Goal: Task Accomplishment & Management: Complete application form

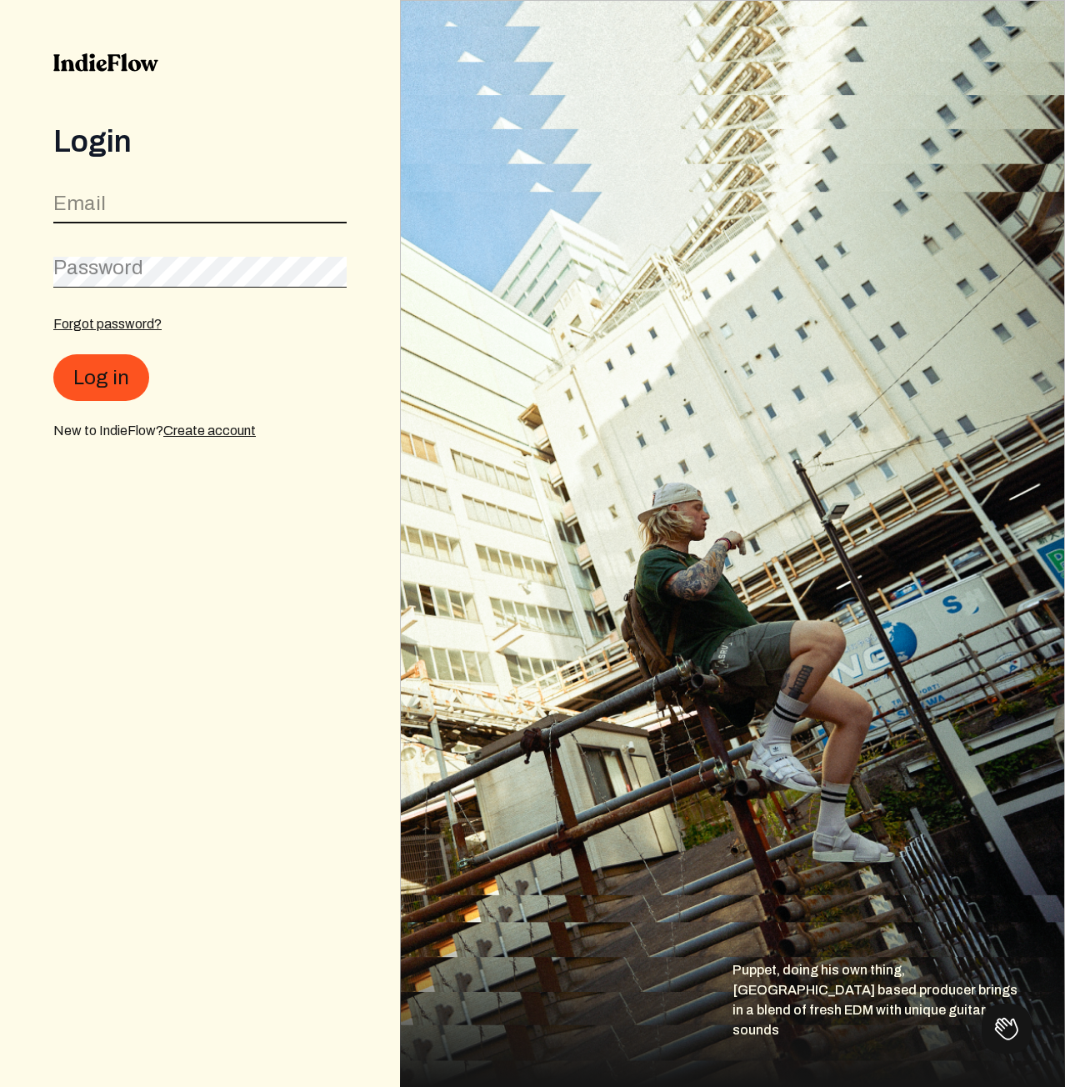
click at [233, 216] on input "email" at bounding box center [199, 208] width 293 height 32
paste input "[EMAIL_ADDRESS][DOMAIN_NAME]"
type input "[EMAIL_ADDRESS][DOMAIN_NAME]"
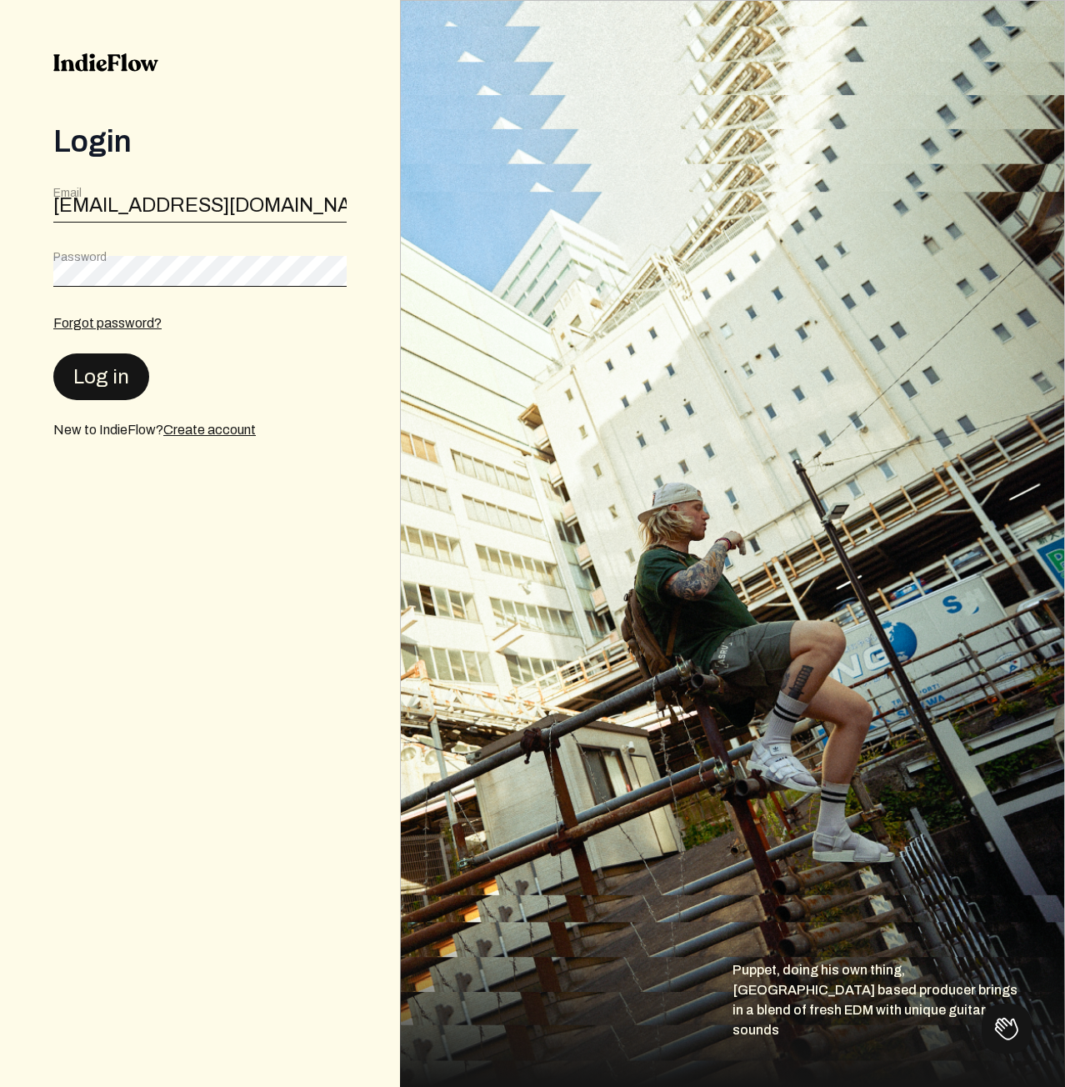
click at [126, 359] on button "Log in" at bounding box center [101, 376] width 96 height 47
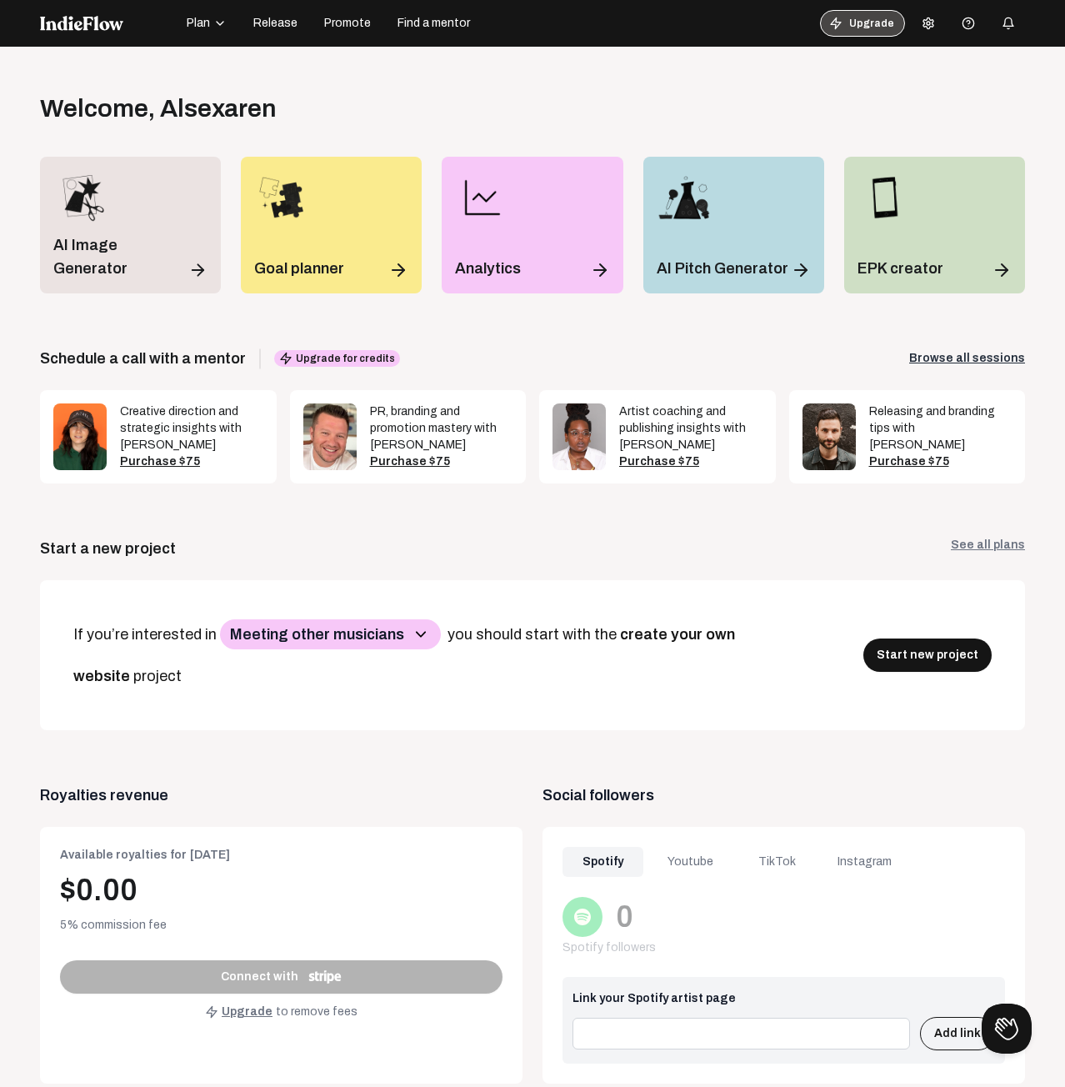
click at [840, 19] on button "Upgrade" at bounding box center [862, 23] width 85 height 27
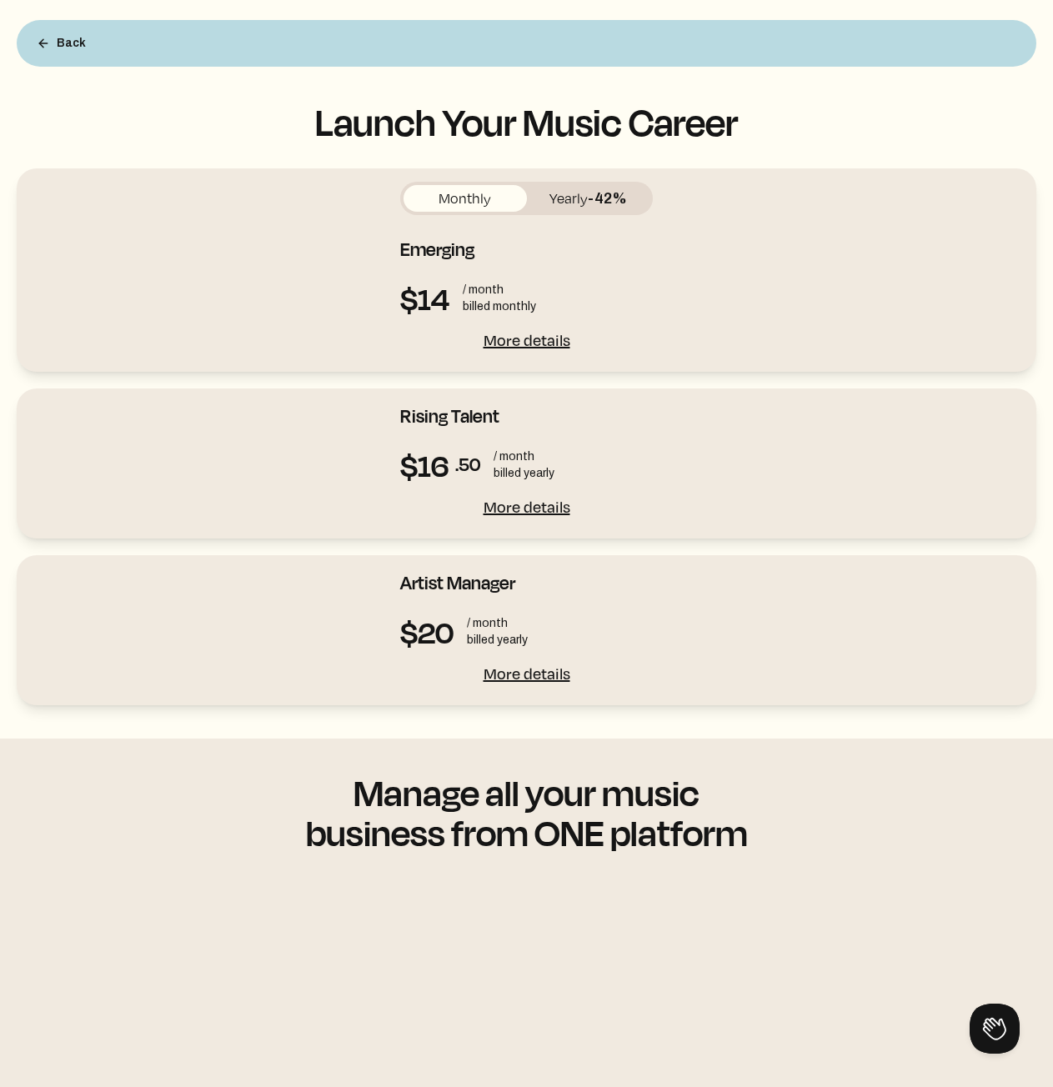
click at [103, 63] on div "Back" at bounding box center [526, 43] width 1019 height 47
click at [103, 48] on div "Back" at bounding box center [526, 43] width 1019 height 47
click at [53, 43] on button "Back" at bounding box center [61, 43] width 76 height 33
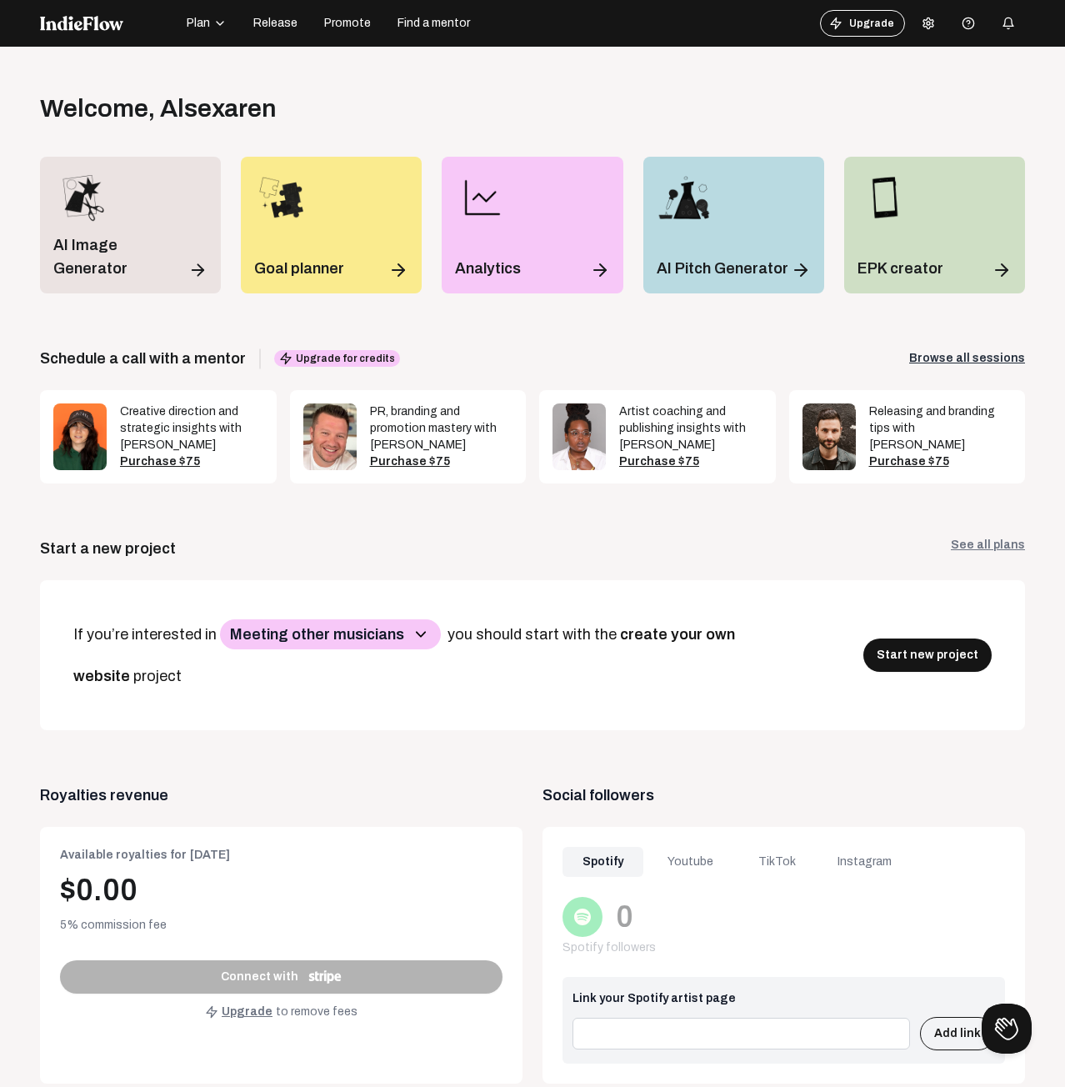
click at [930, 28] on button at bounding box center [928, 23] width 33 height 33
click at [940, 53] on link "Profile" at bounding box center [966, 58] width 120 height 22
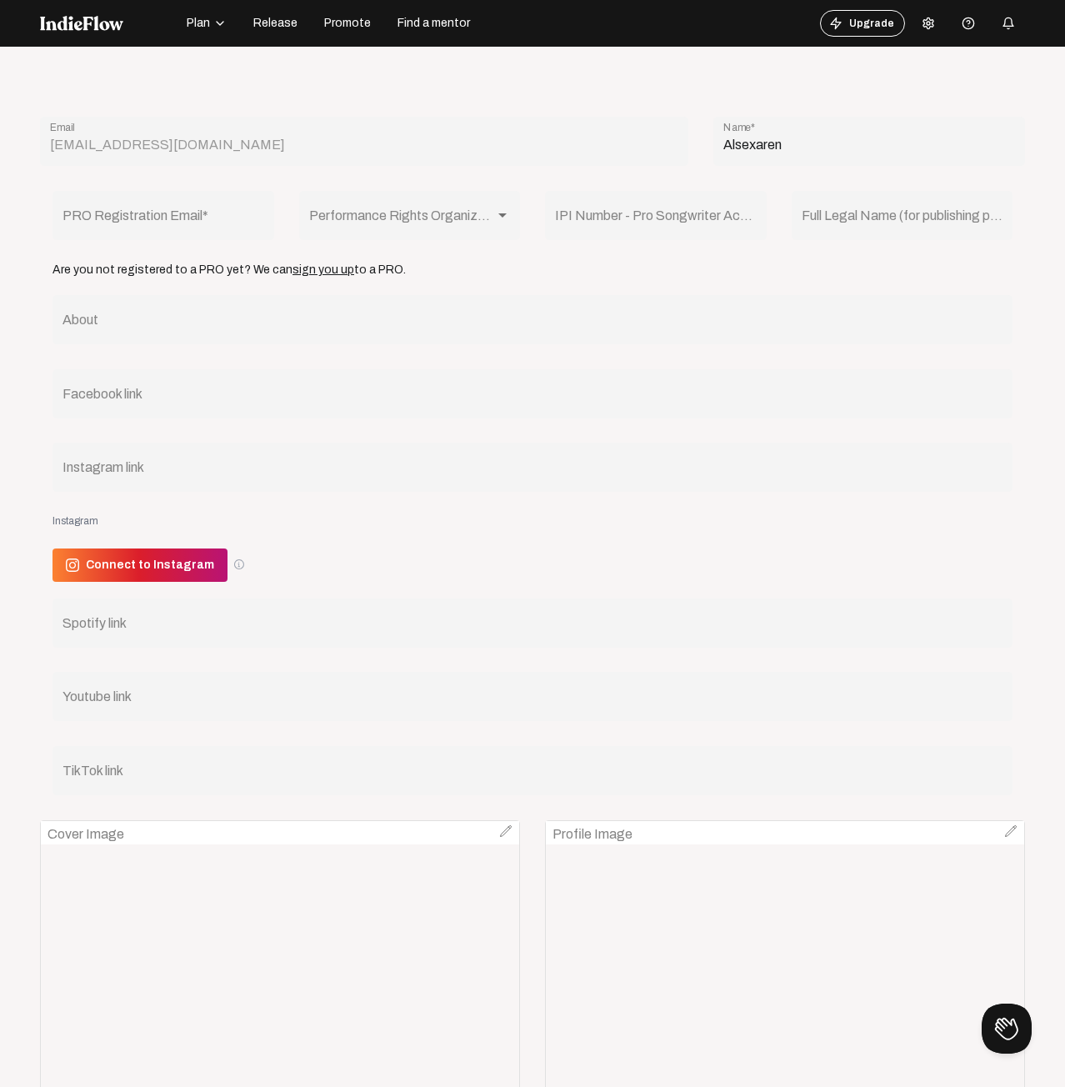
click at [637, 209] on div "IPI Number - Pro Songwriter Account Number (Optional) *" at bounding box center [656, 214] width 202 height 53
click at [495, 214] on div at bounding box center [502, 215] width 15 height 13
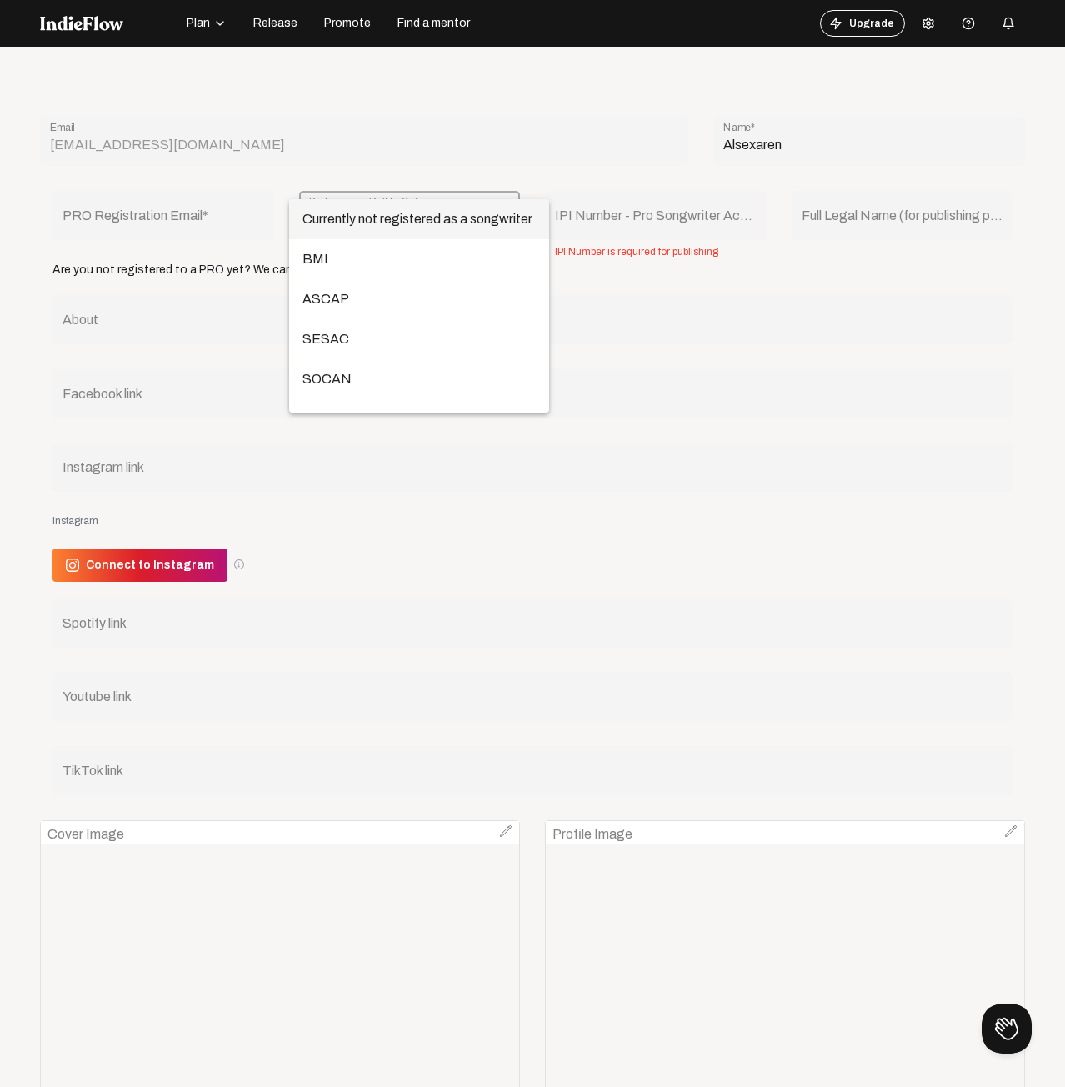
click at [329, 578] on div at bounding box center [532, 543] width 1065 height 1087
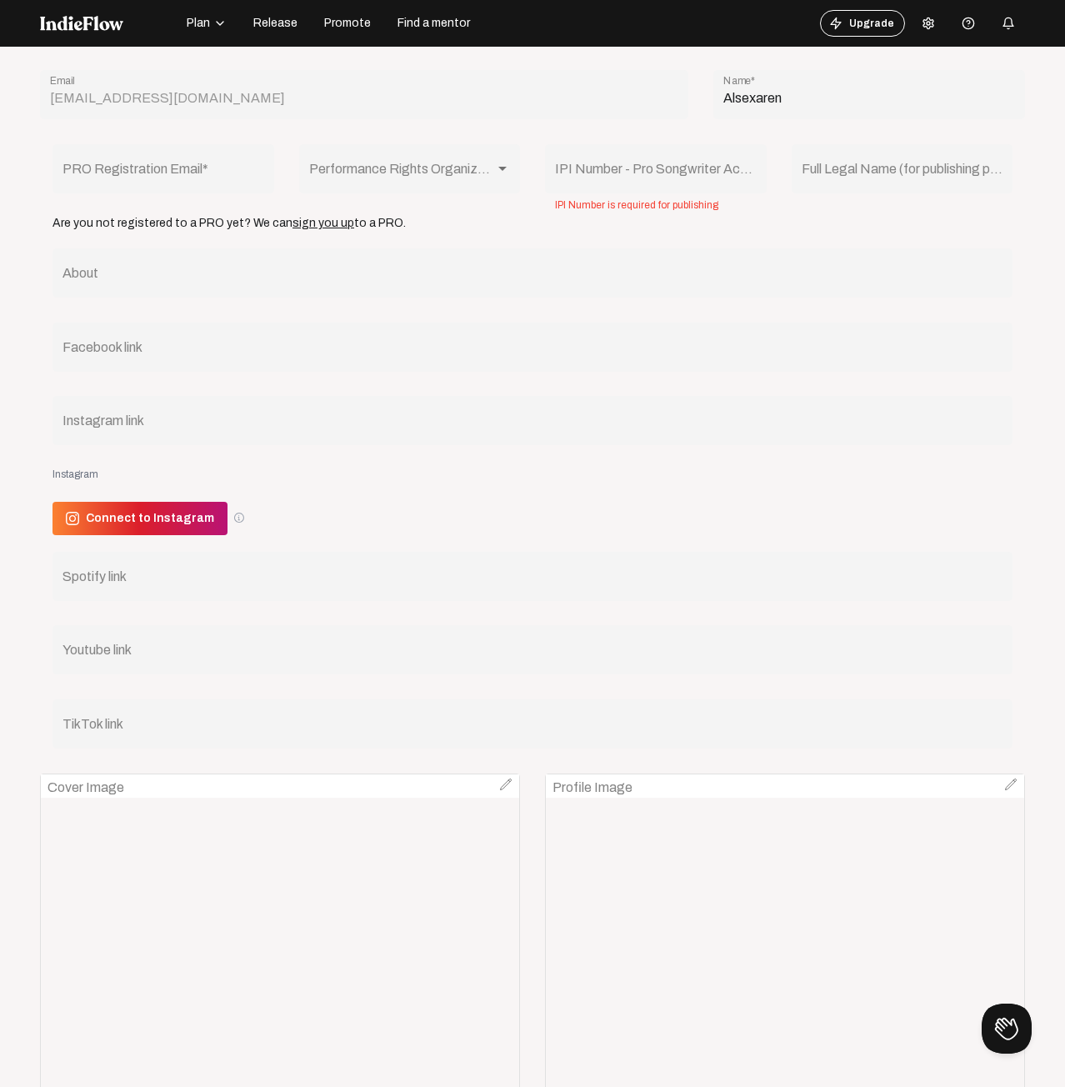
click at [922, 23] on icon at bounding box center [928, 23] width 13 height 13
click at [963, 98] on link "Pricing" at bounding box center [966, 94] width 120 height 22
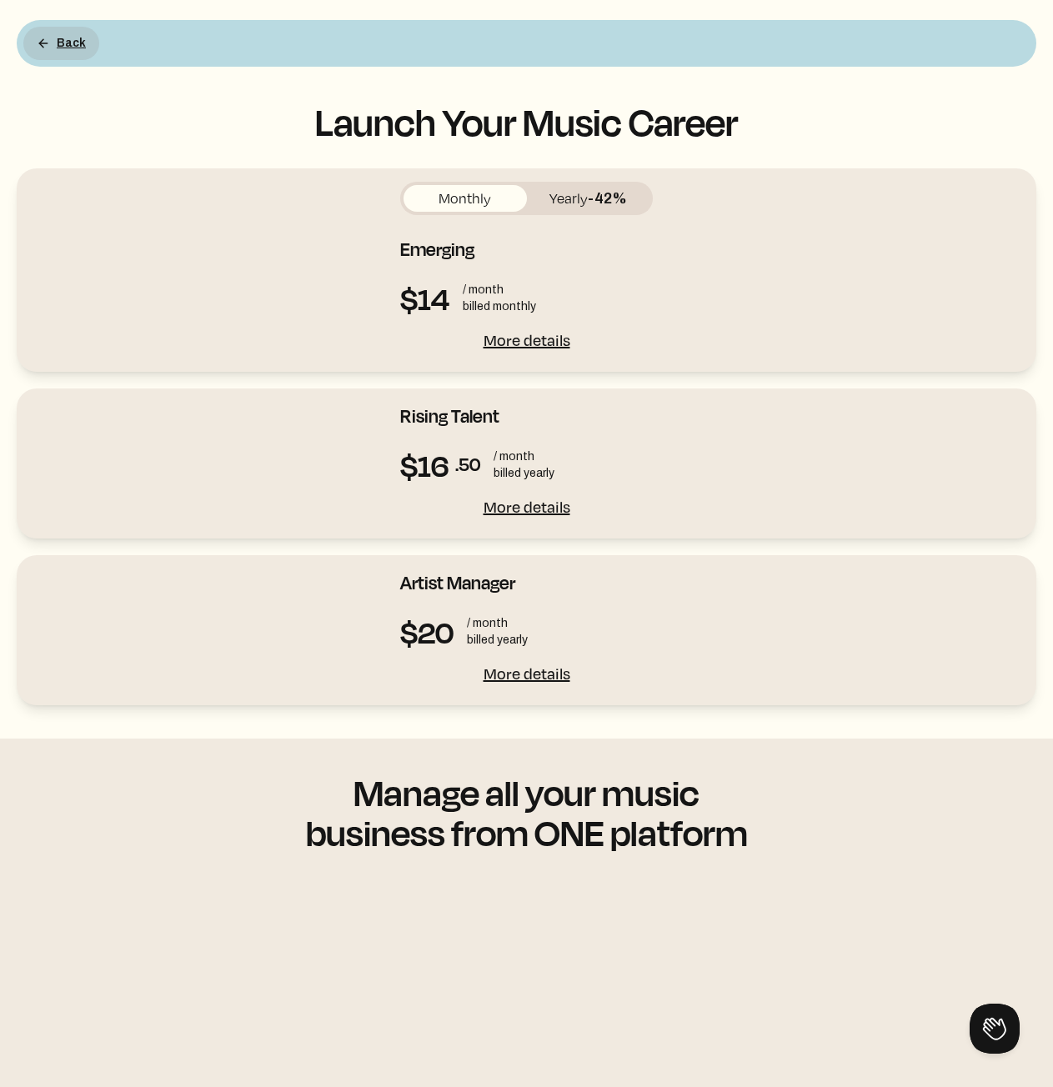
click at [95, 38] on button "Back" at bounding box center [61, 43] width 76 height 33
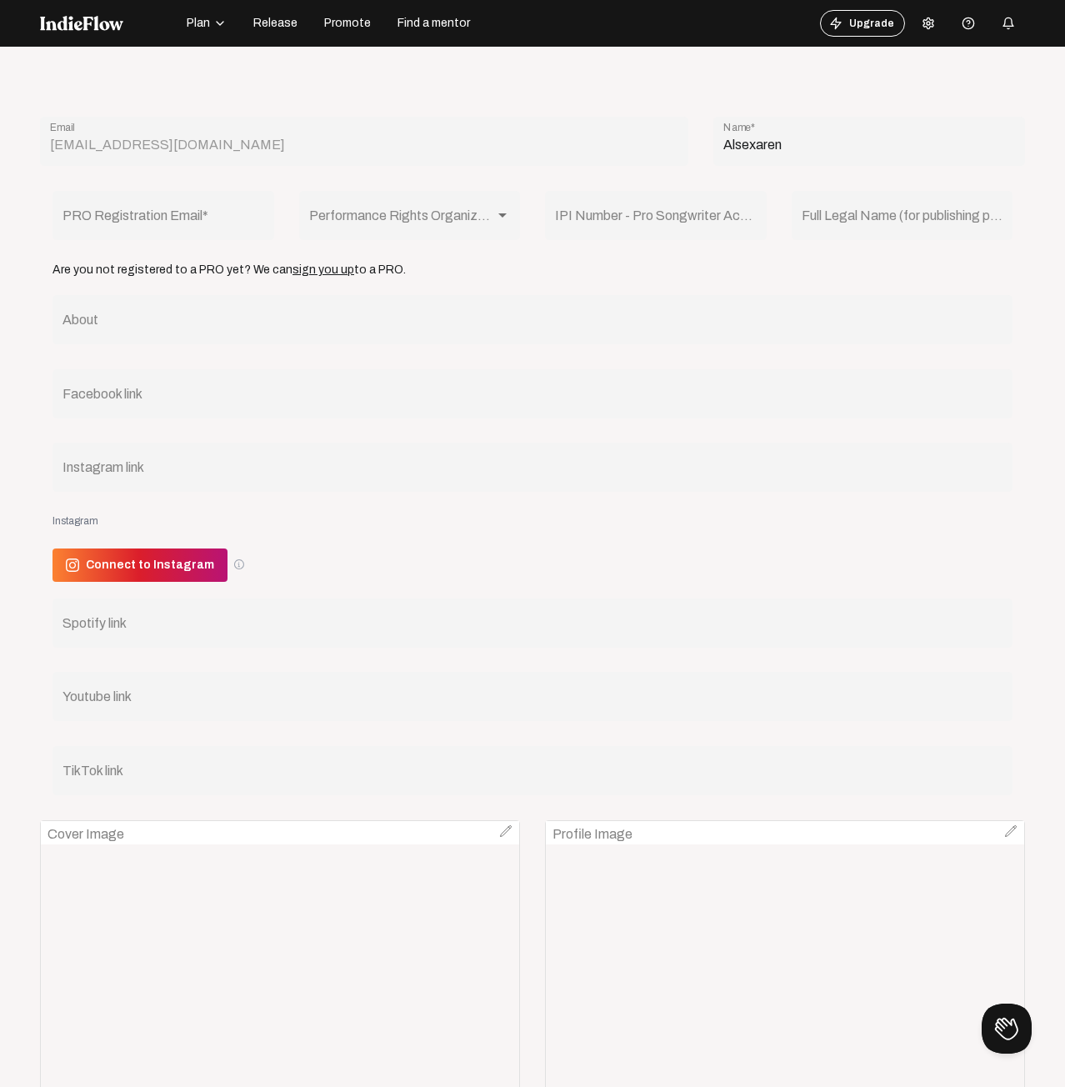
click at [922, 23] on icon at bounding box center [928, 23] width 13 height 13
click at [943, 202] on link "Logout" at bounding box center [966, 201] width 120 height 22
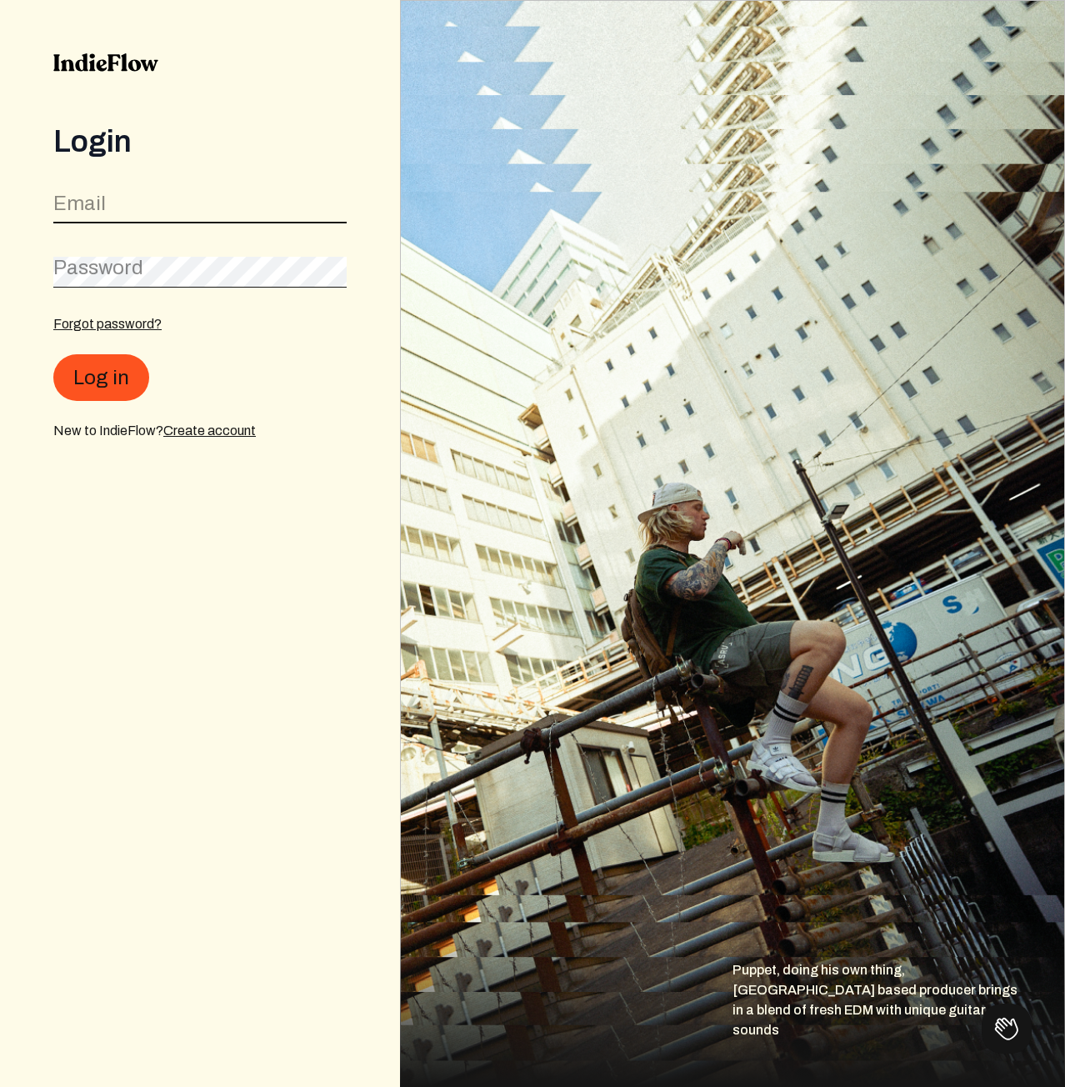
click at [265, 203] on input "email" at bounding box center [199, 208] width 293 height 32
paste input "[EMAIL_ADDRESS][DOMAIN_NAME]"
type input "[EMAIL_ADDRESS][DOMAIN_NAME]"
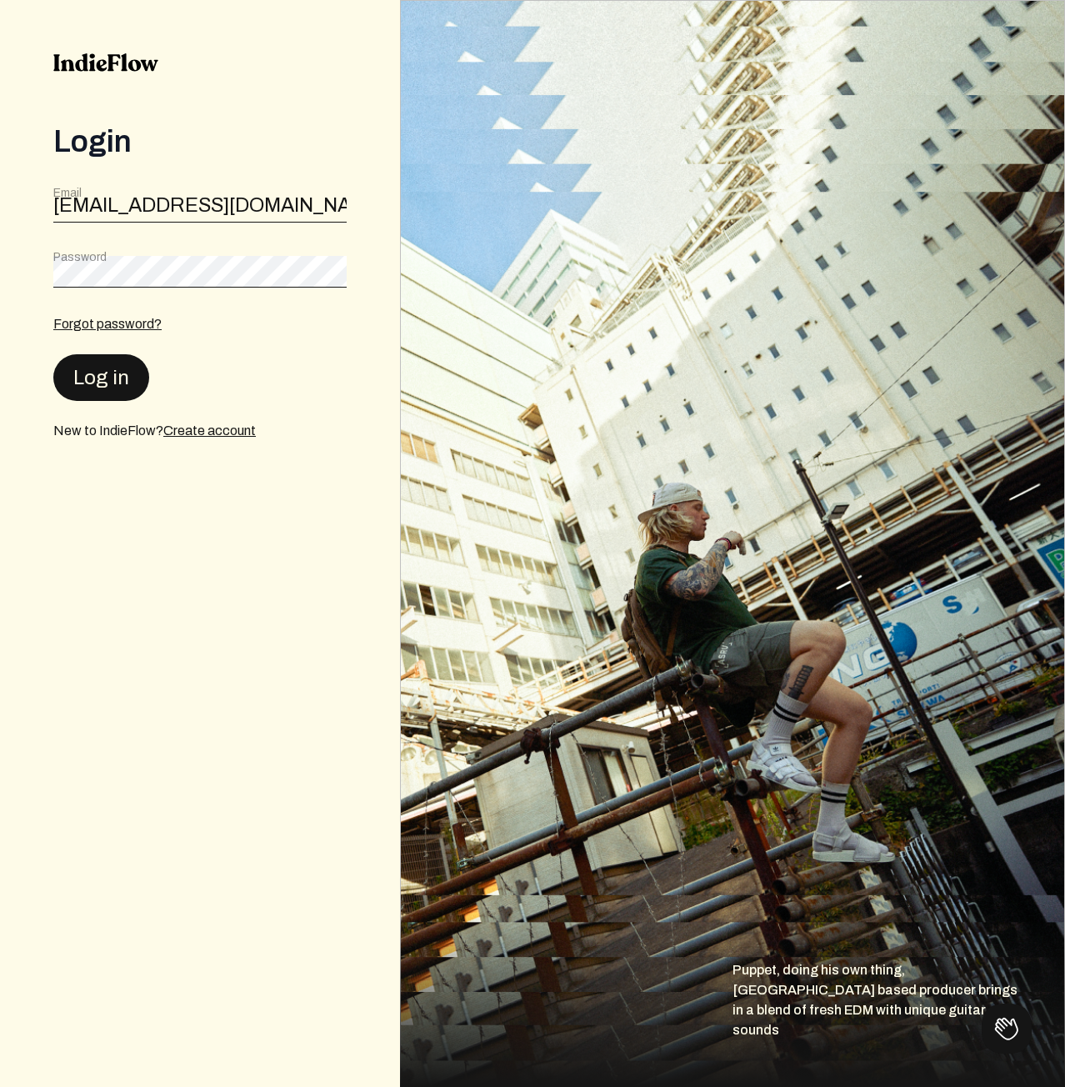
click at [127, 364] on button "Log in" at bounding box center [101, 377] width 96 height 47
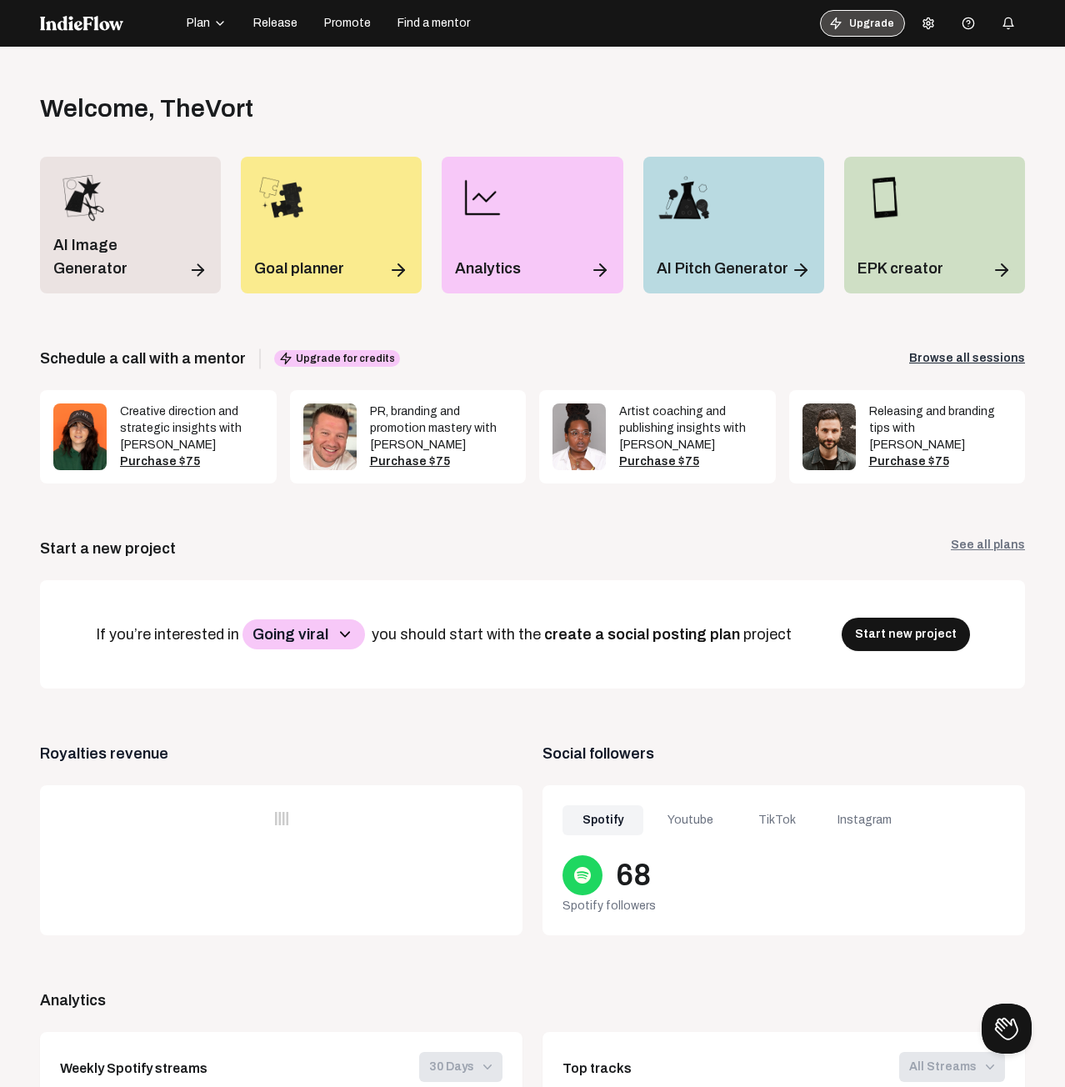
click at [875, 22] on button "Upgrade" at bounding box center [862, 23] width 85 height 27
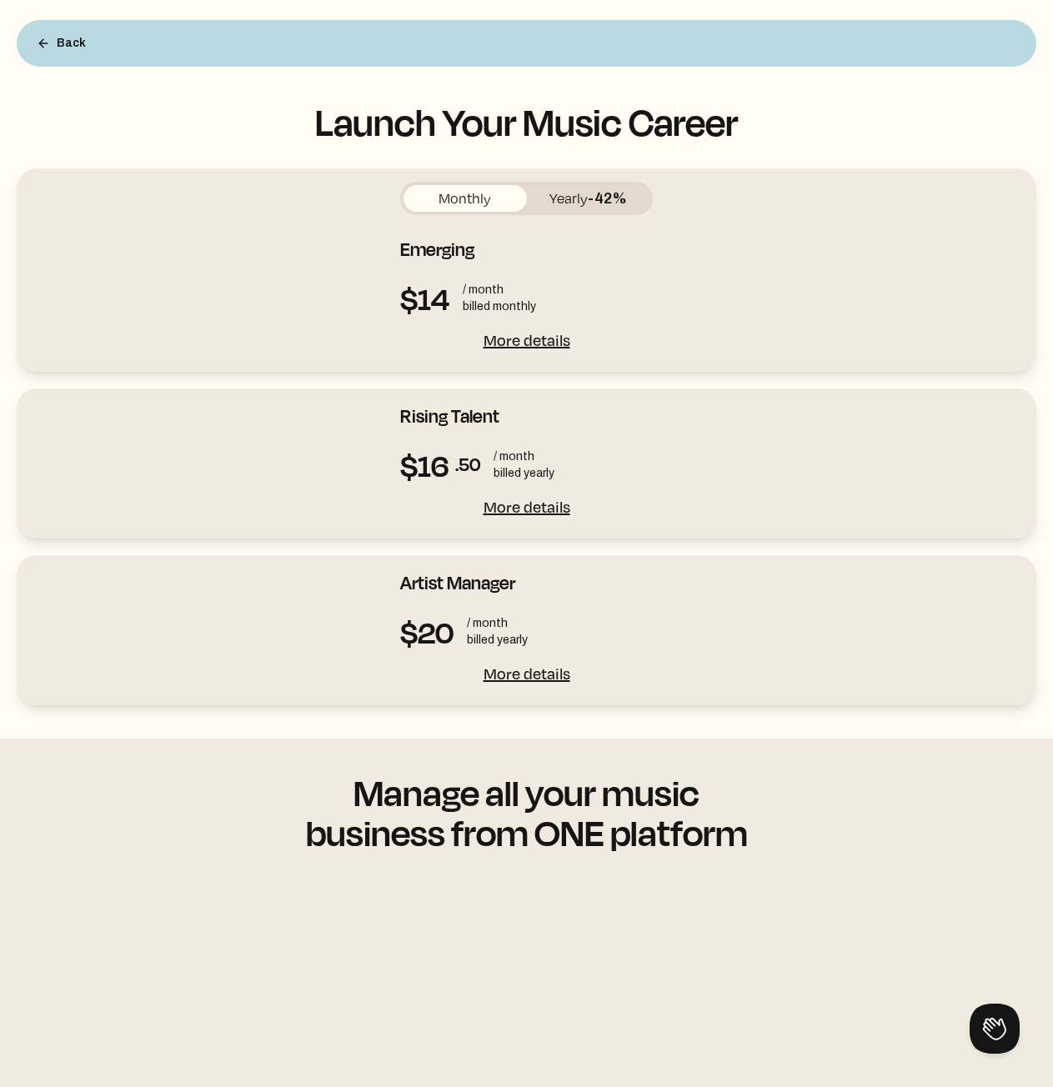
click at [859, 44] on div "Back" at bounding box center [526, 43] width 1019 height 47
click at [47, 53] on button "Back" at bounding box center [61, 43] width 76 height 33
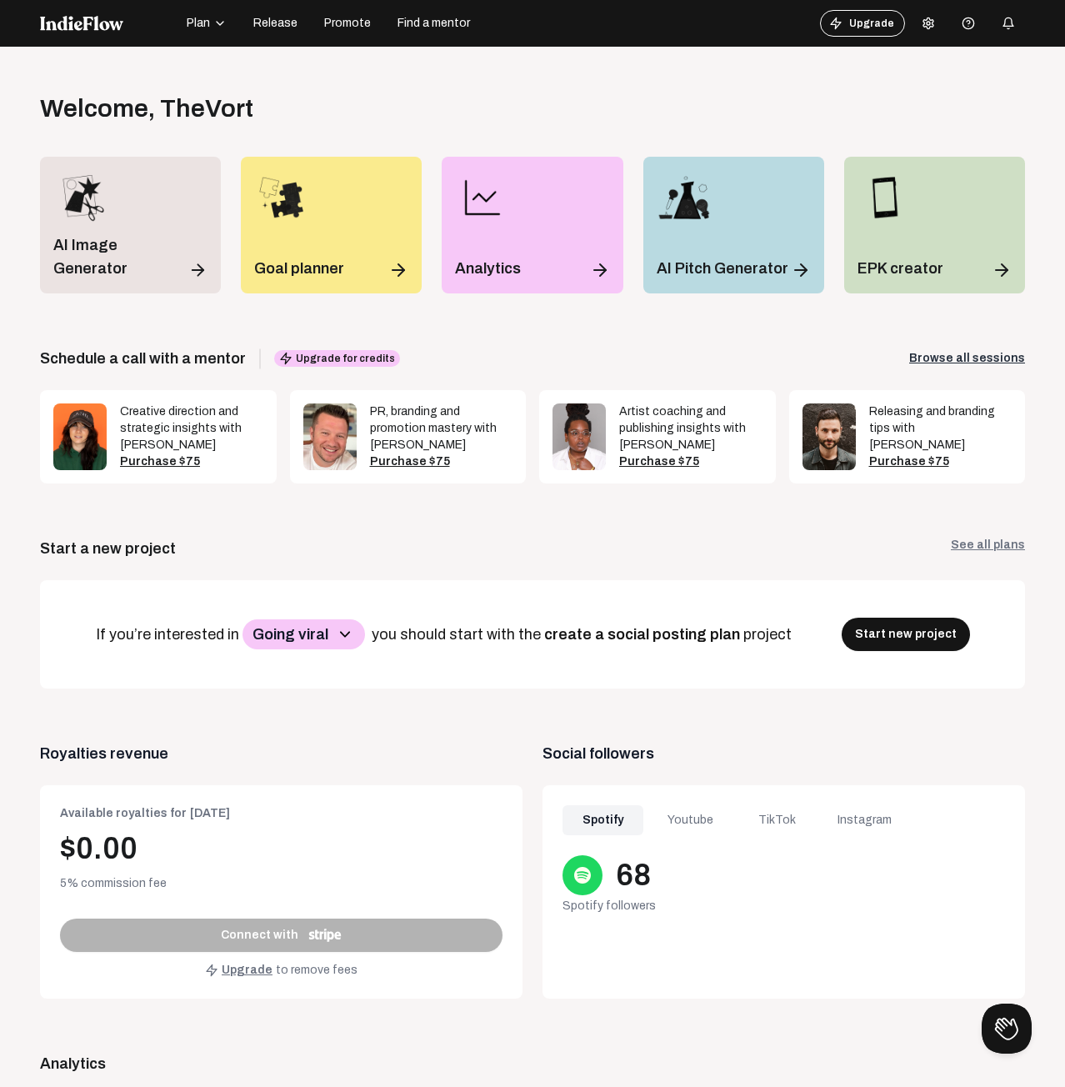
click at [924, 24] on icon at bounding box center [929, 23] width 10 height 11
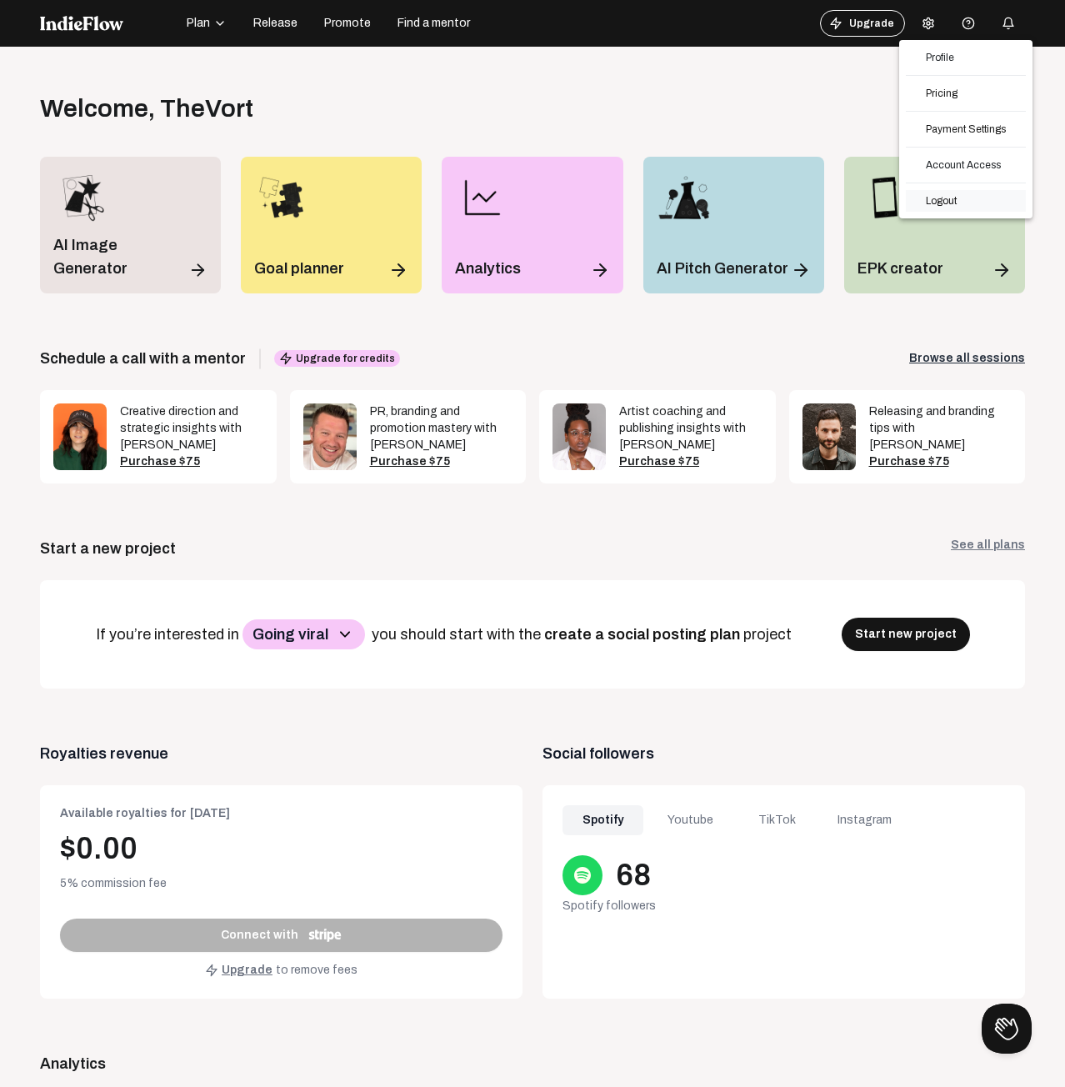
click at [971, 197] on link "Logout" at bounding box center [966, 201] width 120 height 22
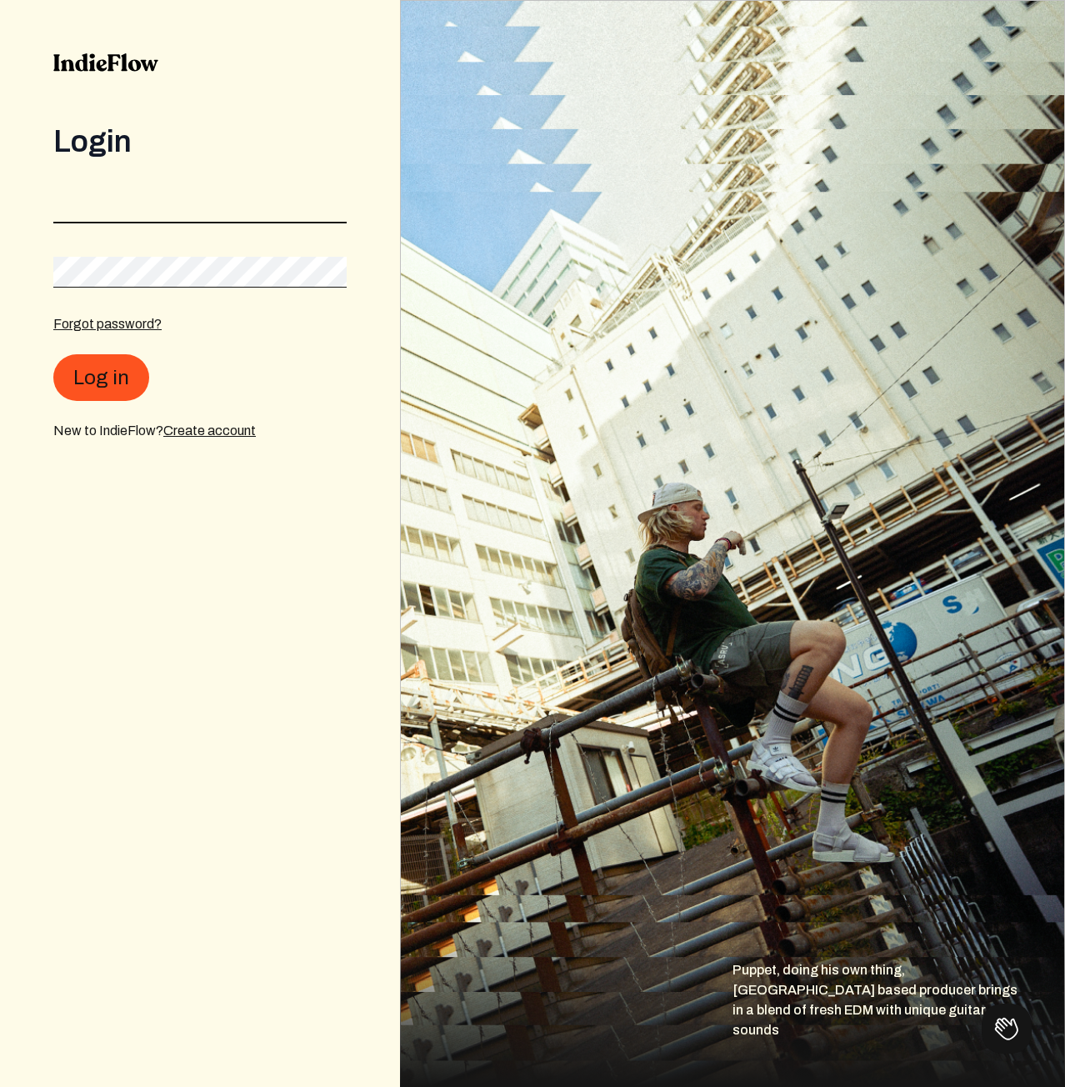
click at [201, 218] on input "email" at bounding box center [199, 208] width 293 height 32
paste input "[EMAIL_ADDRESS][DOMAIN_NAME]"
type input "[EMAIL_ADDRESS][DOMAIN_NAME]"
click at [133, 369] on button "Log in" at bounding box center [101, 376] width 96 height 47
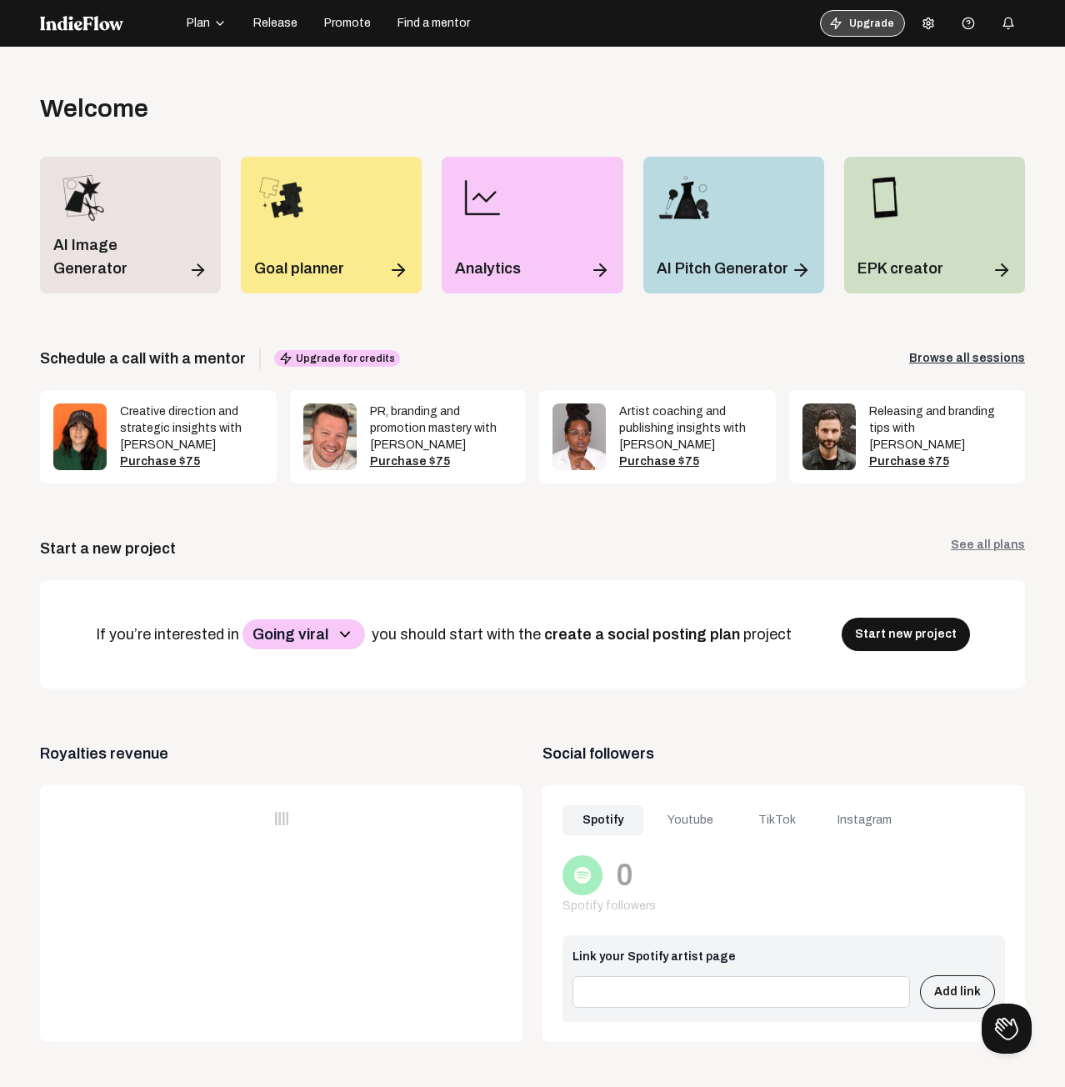
click at [858, 15] on button "Upgrade" at bounding box center [862, 23] width 85 height 27
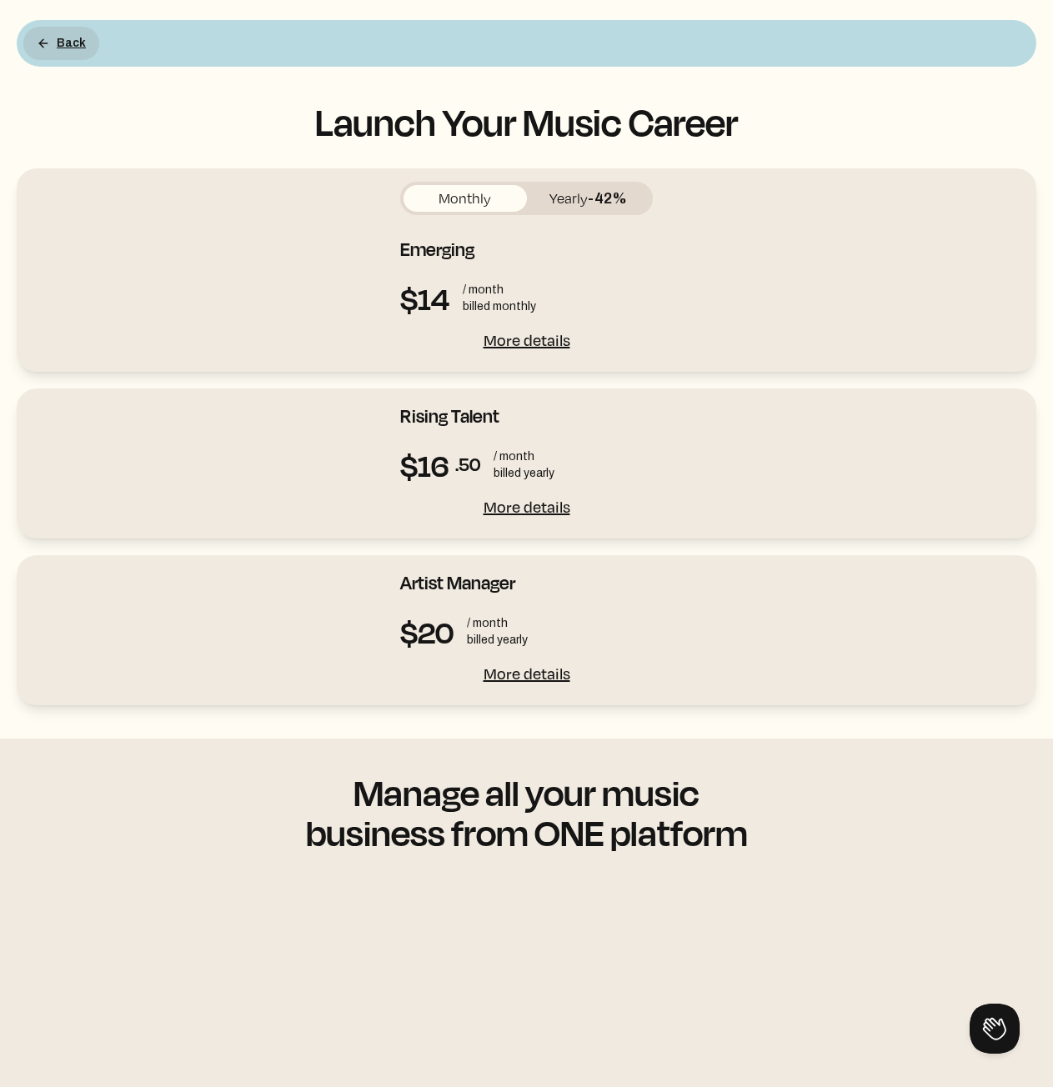
click at [44, 57] on button "Back" at bounding box center [61, 43] width 76 height 33
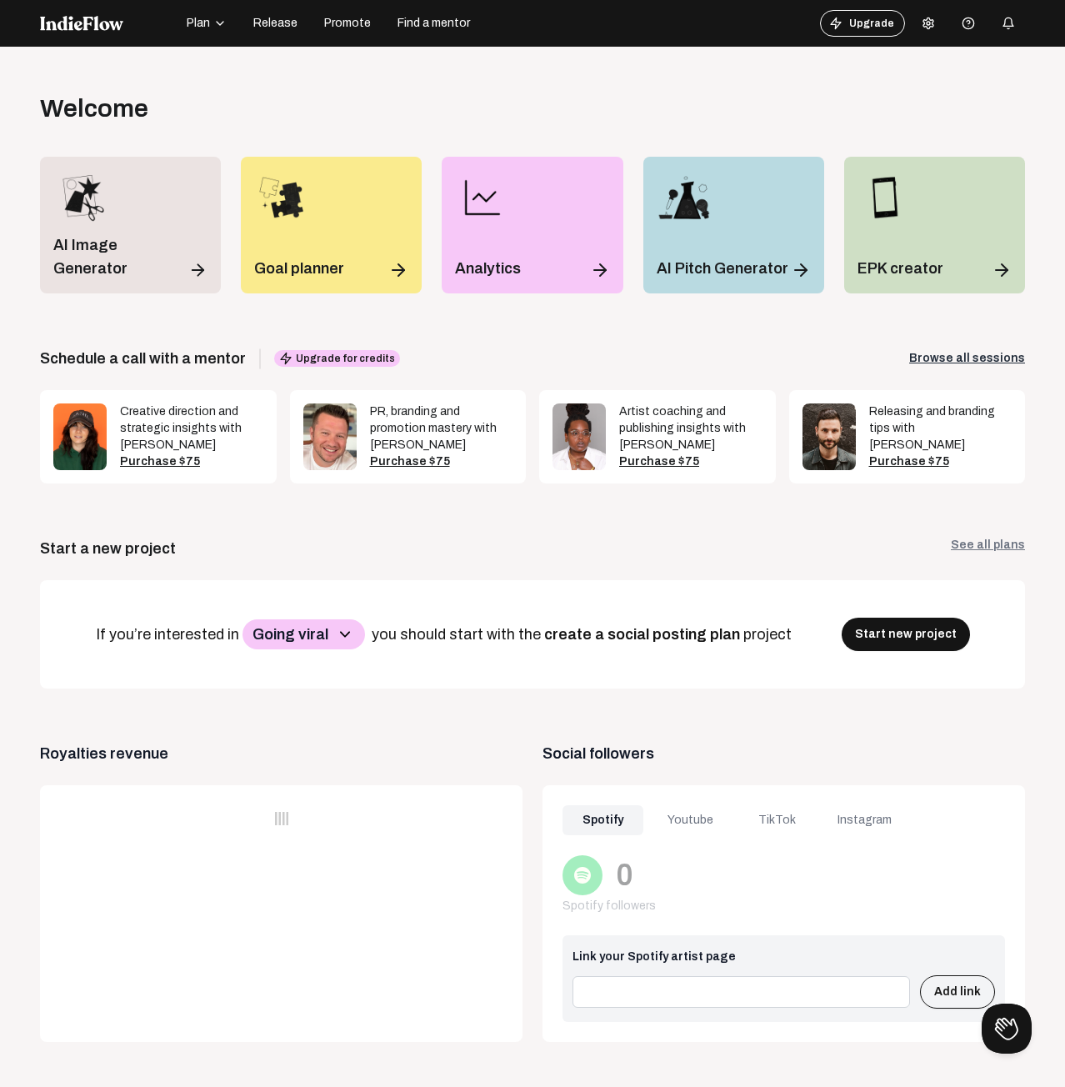
click at [922, 18] on icon at bounding box center [928, 23] width 13 height 13
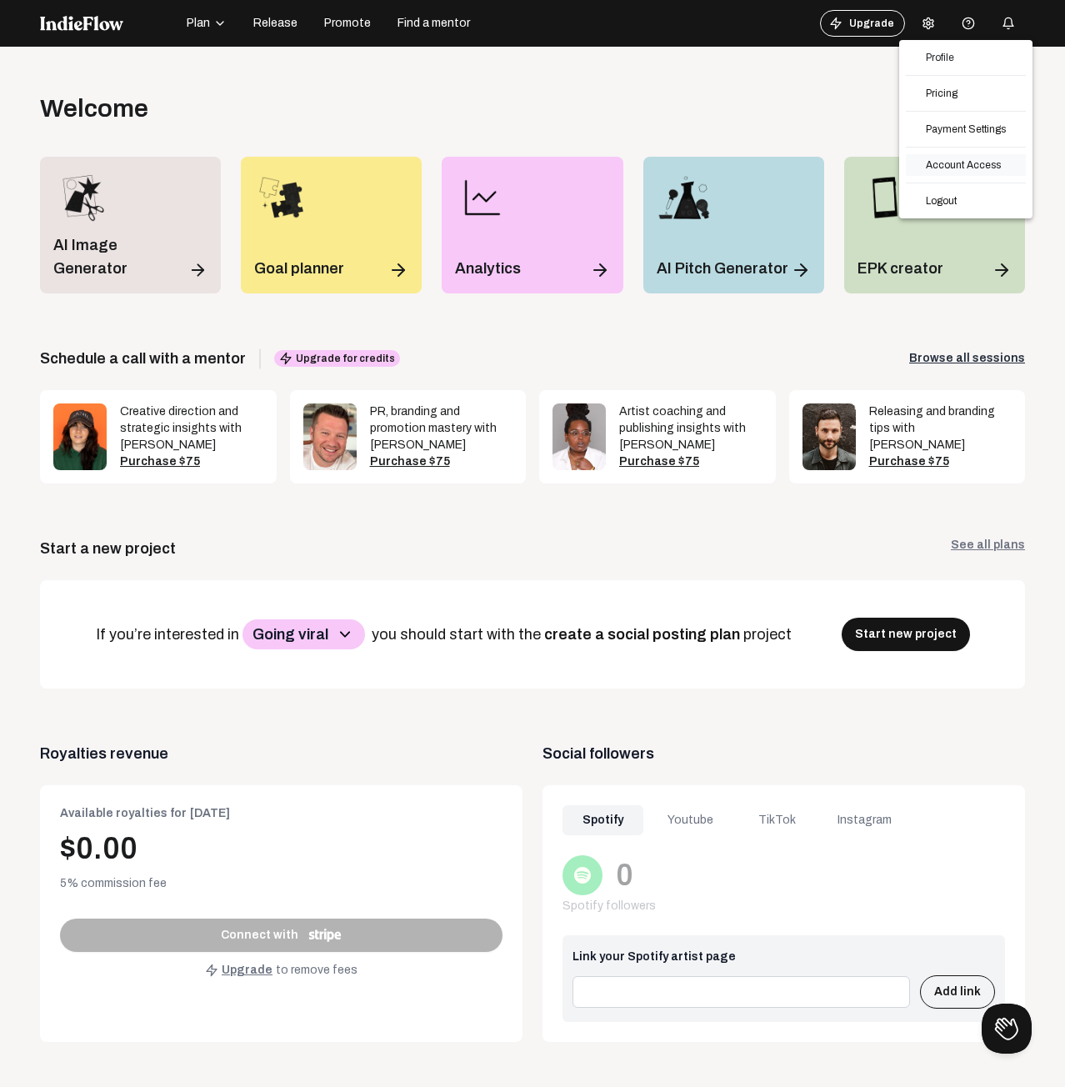
click at [960, 154] on link "Account Access" at bounding box center [966, 165] width 120 height 22
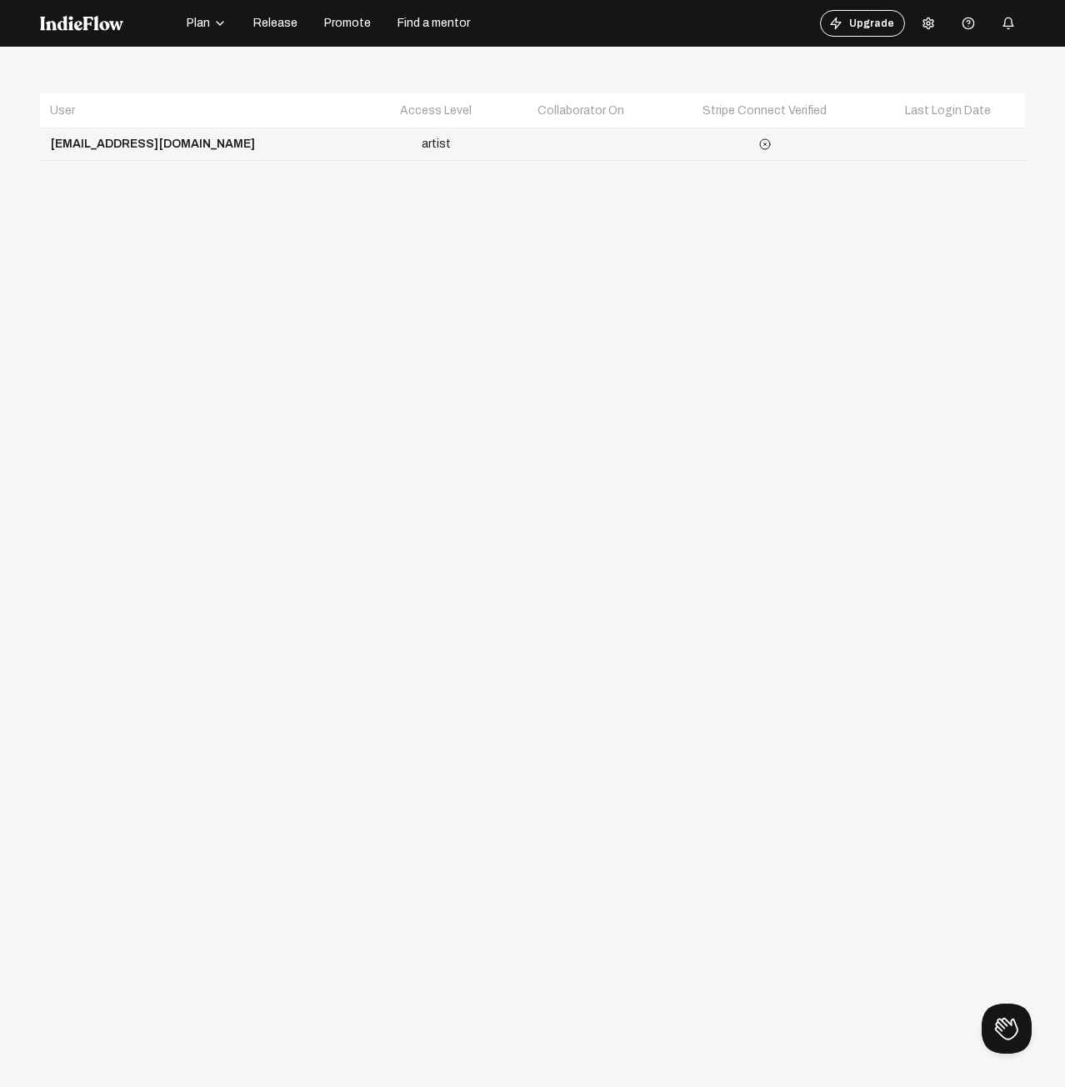
click at [723, 153] on td at bounding box center [764, 144] width 211 height 33
click at [758, 148] on icon at bounding box center [764, 144] width 13 height 13
click at [758, 146] on icon at bounding box center [764, 144] width 13 height 13
click at [926, 25] on button at bounding box center [928, 23] width 33 height 33
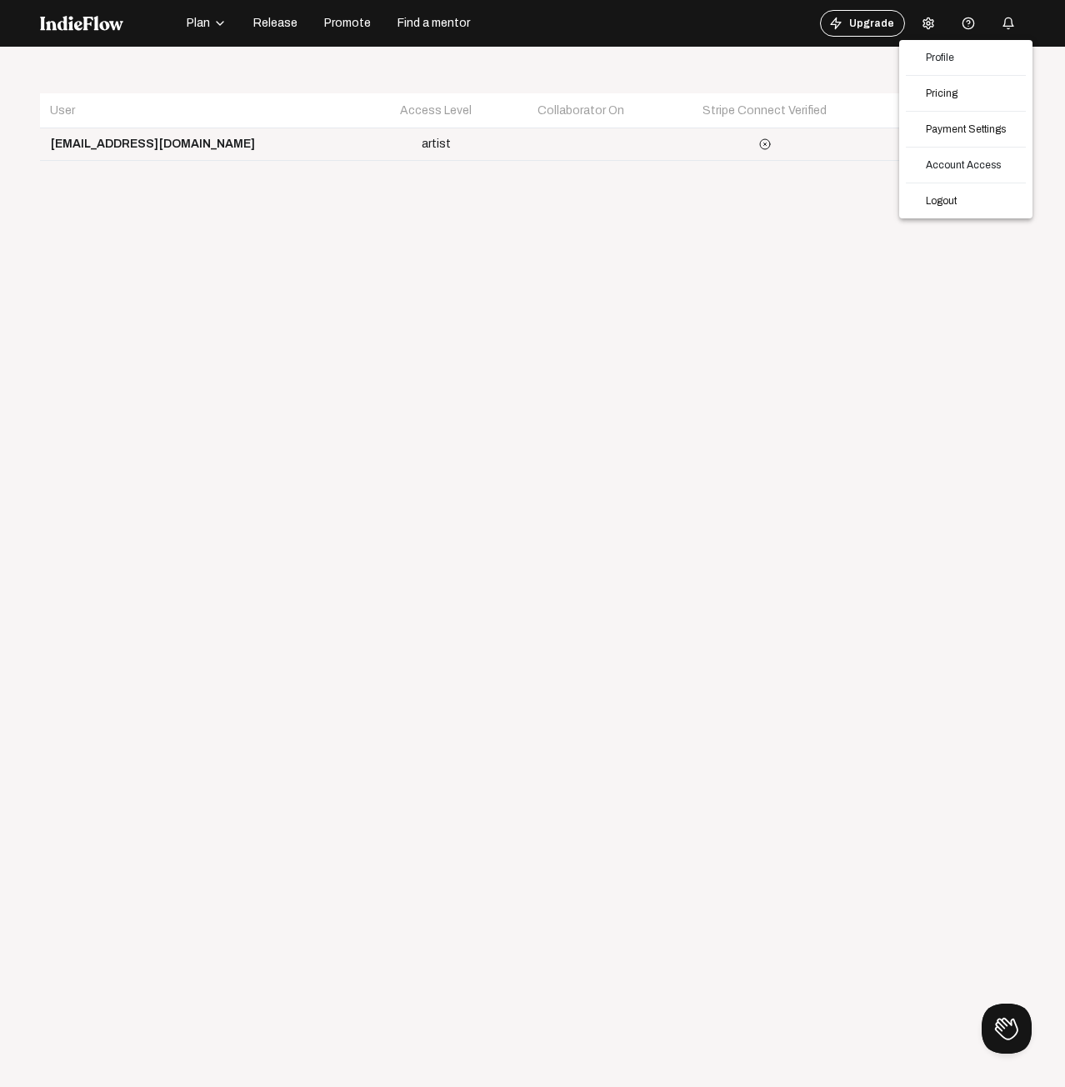
click at [981, 189] on div "Profile Pricing Payment Settings Account Access Logout" at bounding box center [965, 129] width 133 height 178
click at [981, 198] on div "Open menu User Access Level Collaborator On Stripe Connect Verified Last Login …" at bounding box center [532, 590] width 1065 height 1087
click at [912, 27] on button at bounding box center [928, 23] width 33 height 33
click at [954, 203] on link "Logout" at bounding box center [966, 201] width 120 height 22
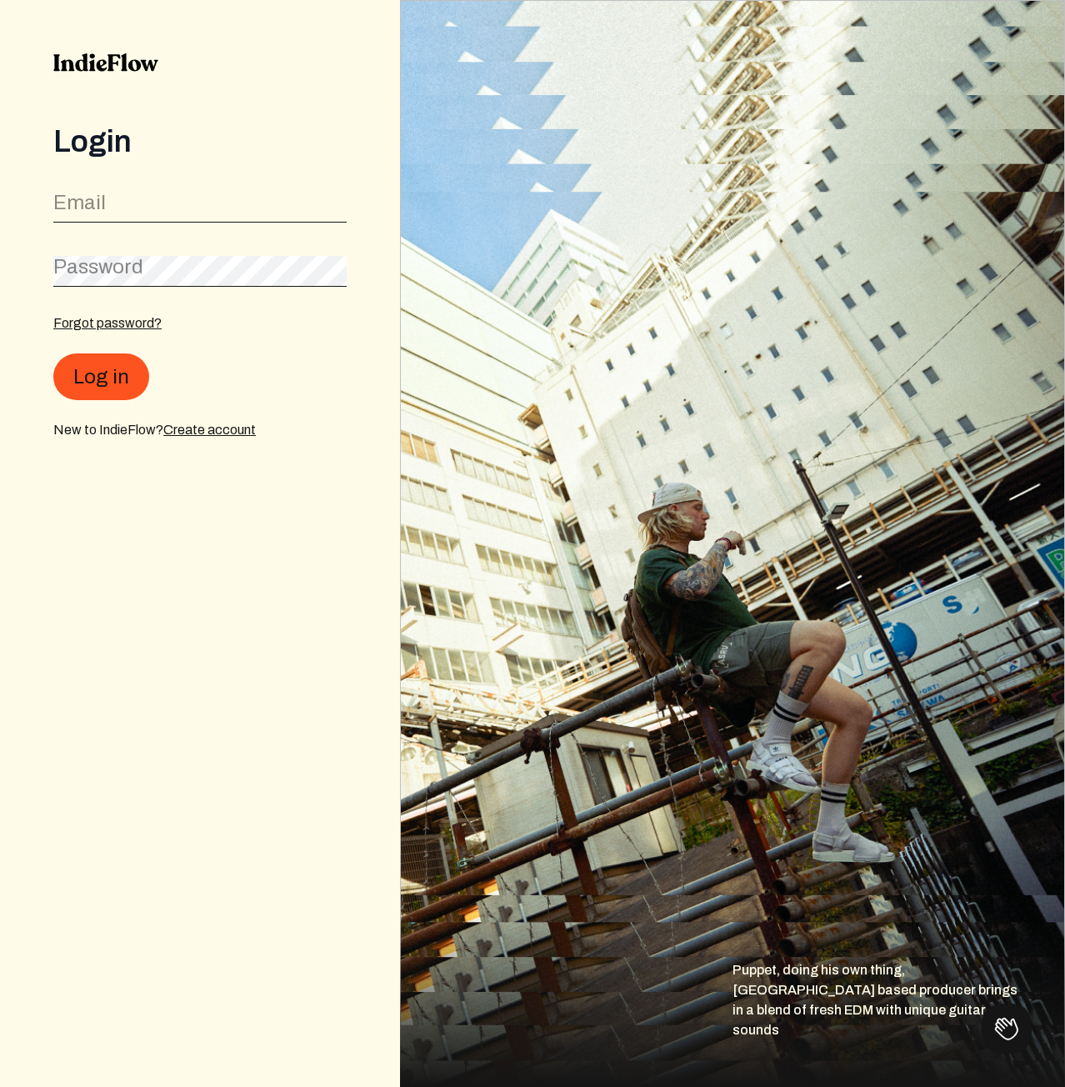
click at [197, 186] on div "Email" at bounding box center [199, 204] width 293 height 38
paste input "[PERSON_NAME][DOMAIN_NAME]"
click at [134, 366] on button "Log in" at bounding box center [101, 377] width 96 height 47
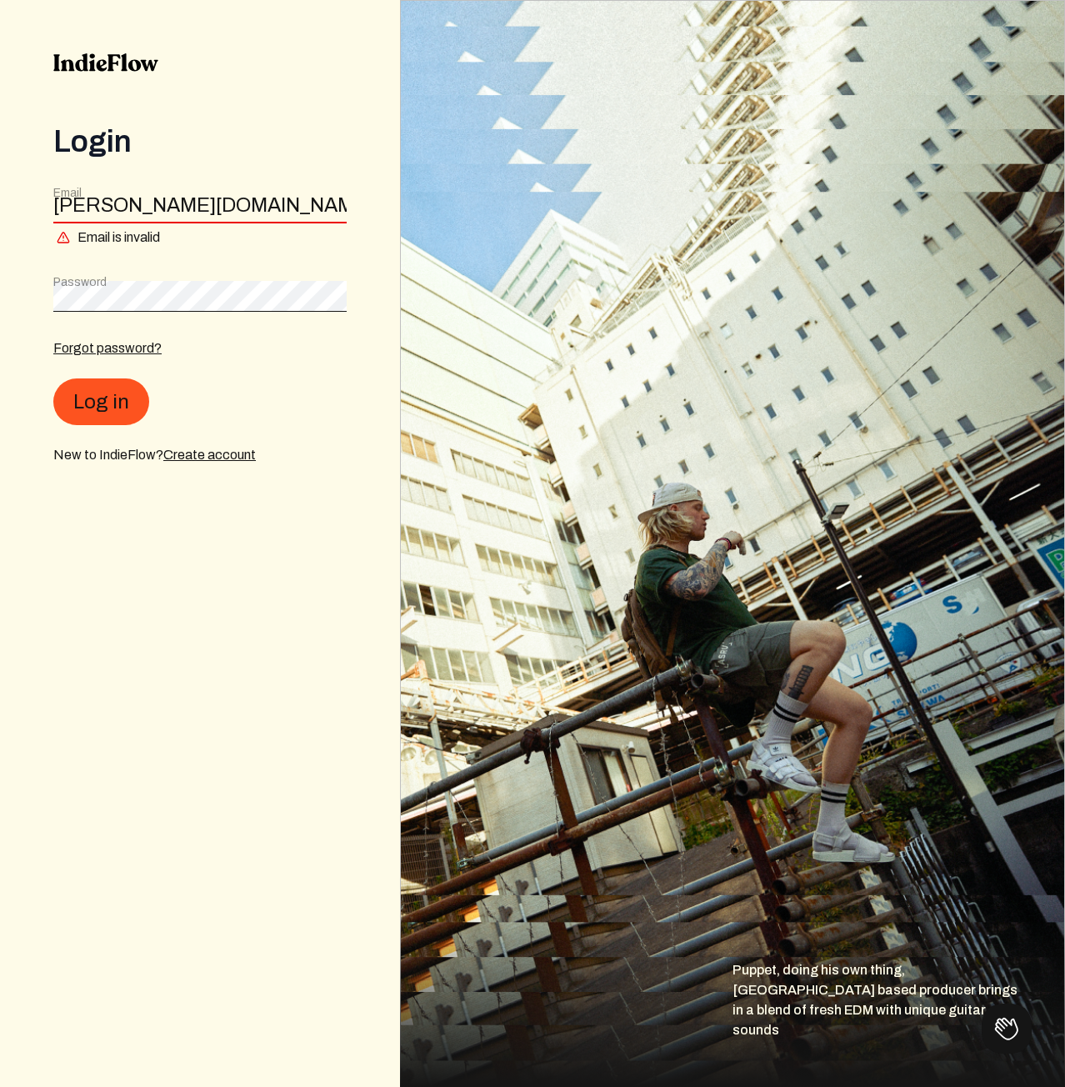
click at [233, 205] on input "[PERSON_NAME][DOMAIN_NAME]" at bounding box center [199, 208] width 293 height 32
paste input "[EMAIL_ADDRESS][DOMAIN_NAME]"
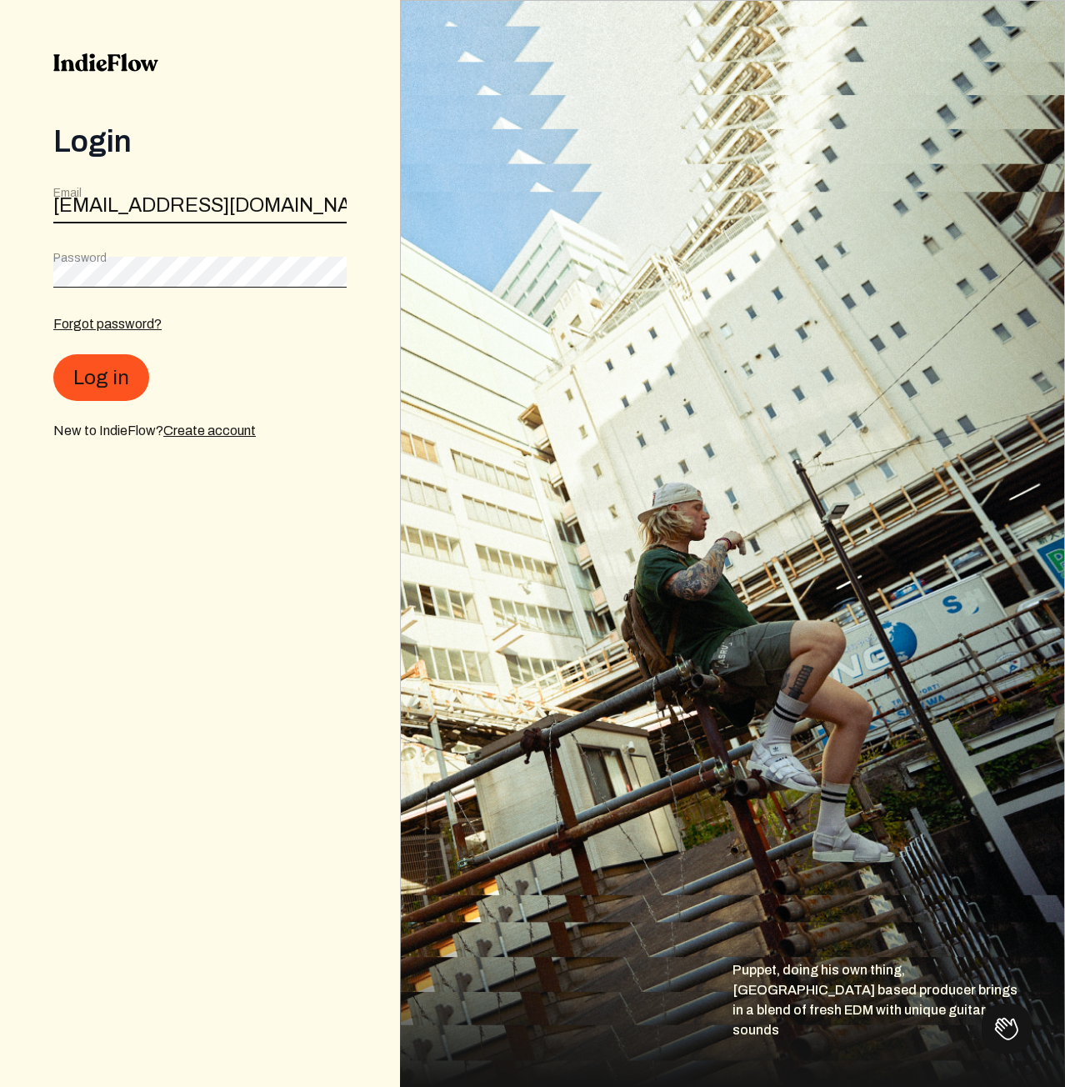
type input "[EMAIL_ADDRESS][DOMAIN_NAME]"
click at [132, 373] on button "Log in" at bounding box center [101, 377] width 96 height 47
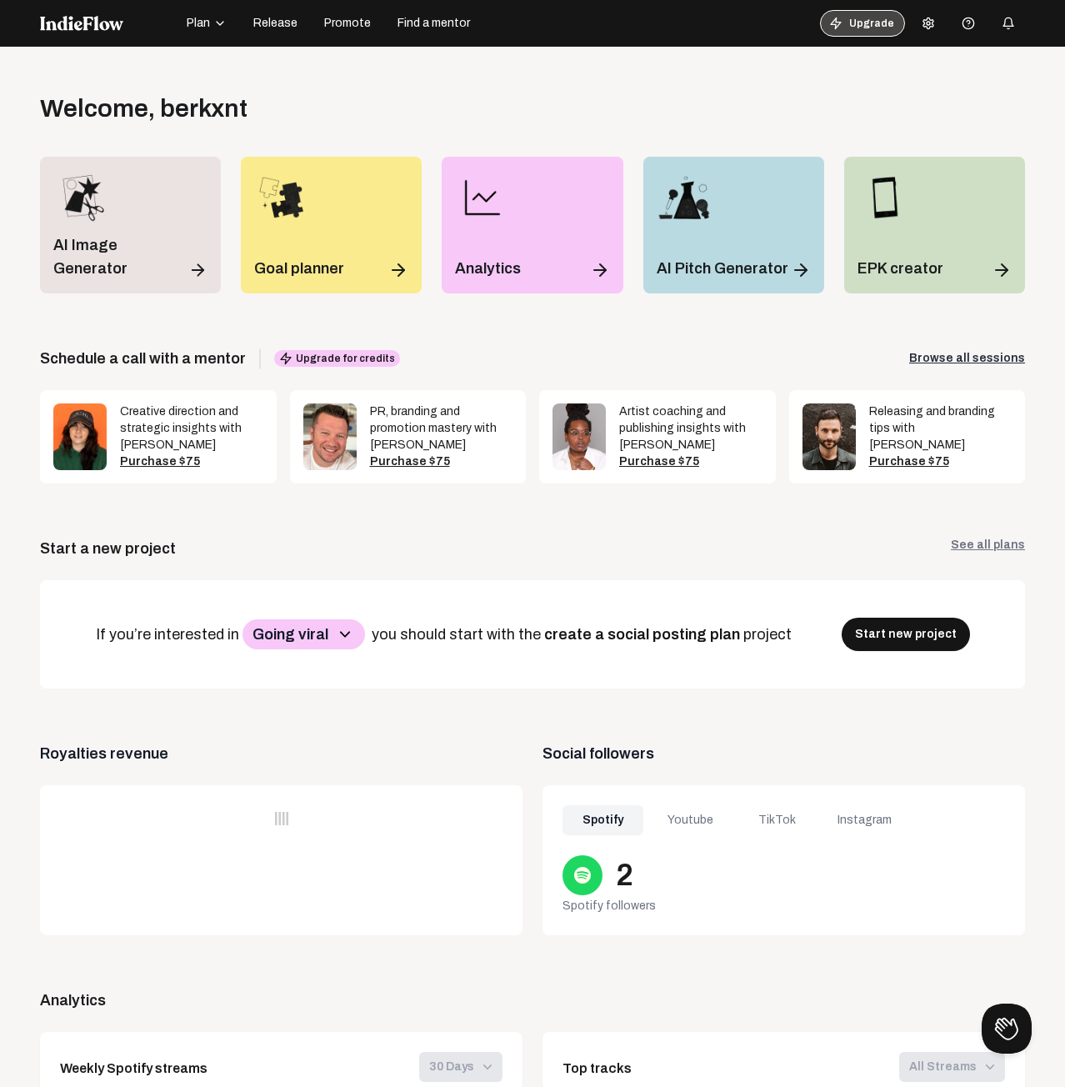
click at [838, 26] on button "Upgrade" at bounding box center [862, 23] width 85 height 27
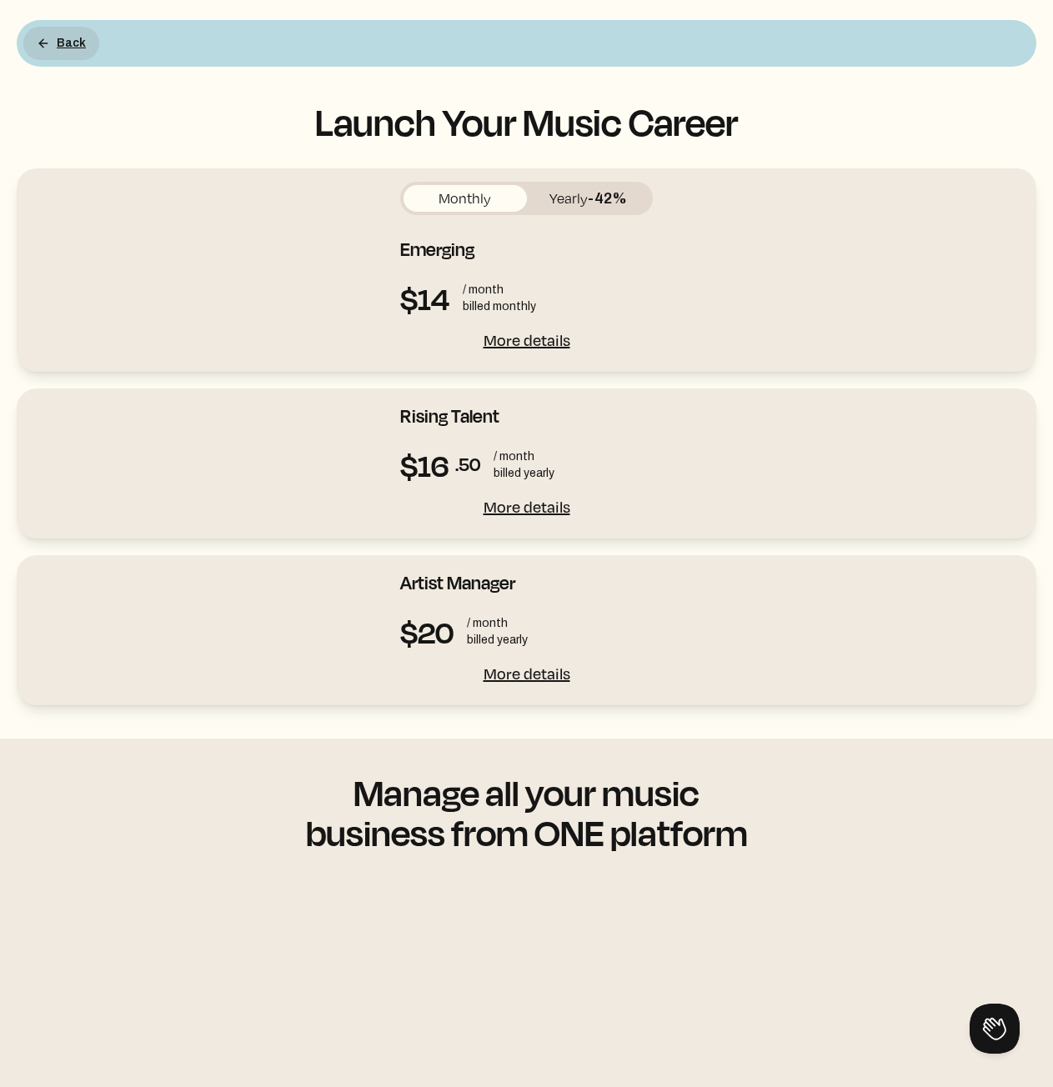
click at [66, 38] on button "Back" at bounding box center [61, 43] width 76 height 33
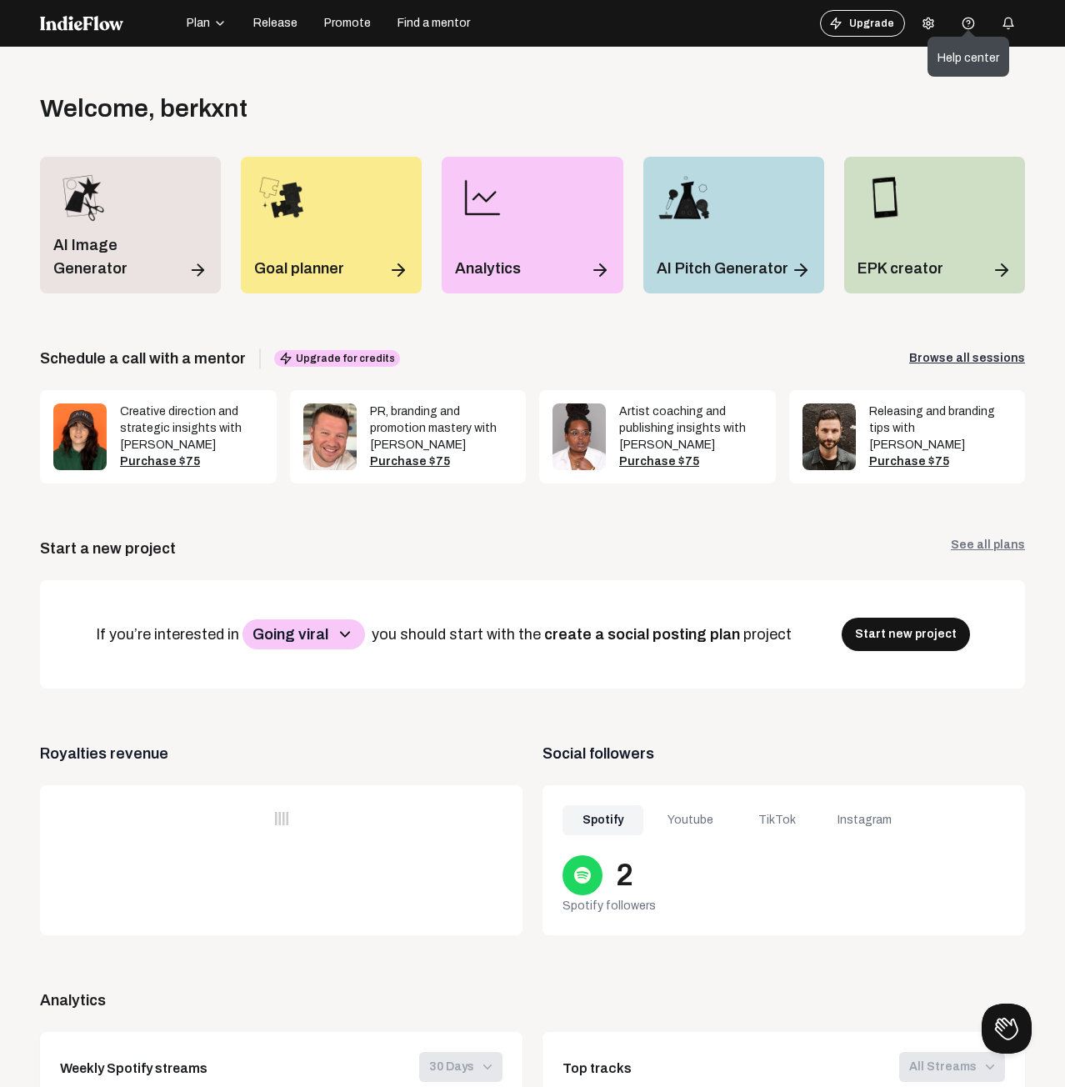
click at [962, 37] on span "Help center" at bounding box center [969, 50] width 82 height 27
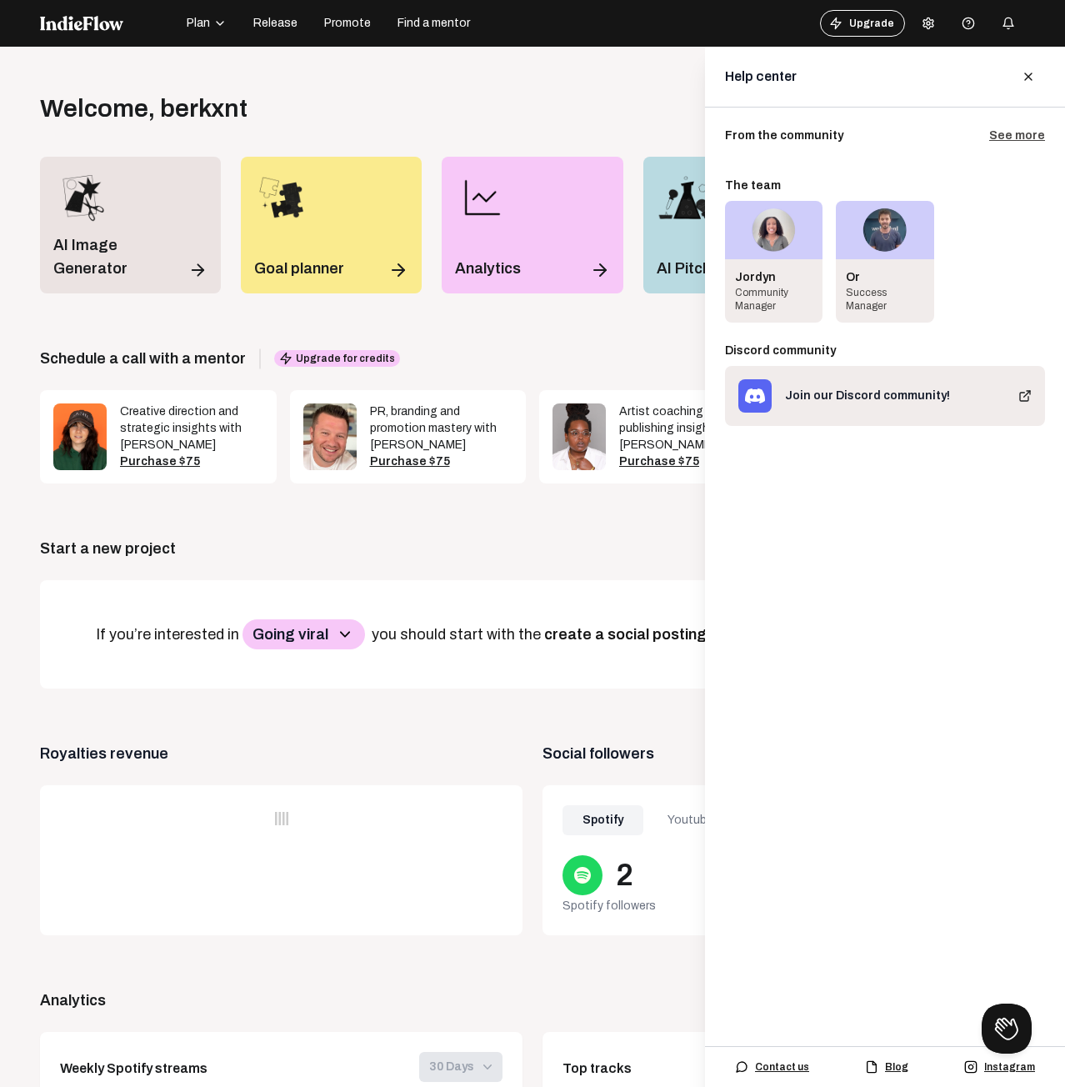
click at [922, 19] on icon at bounding box center [928, 23] width 13 height 13
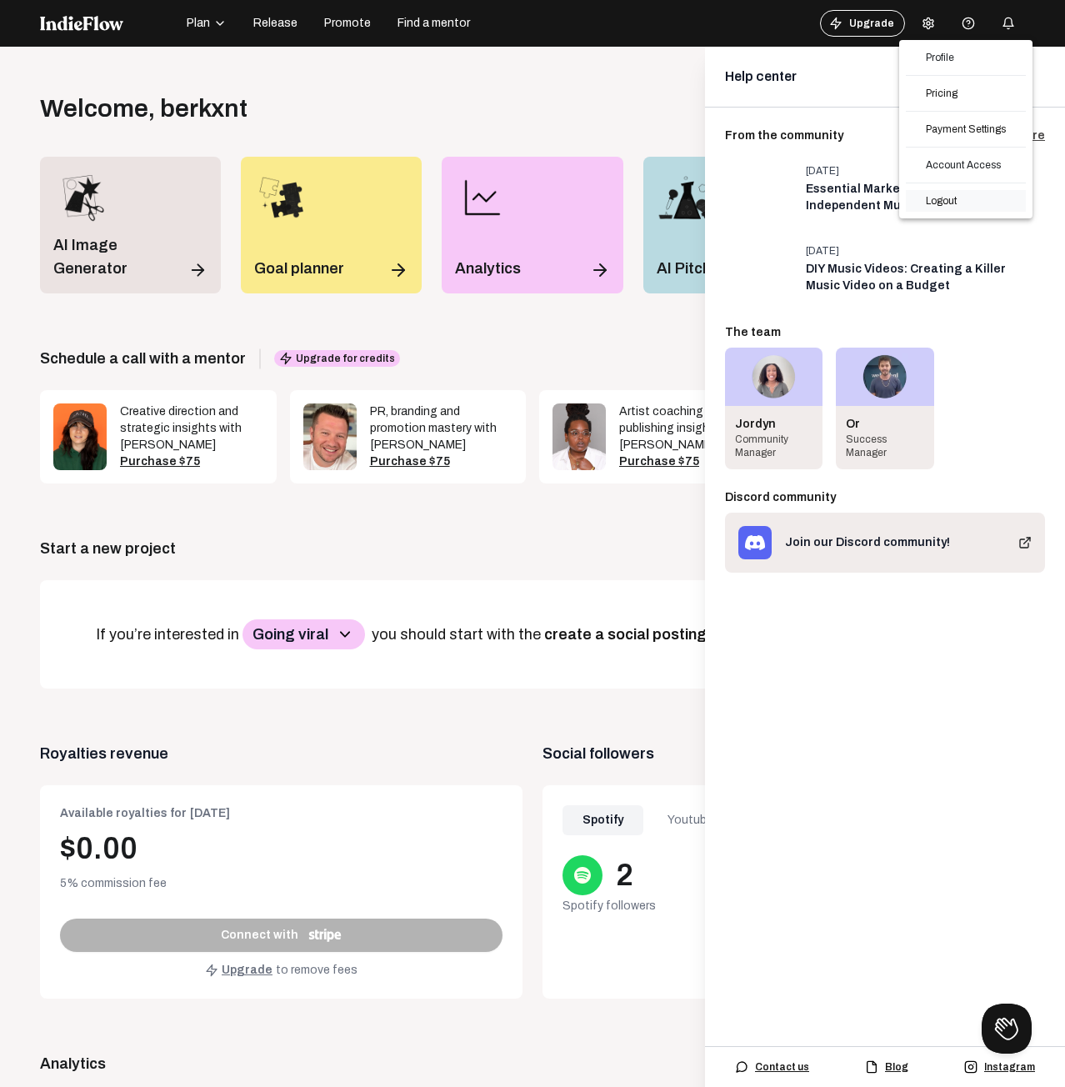
click at [960, 200] on link "Logout" at bounding box center [966, 201] width 120 height 22
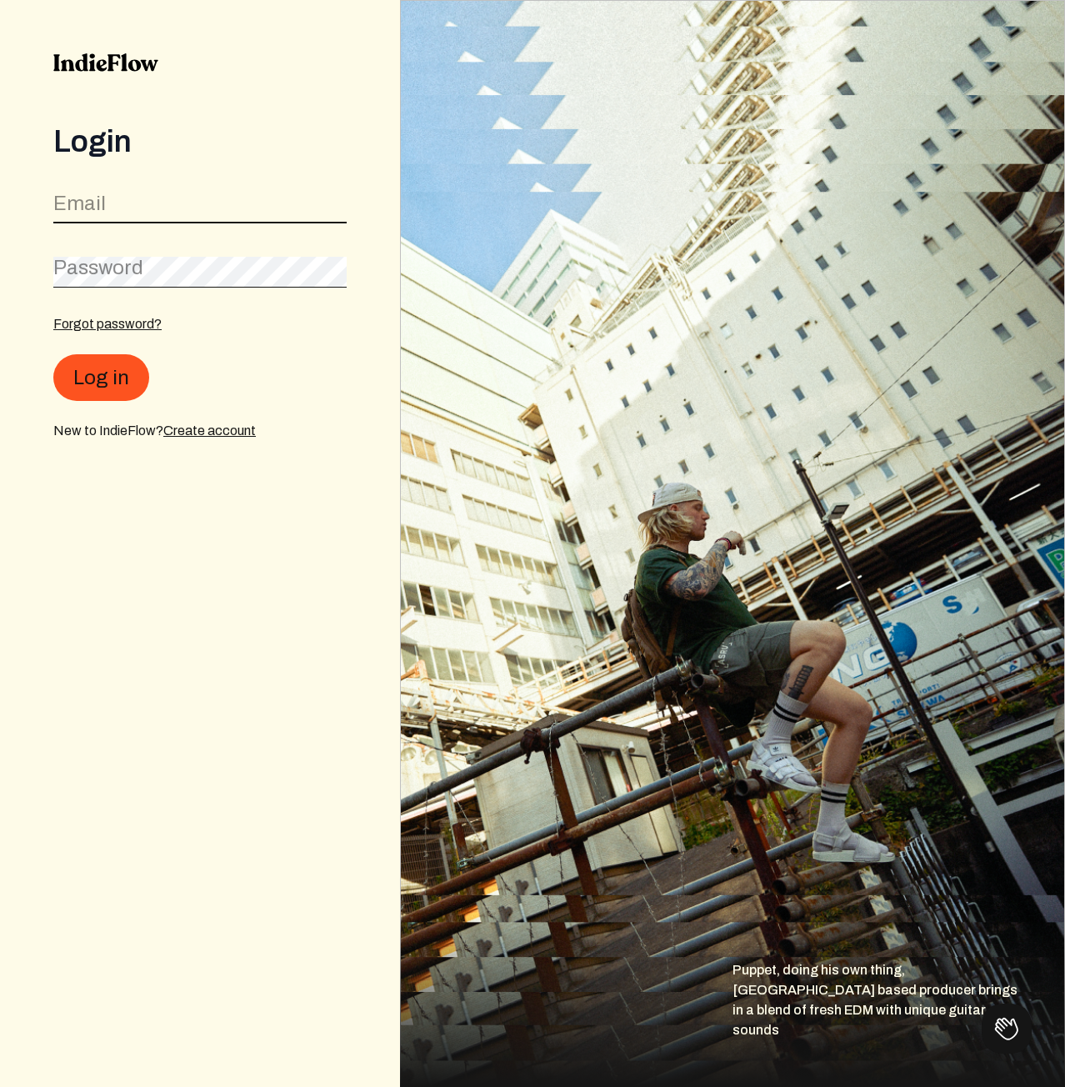
drag, startPoint x: 198, startPoint y: 204, endPoint x: 392, endPoint y: 288, distance: 210.6
click at [200, 204] on input "email" at bounding box center [199, 208] width 293 height 32
paste input "[EMAIL_ADDRESS][DOMAIN_NAME]"
type input "[EMAIL_ADDRESS][DOMAIN_NAME]"
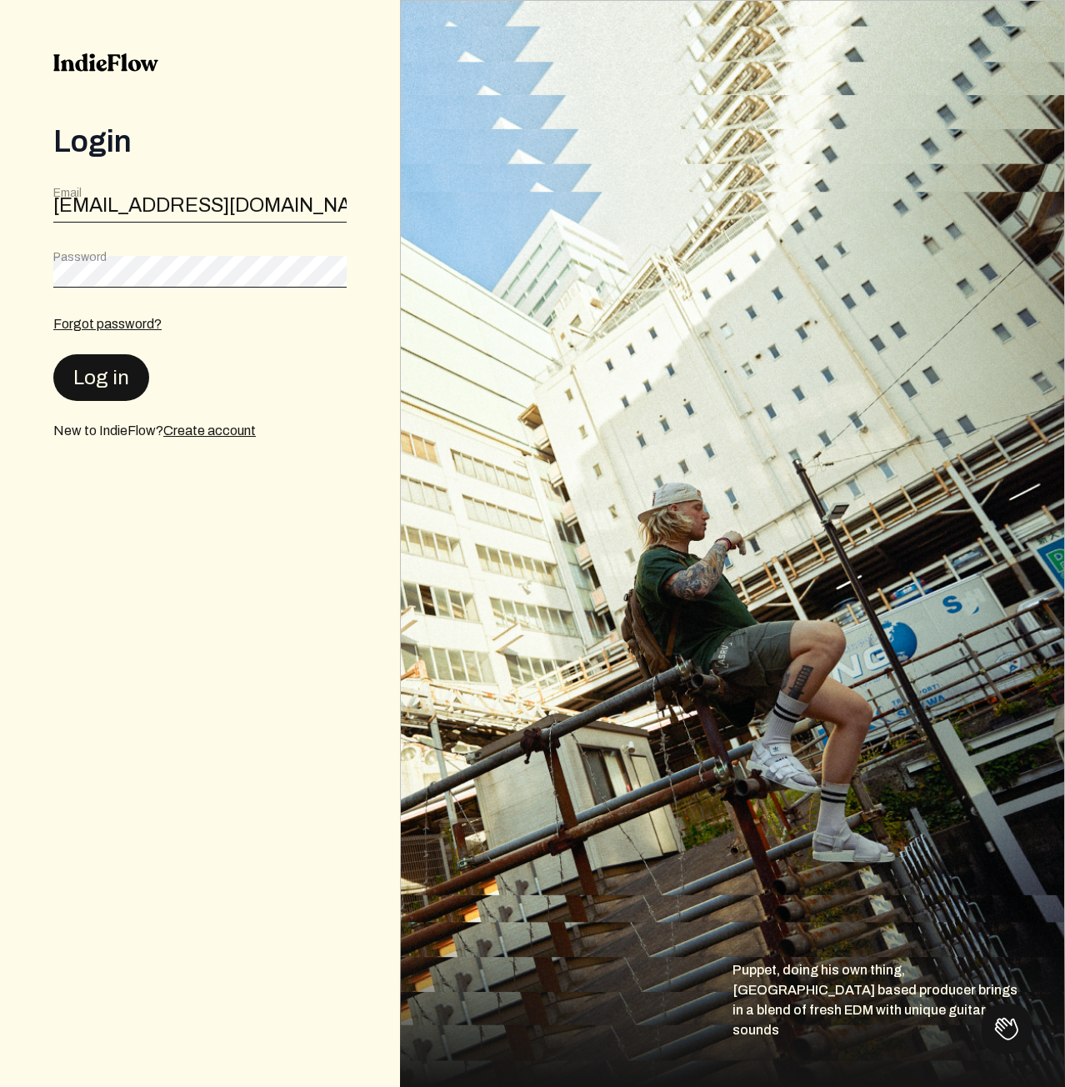
click at [111, 384] on button "Log in" at bounding box center [101, 377] width 96 height 47
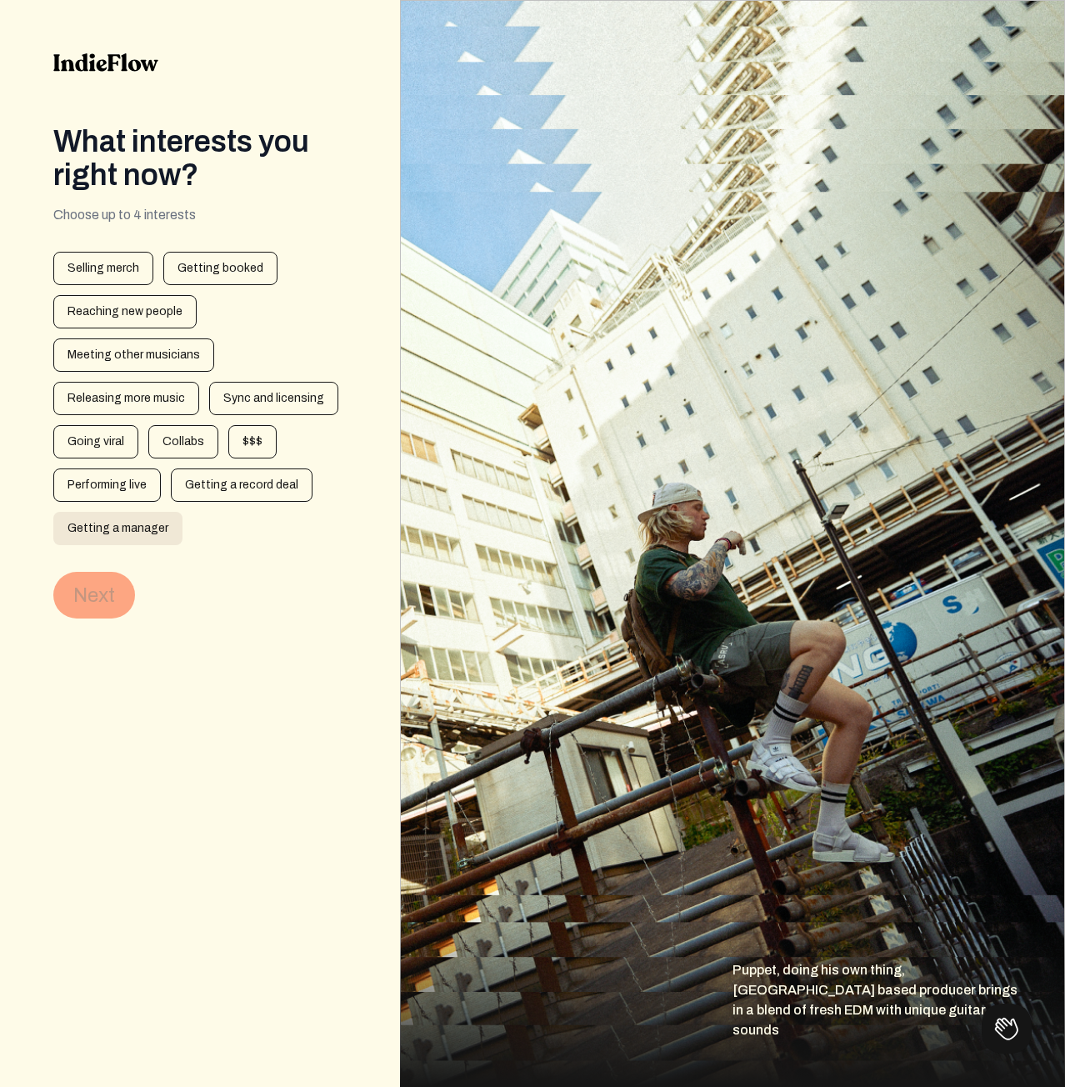
click at [109, 538] on div "Getting a manager" at bounding box center [117, 528] width 129 height 33
click at [122, 594] on button "Next" at bounding box center [94, 595] width 82 height 47
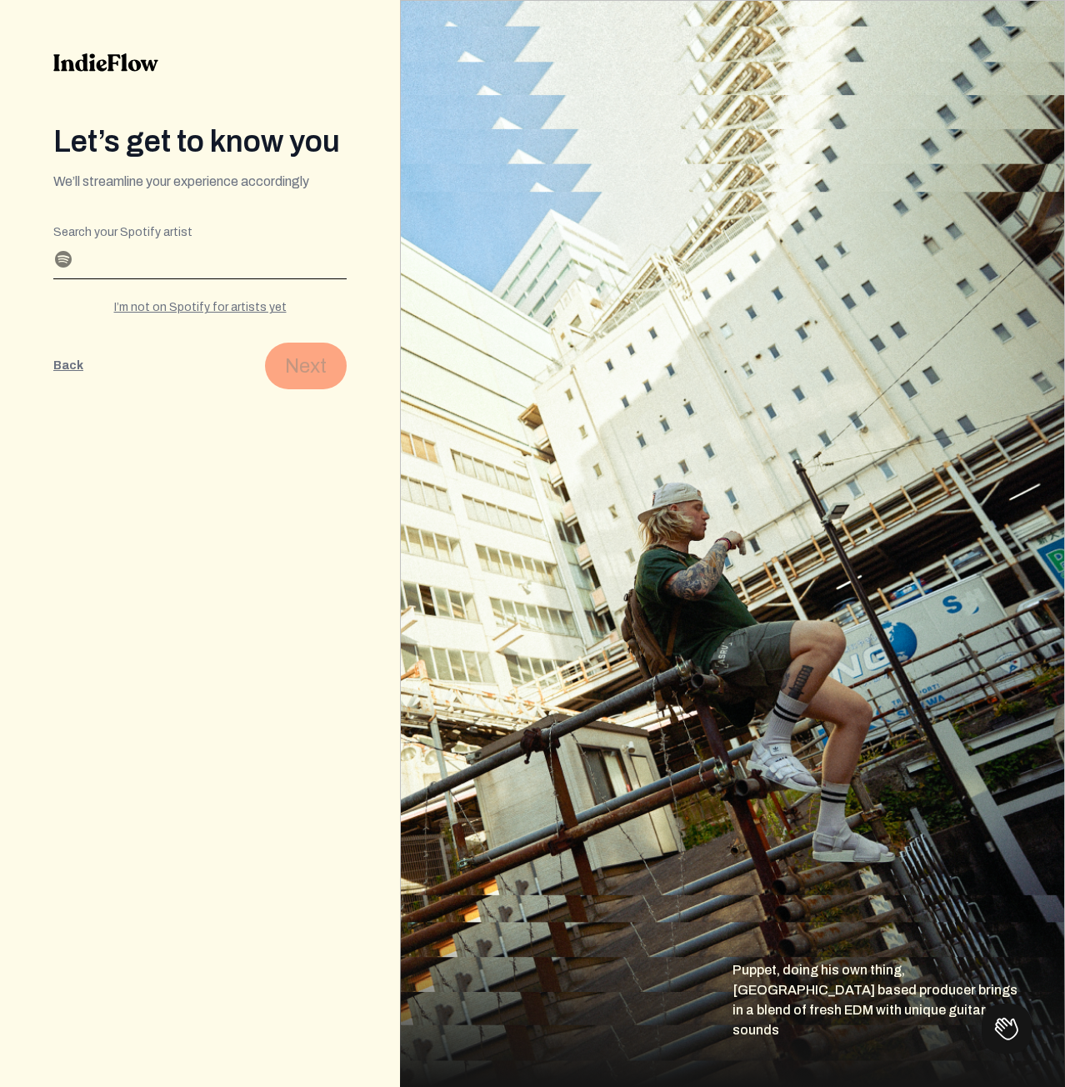
click at [172, 268] on input "Search your Spotify artist" at bounding box center [199, 265] width 293 height 27
click at [249, 252] on input "Search your Spotify artist" at bounding box center [199, 265] width 293 height 27
click at [101, 272] on input "Search your Spotify artist" at bounding box center [199, 265] width 293 height 27
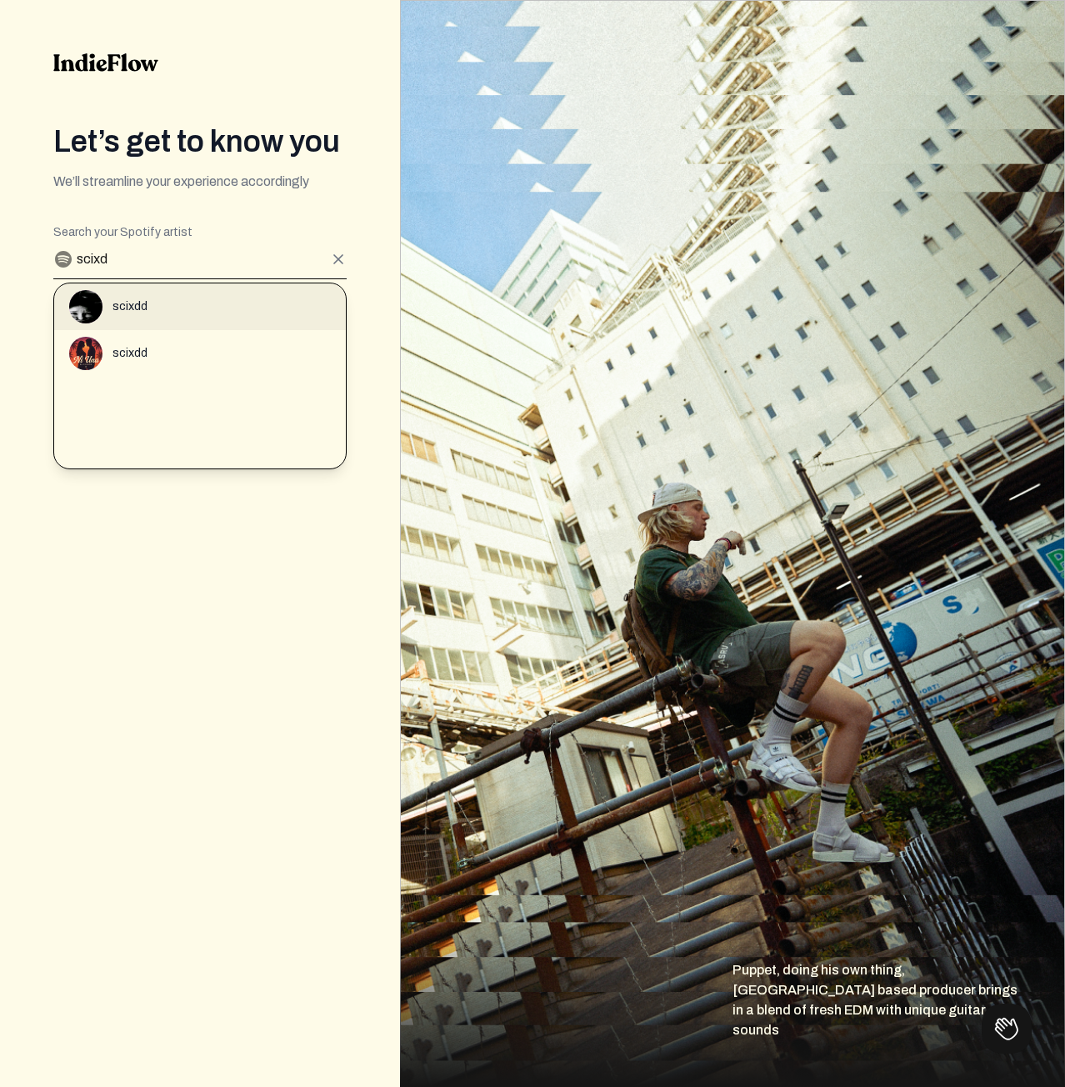
type input "scixd"
click at [151, 309] on div "scixdd" at bounding box center [207, 306] width 277 height 33
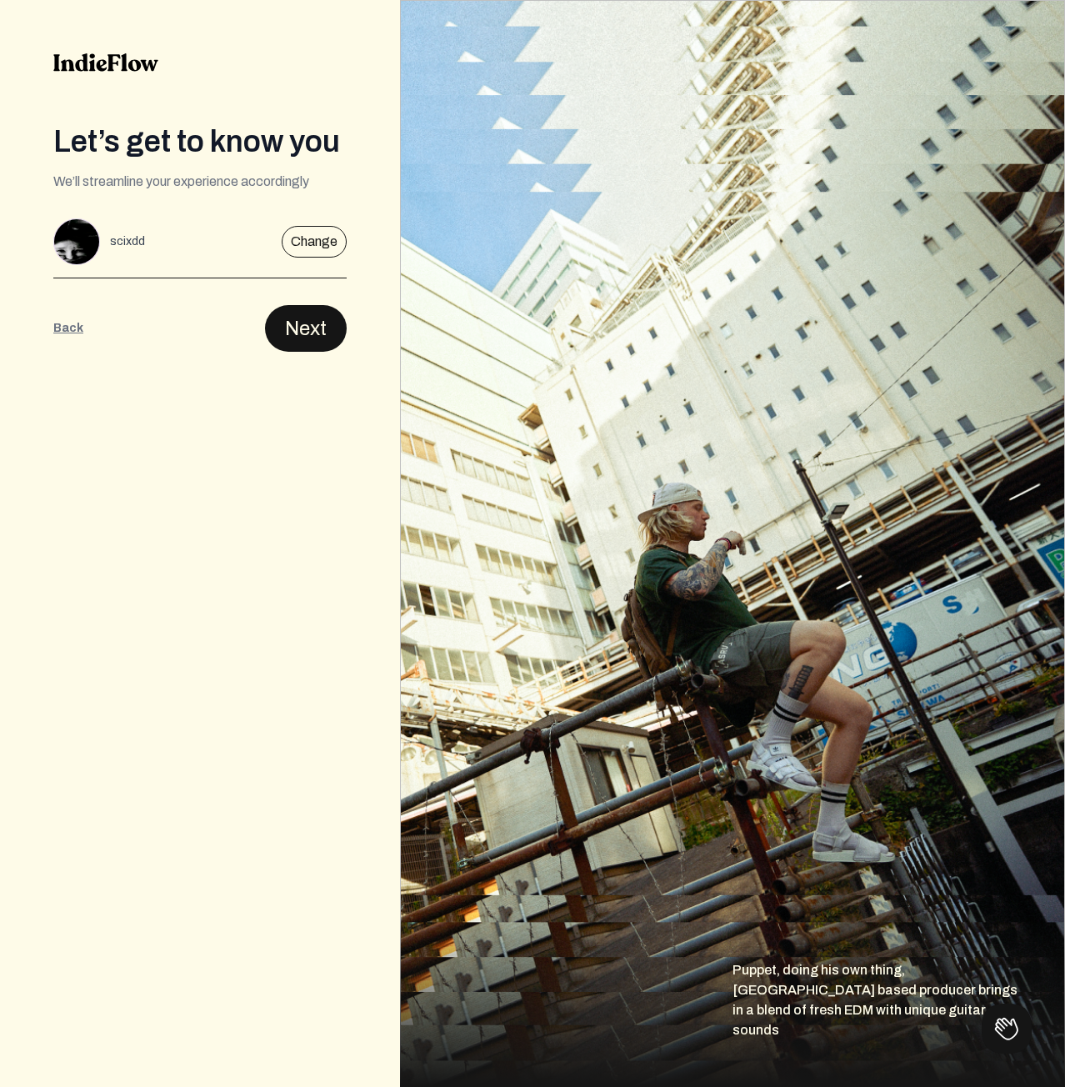
click at [273, 331] on button "Next" at bounding box center [306, 328] width 82 height 47
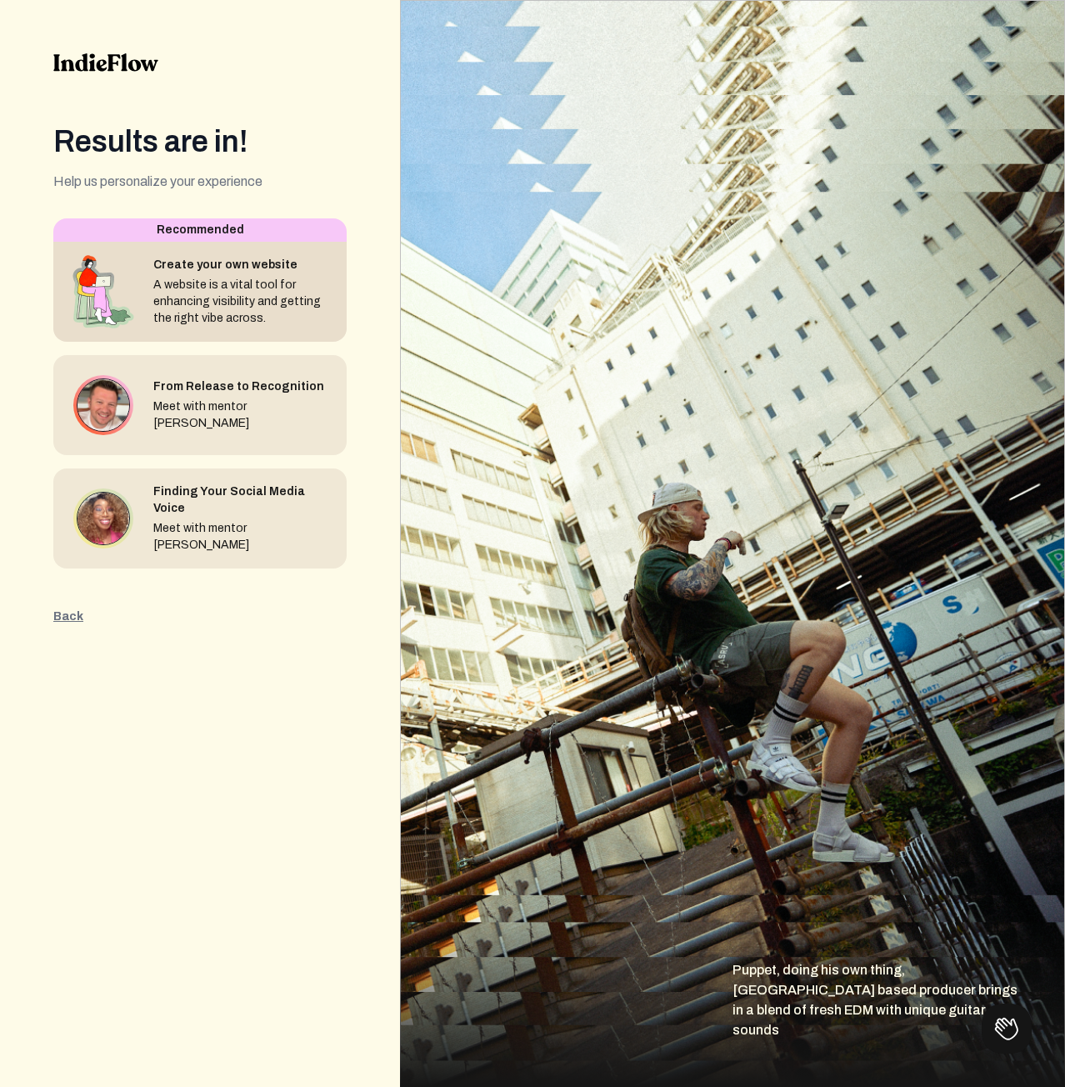
click at [255, 294] on div "A website is a vital tool for enhancing visibility and getting the right vibe a…" at bounding box center [243, 302] width 180 height 50
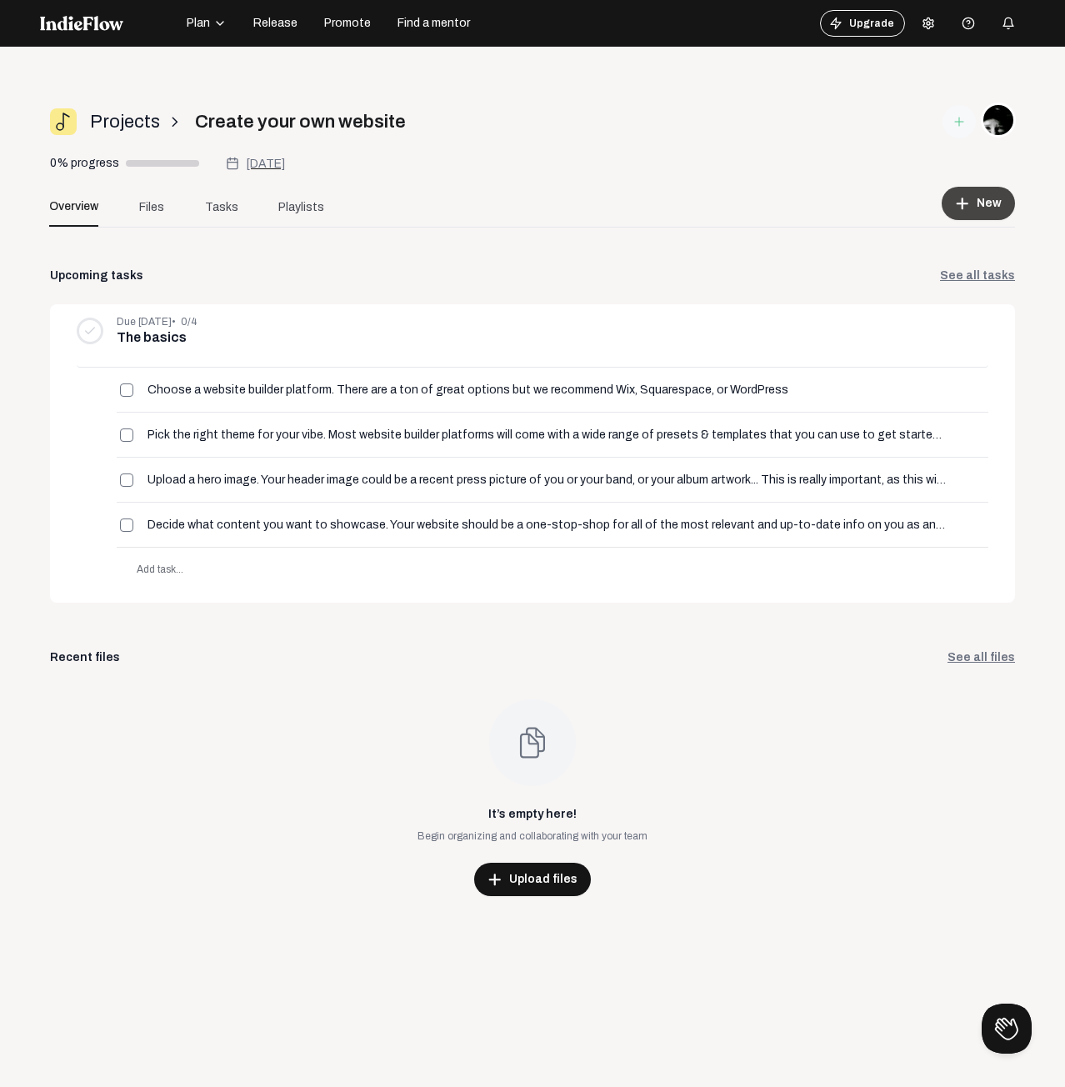
click at [945, 195] on button "add New" at bounding box center [978, 203] width 73 height 33
click at [911, 300] on span "File upload" at bounding box center [912, 301] width 58 height 40
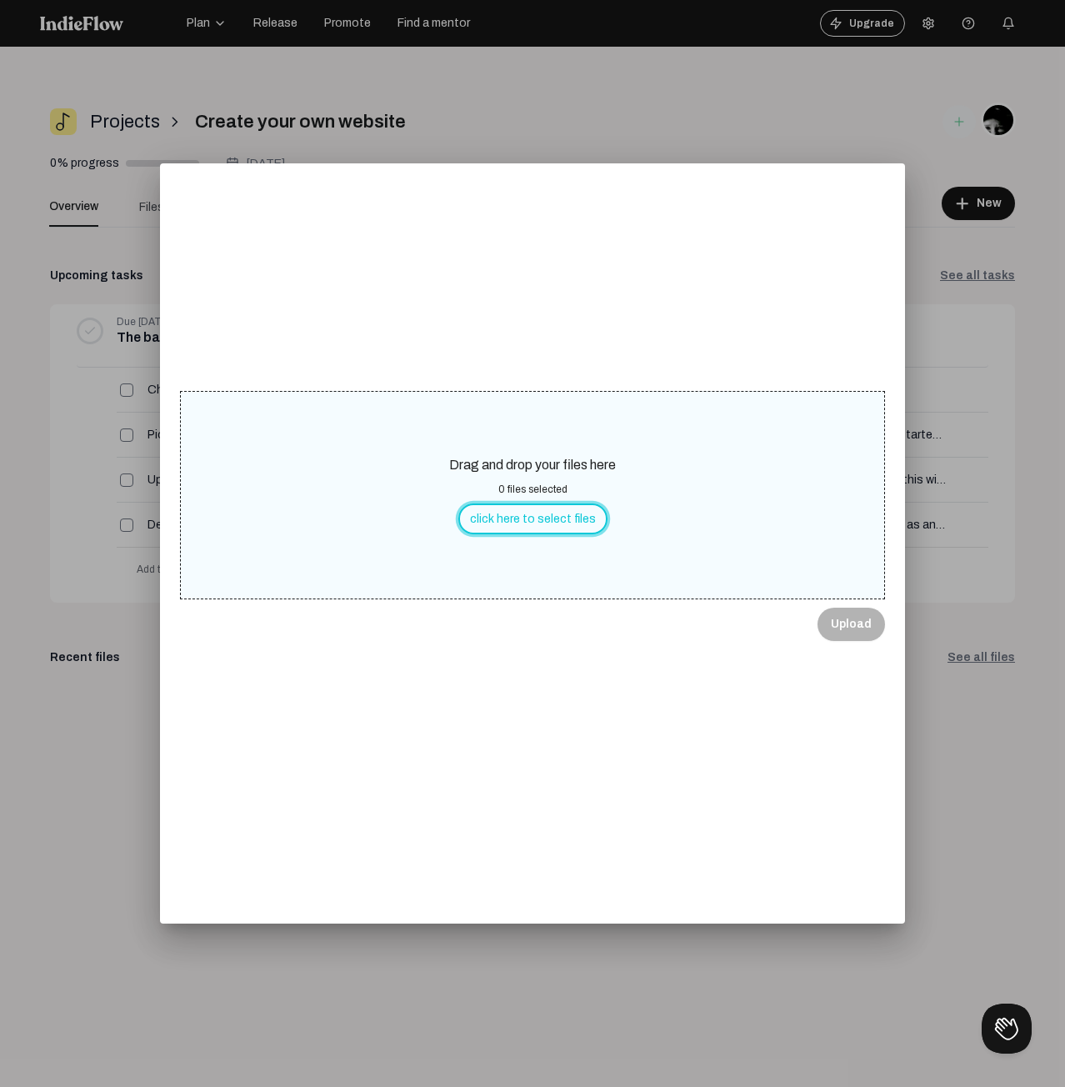
click at [540, 522] on button "click here to select files" at bounding box center [532, 518] width 149 height 31
click at [857, 608] on button "Upload" at bounding box center [852, 624] width 68 height 33
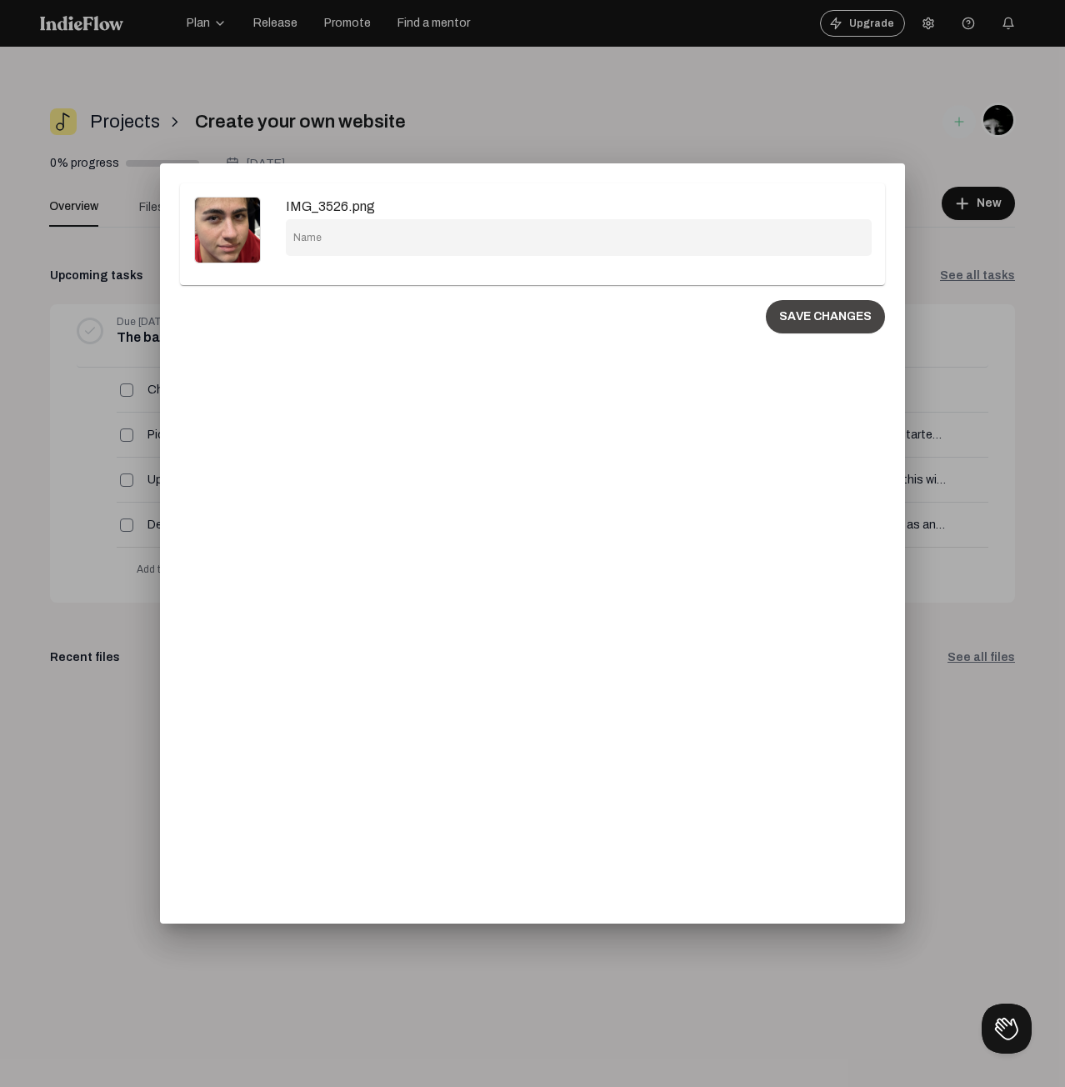
click at [851, 313] on button "SAVE CHANGES" at bounding box center [825, 316] width 119 height 33
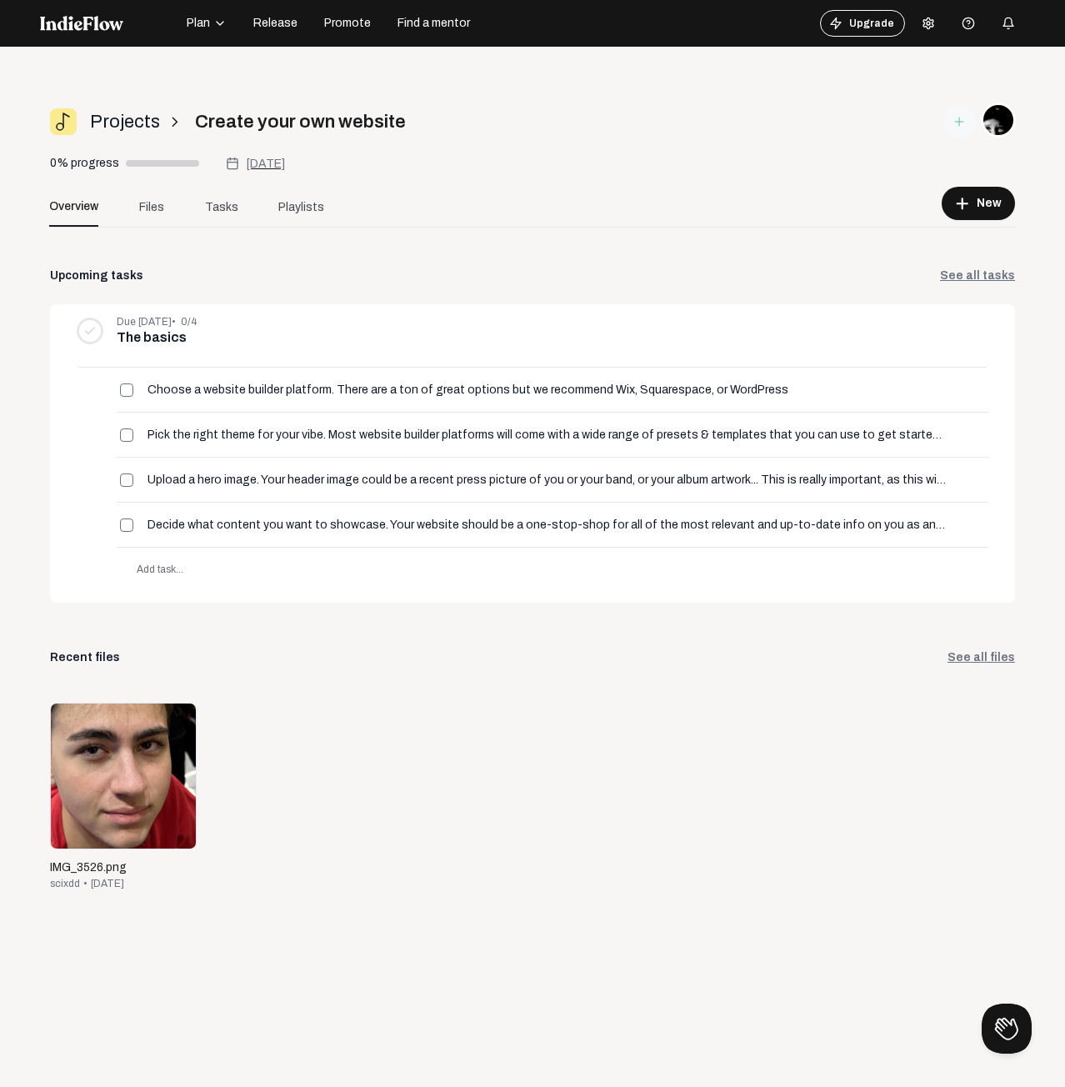
drag, startPoint x: 219, startPoint y: 125, endPoint x: 426, endPoint y: 123, distance: 206.7
click at [426, 123] on input "Create your own website" at bounding box center [309, 122] width 243 height 28
drag, startPoint x: 485, startPoint y: 145, endPoint x: 314, endPoint y: 157, distance: 171.3
click at [485, 146] on div "Projects arrow_forward_ios Create your own website 0% progress [DATE] [DATE] Ov…" at bounding box center [532, 165] width 965 height 124
click at [160, 200] on span "Files" at bounding box center [151, 207] width 25 height 18
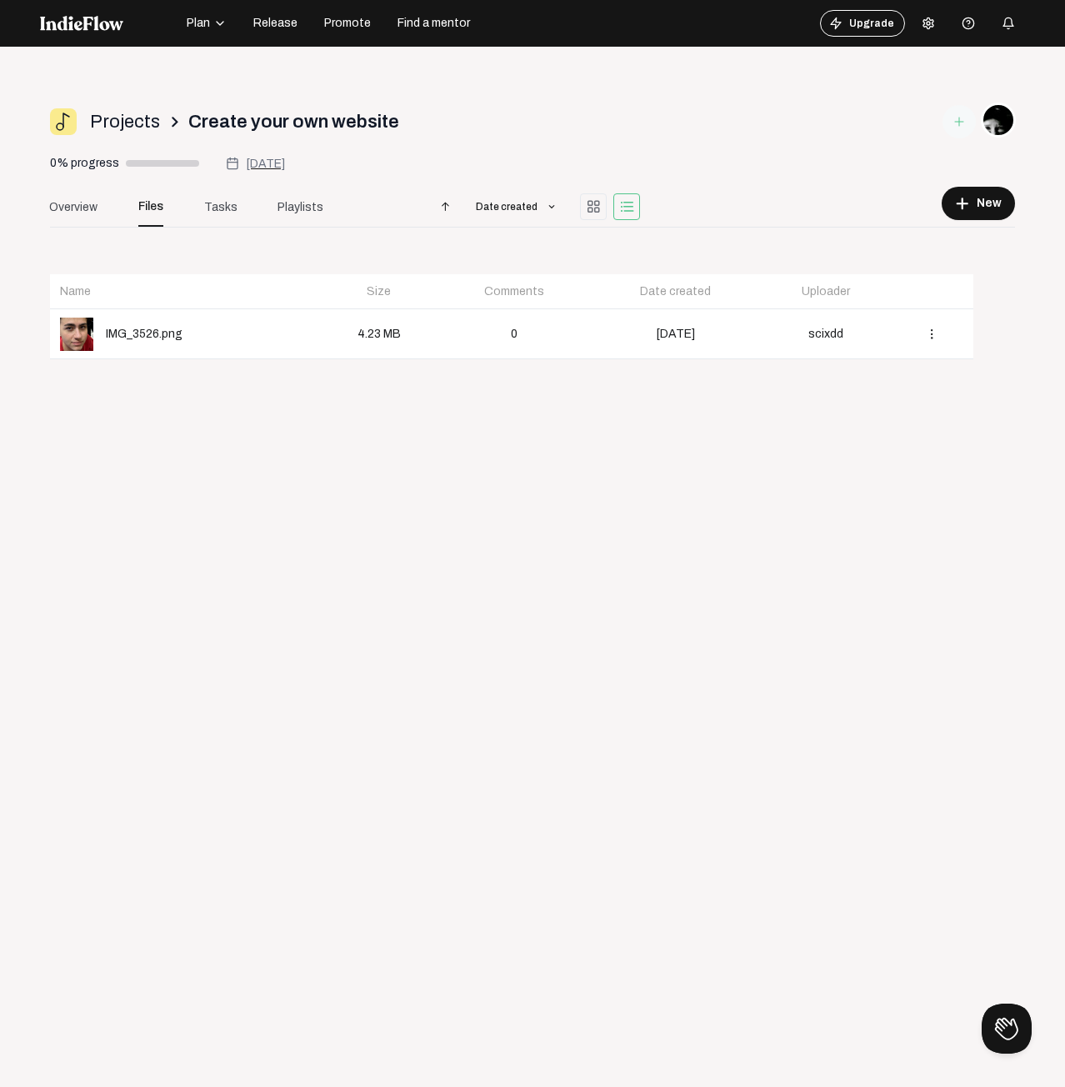
click at [912, 18] on button at bounding box center [928, 23] width 33 height 33
click at [934, 214] on div "Profile Pricing Payment Settings Account Access Logout" at bounding box center [965, 129] width 133 height 178
click at [942, 209] on button "add New" at bounding box center [978, 203] width 73 height 33
click at [918, 26] on div at bounding box center [532, 543] width 1065 height 1087
click at [922, 23] on icon at bounding box center [928, 23] width 13 height 13
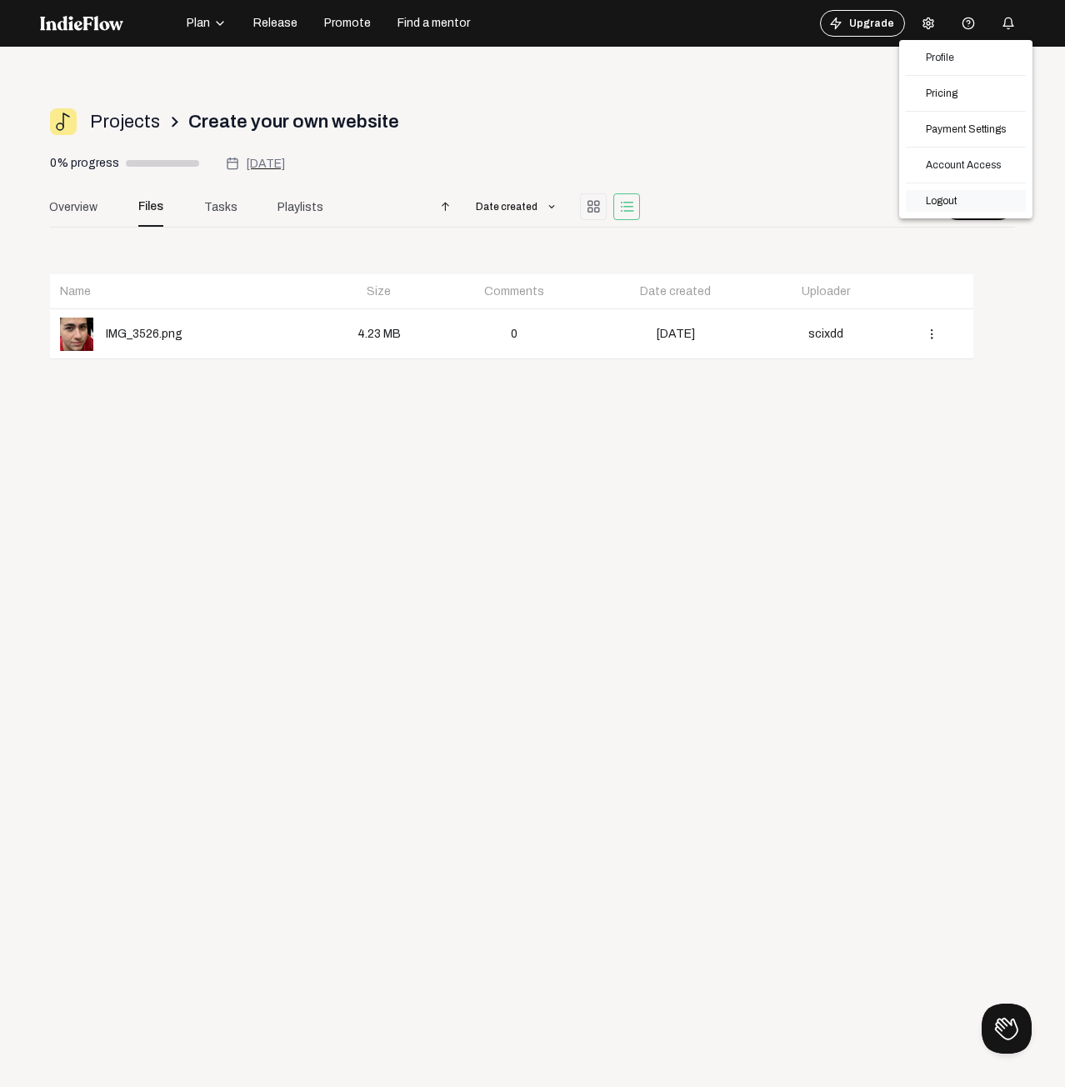
click at [965, 201] on link "Logout" at bounding box center [966, 201] width 120 height 22
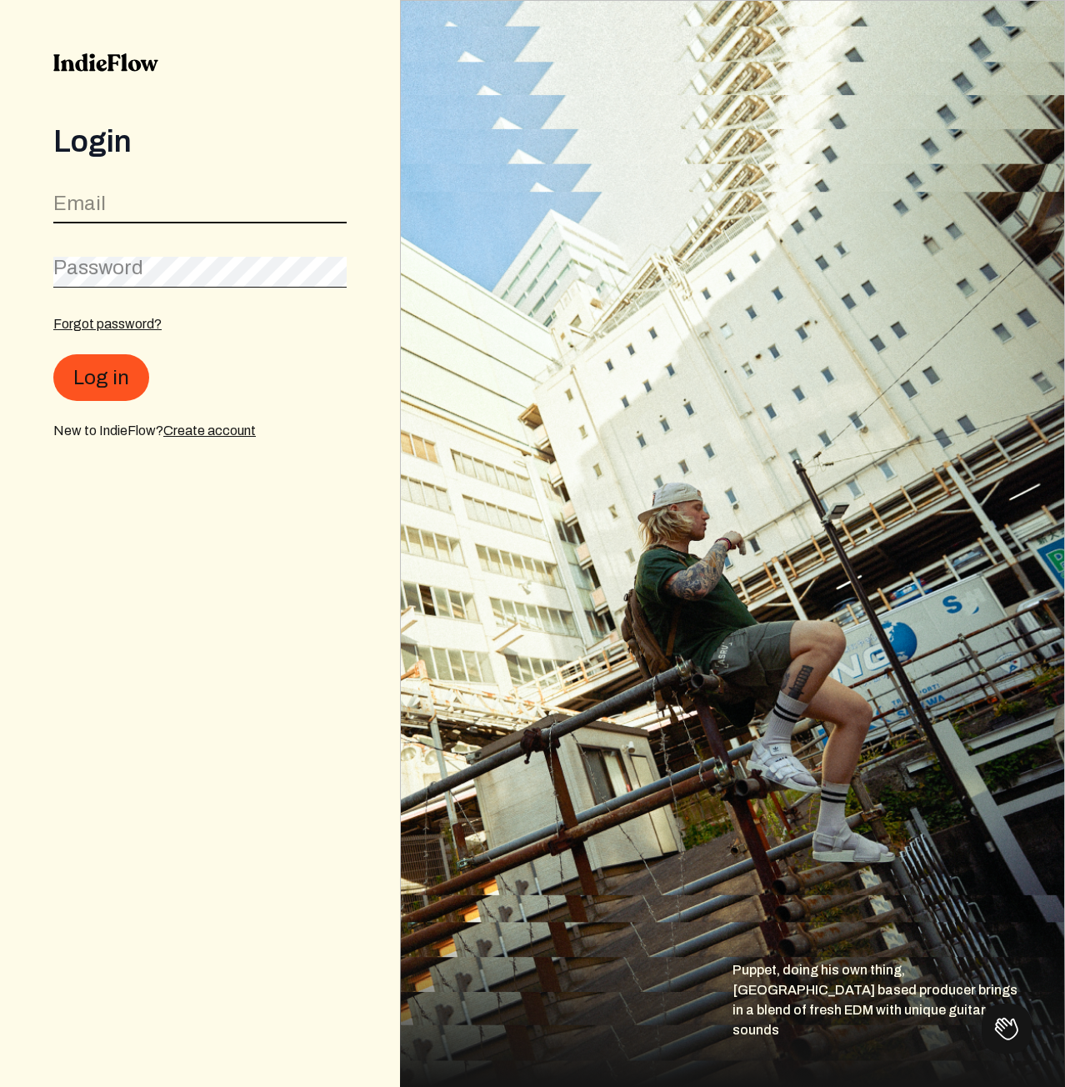
click at [276, 200] on input "email" at bounding box center [199, 208] width 293 height 32
paste input "[EMAIL_ADDRESS][DOMAIN_NAME]"
type input "[EMAIL_ADDRESS][DOMAIN_NAME]"
click at [174, 301] on form "Email [EMAIL_ADDRESS][DOMAIN_NAME] Password Forgot password? Log in New to Indi…" at bounding box center [199, 312] width 293 height 255
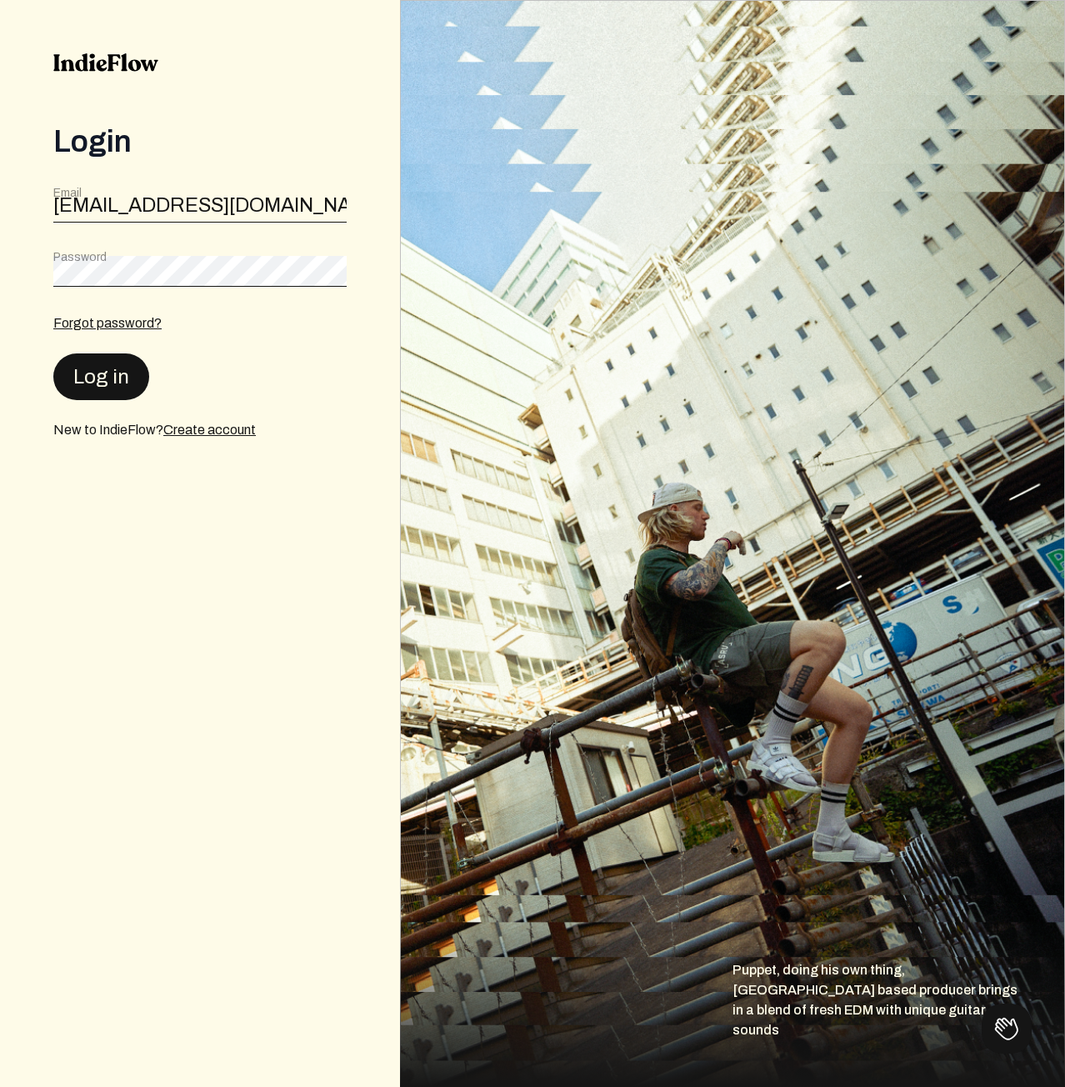
click at [123, 374] on button "Log in" at bounding box center [101, 376] width 96 height 47
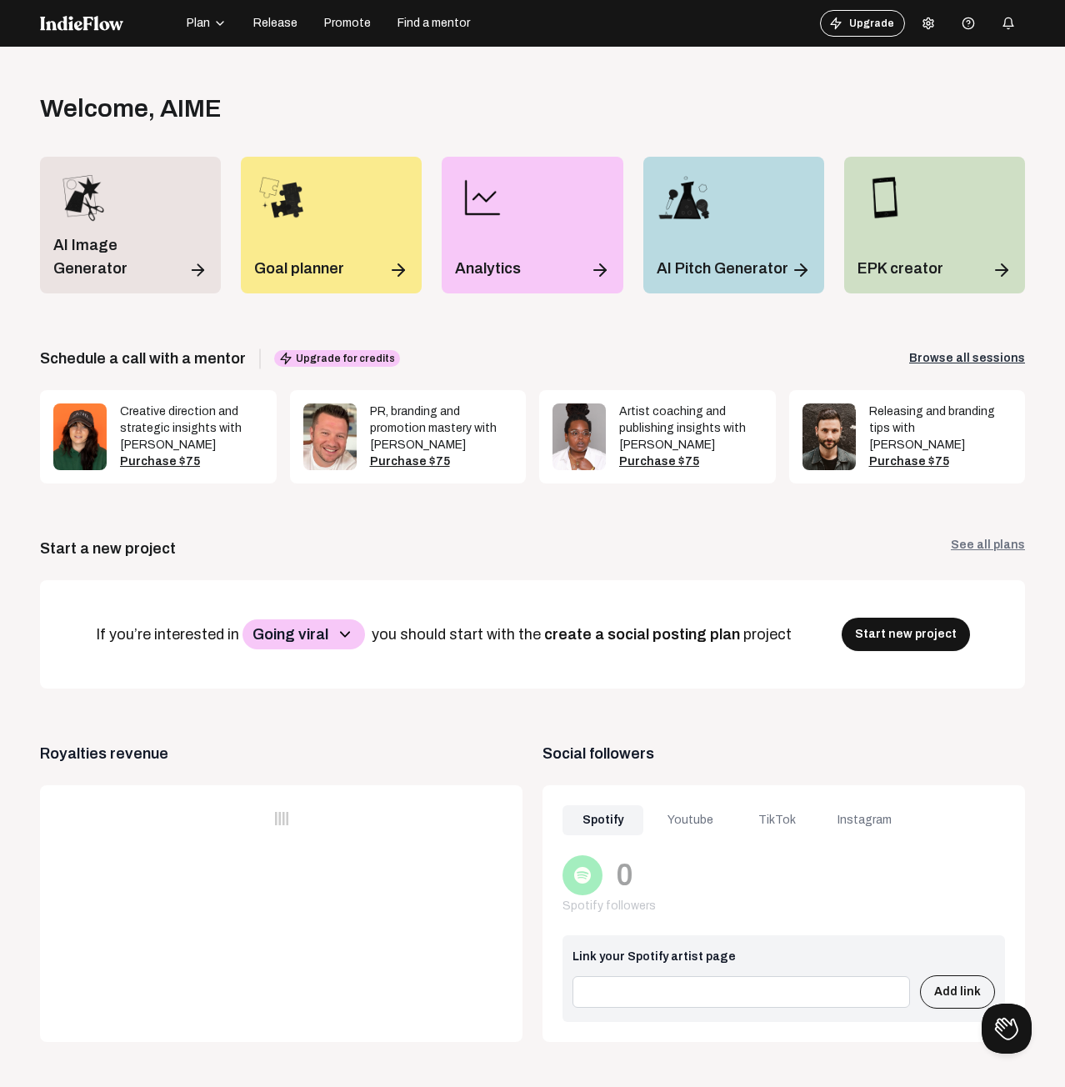
click at [912, 36] on button at bounding box center [928, 23] width 33 height 33
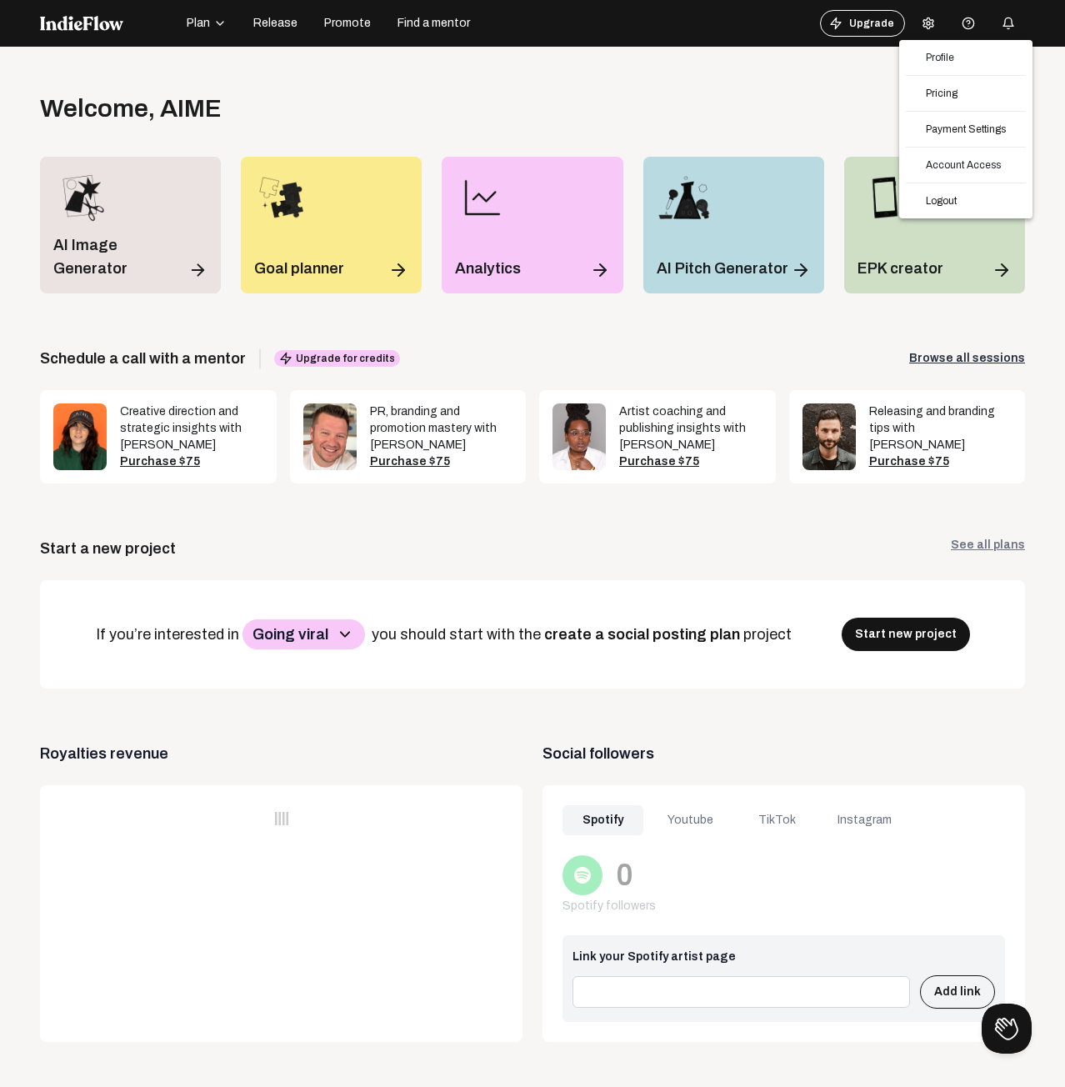
click at [912, 21] on div at bounding box center [532, 543] width 1065 height 1087
click at [922, 21] on icon at bounding box center [928, 23] width 13 height 13
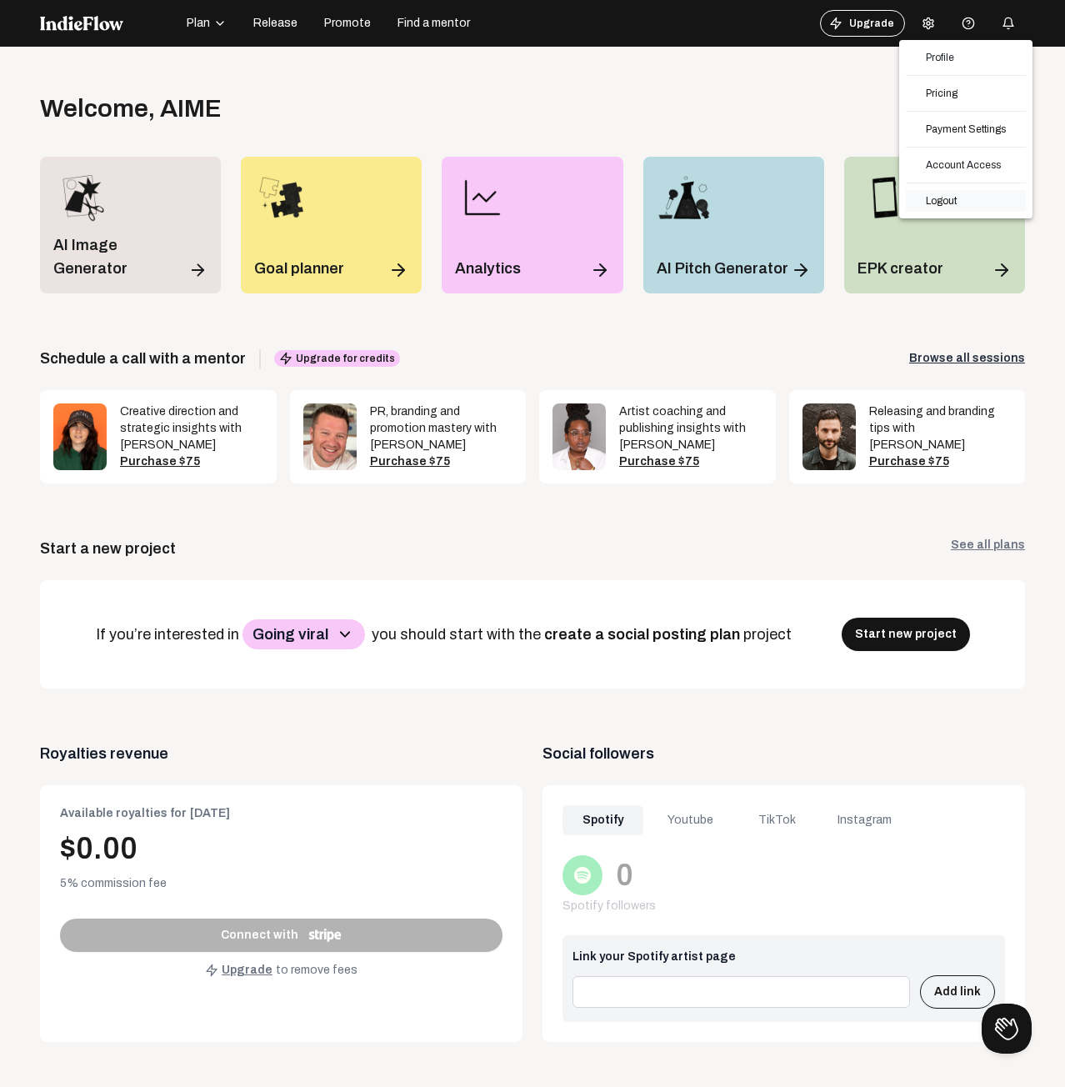
click at [961, 208] on link "Logout" at bounding box center [966, 201] width 120 height 22
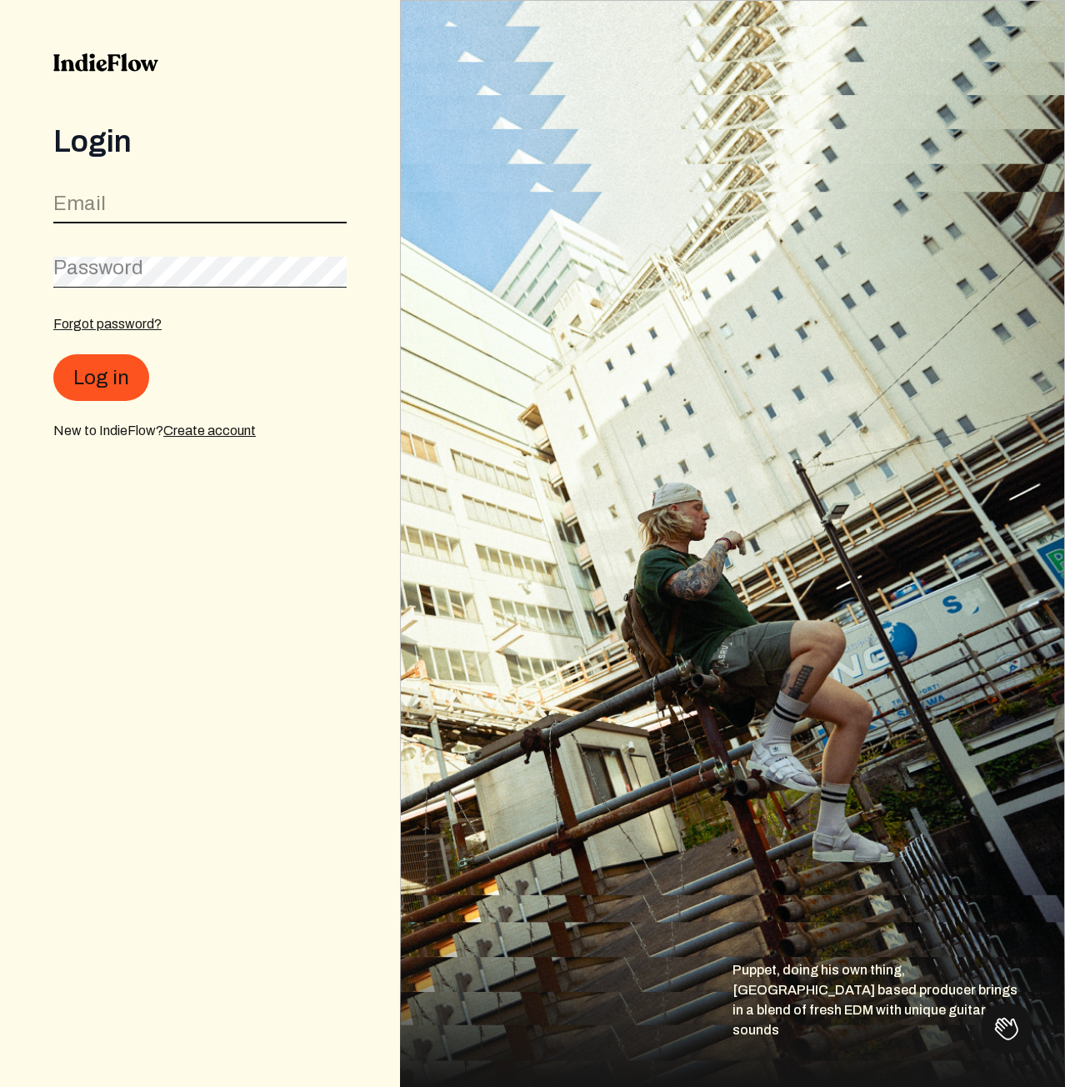
click at [308, 206] on input "email" at bounding box center [199, 208] width 293 height 32
paste input "[EMAIL_ADDRESS][DOMAIN_NAME]"
type input "[EMAIL_ADDRESS][DOMAIN_NAME]"
click at [186, 250] on form "Email [EMAIL_ADDRESS][DOMAIN_NAME] Password Forgot password? Log in New to Indi…" at bounding box center [199, 312] width 293 height 255
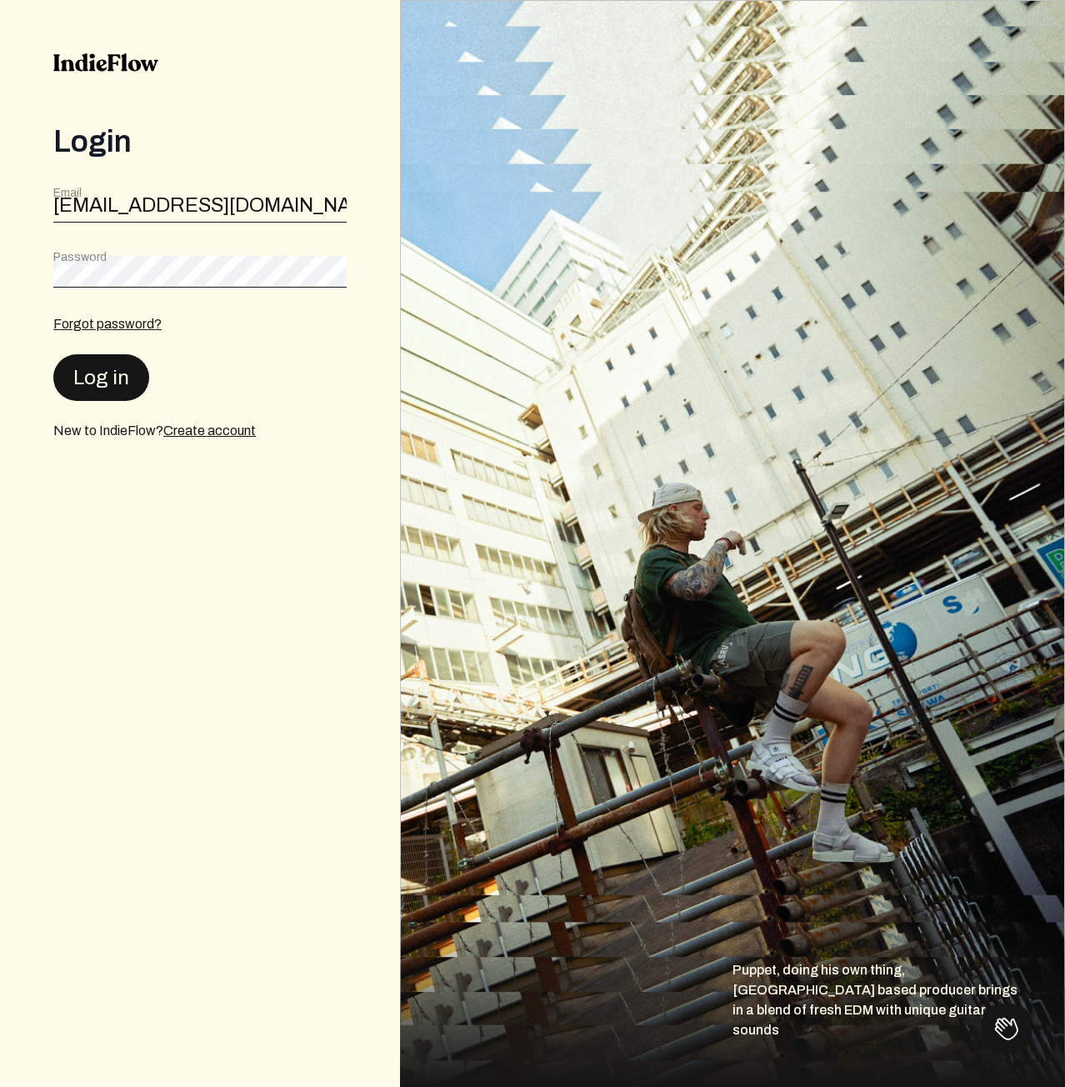
click at [126, 363] on button "Log in" at bounding box center [101, 377] width 96 height 47
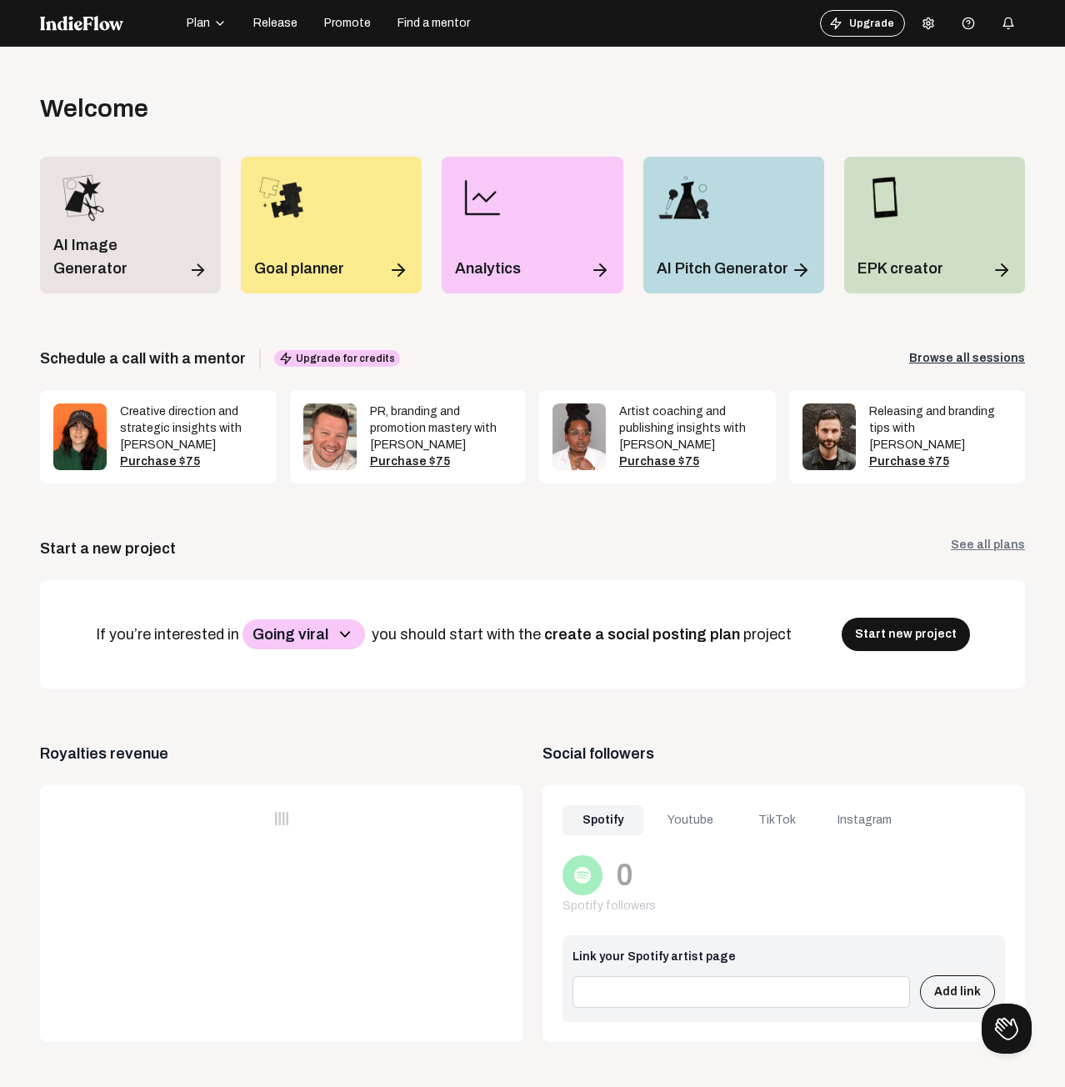
click at [927, 19] on button at bounding box center [928, 23] width 33 height 33
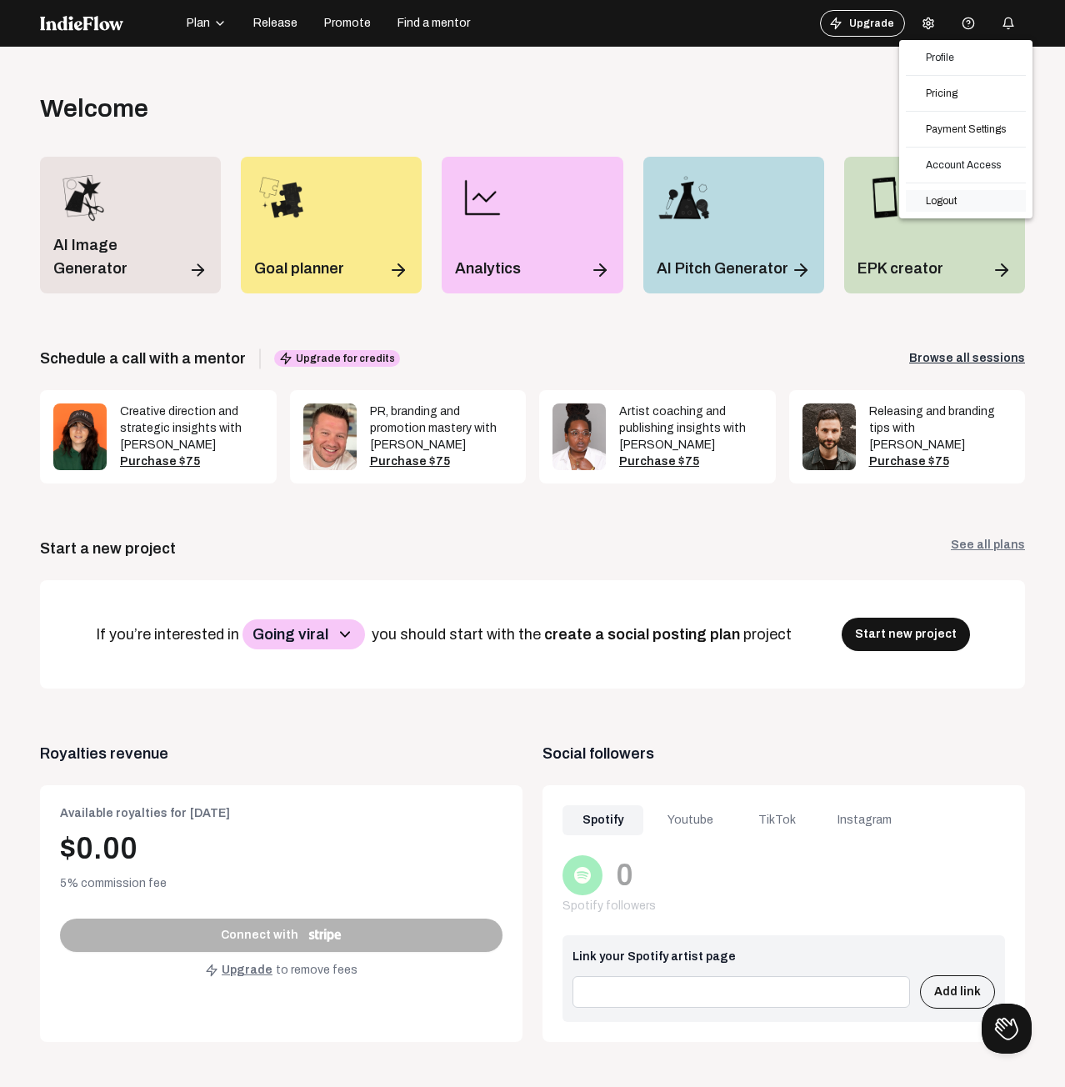
click at [954, 195] on link "Logout" at bounding box center [966, 201] width 120 height 22
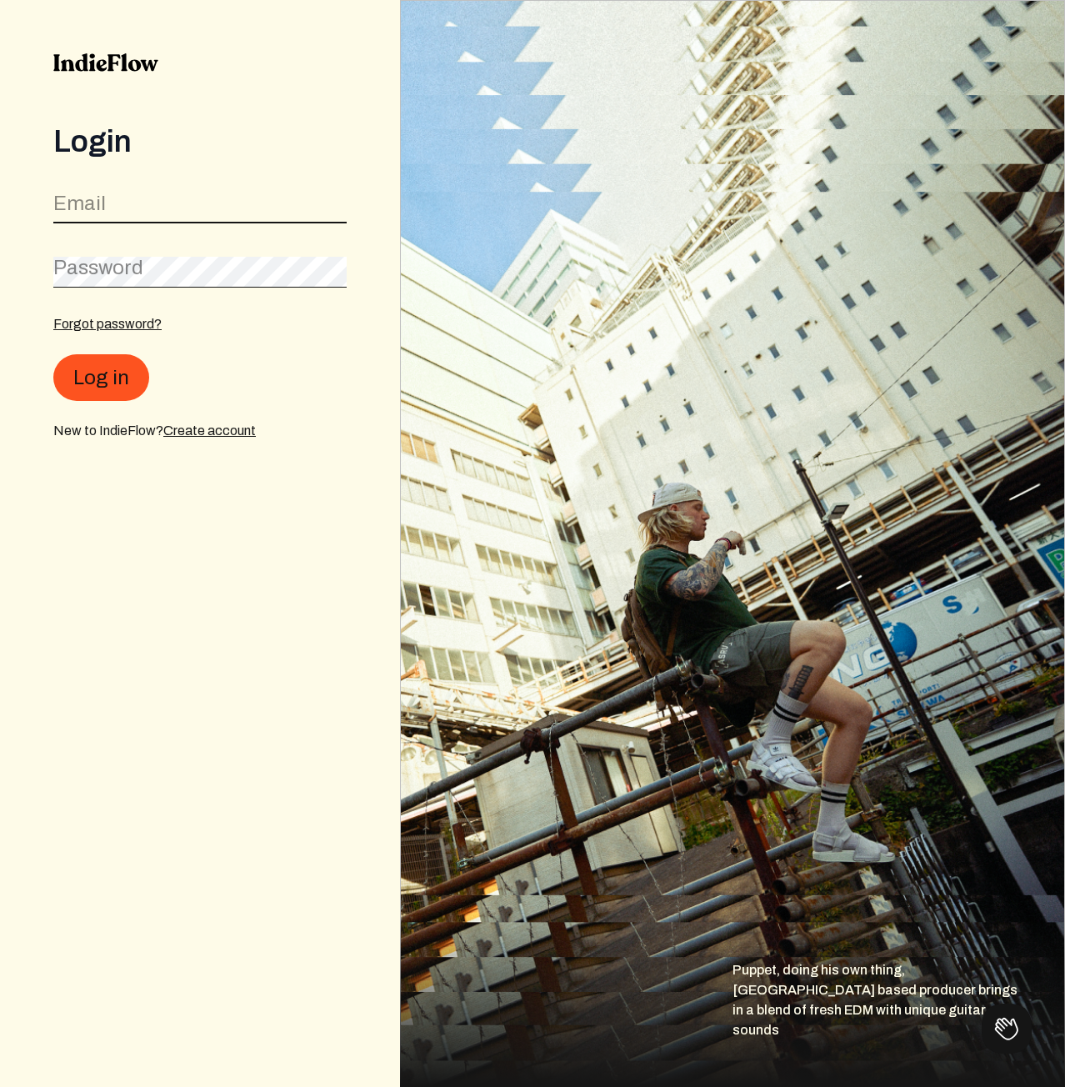
click at [299, 197] on input "email" at bounding box center [199, 208] width 293 height 32
paste input "[EMAIL_ADDRESS][DOMAIN_NAME]"
type input "[EMAIL_ADDRESS][DOMAIN_NAME]"
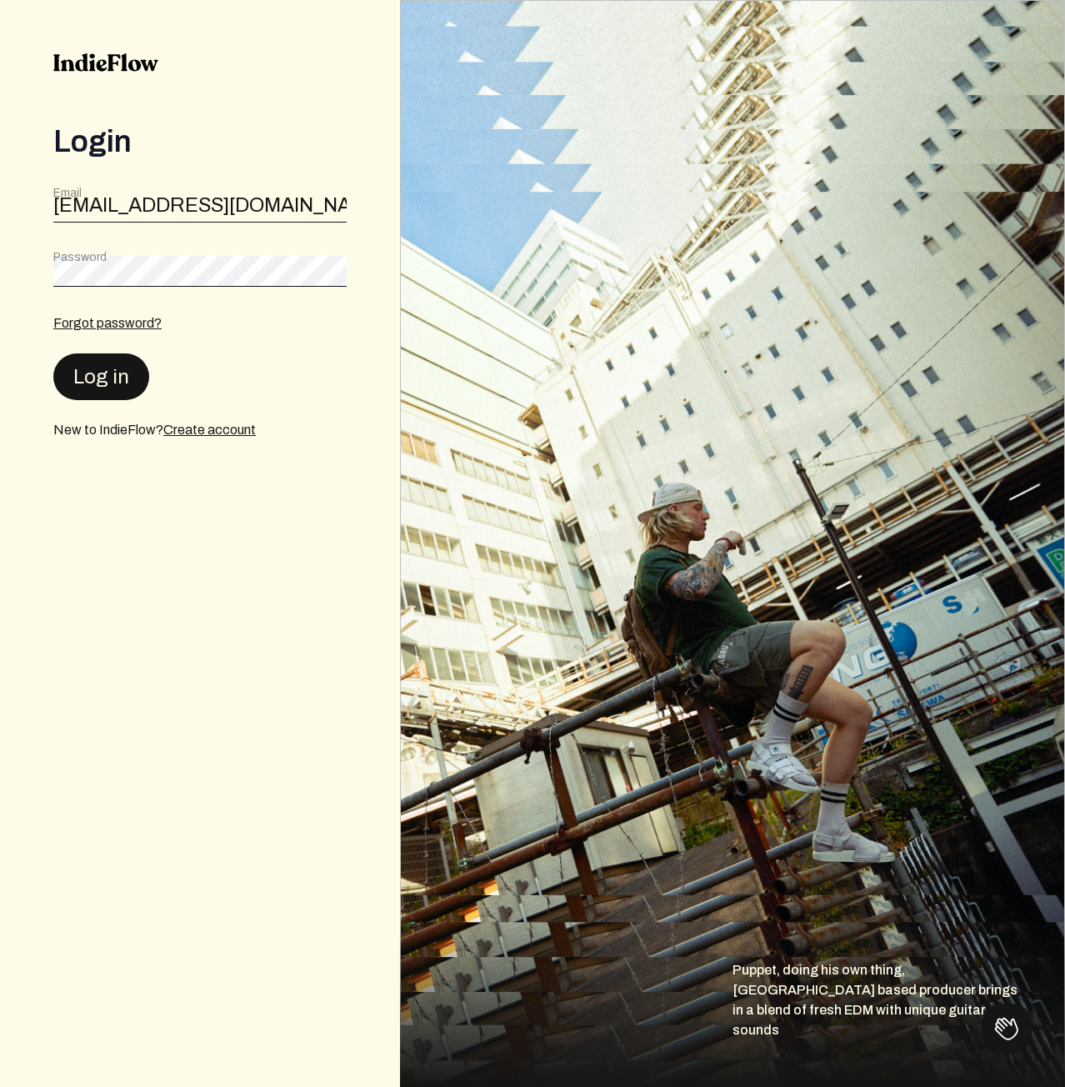
click at [121, 381] on button "Log in" at bounding box center [101, 376] width 96 height 47
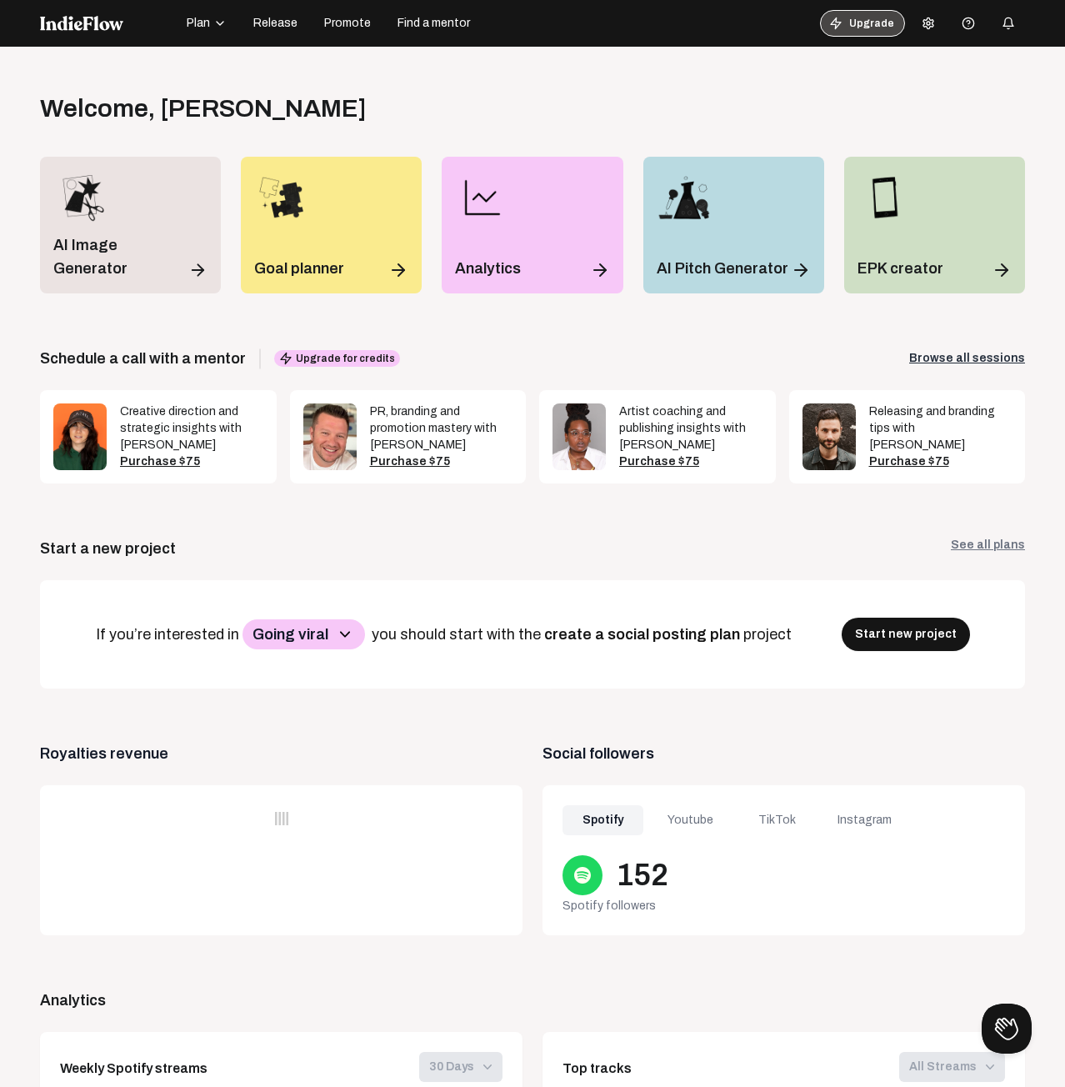
click at [849, 28] on button "Upgrade" at bounding box center [862, 23] width 85 height 27
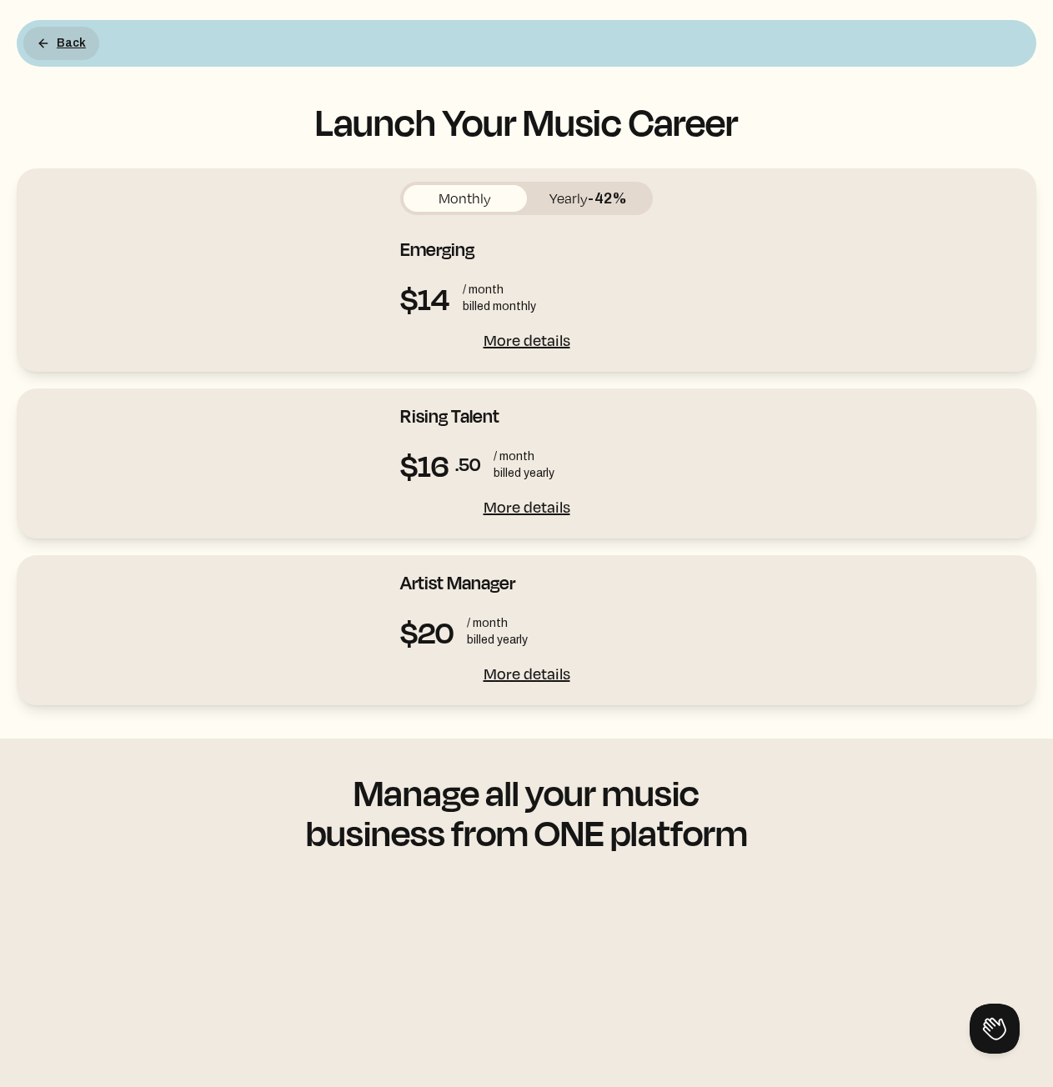
click at [40, 49] on icon at bounding box center [43, 43] width 13 height 13
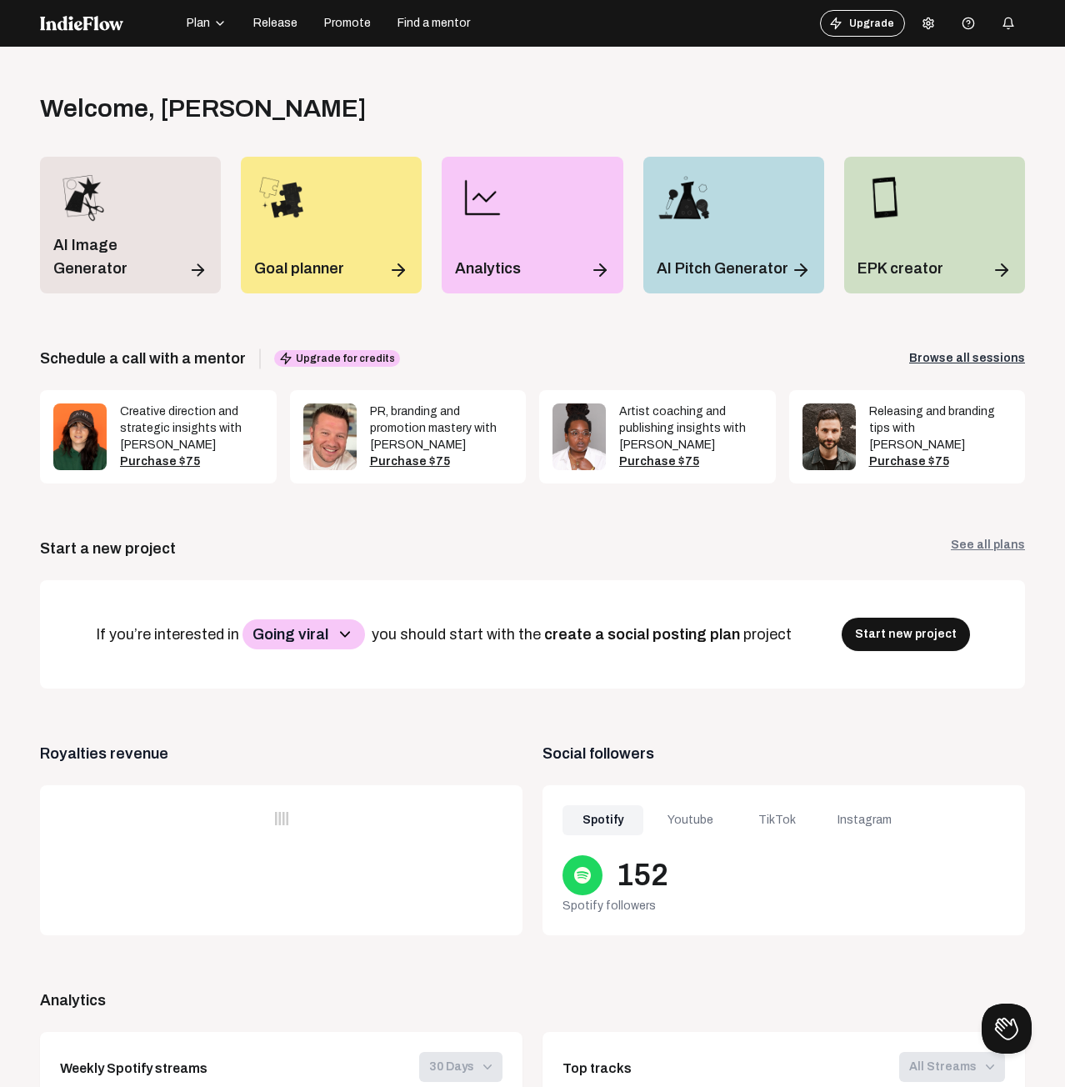
click at [927, 34] on button at bounding box center [928, 23] width 33 height 33
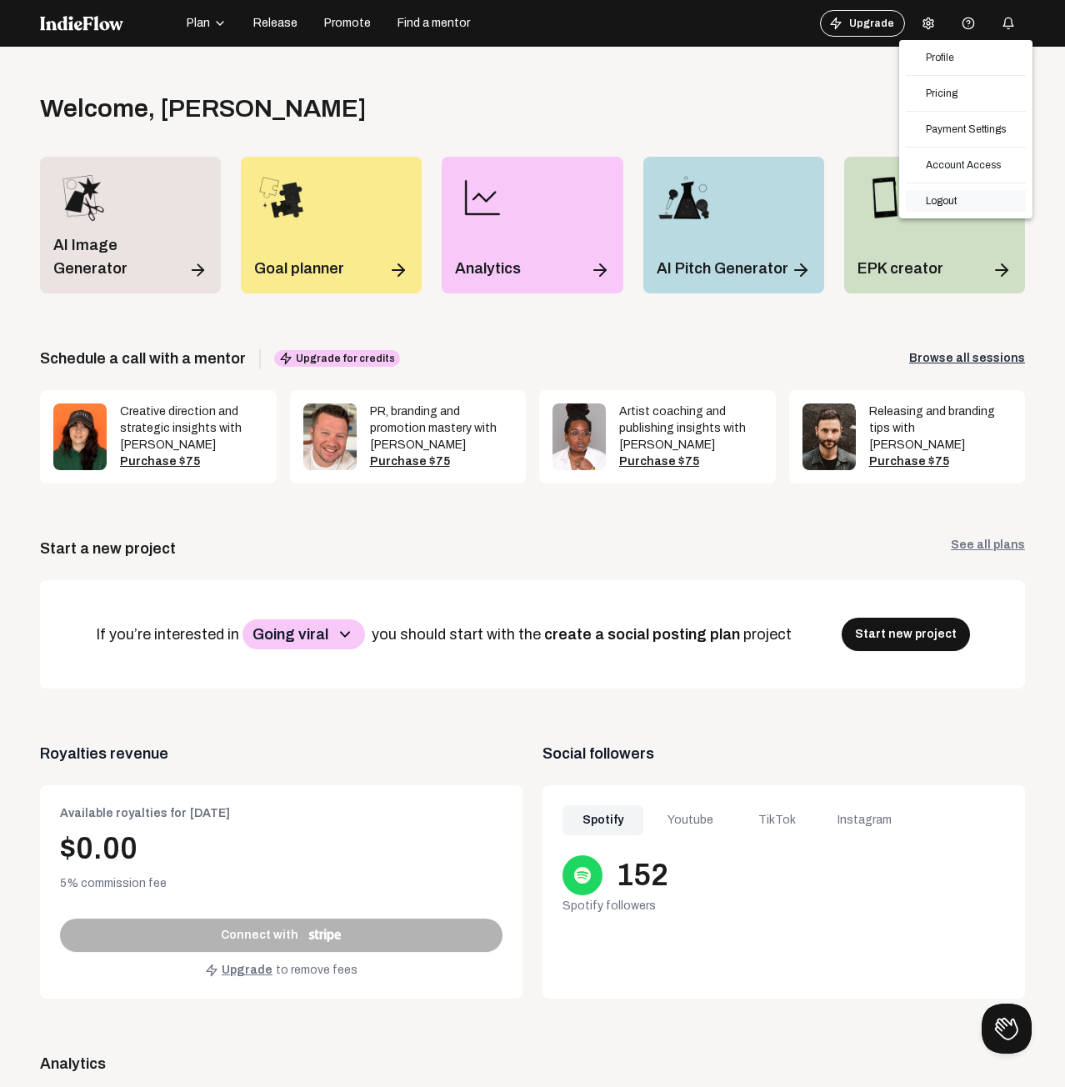
click at [959, 211] on link "Logout" at bounding box center [966, 201] width 120 height 22
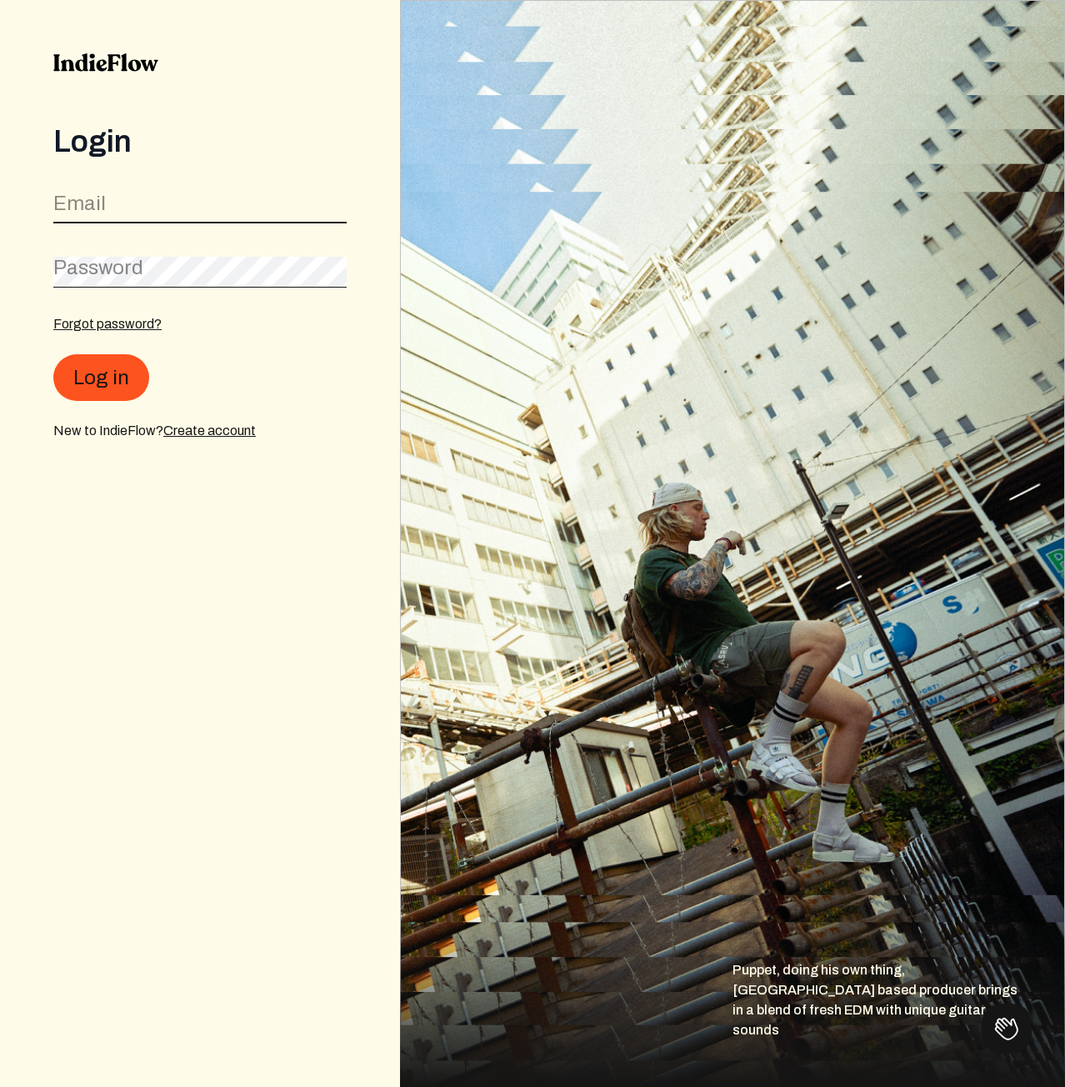
click at [178, 205] on input "email" at bounding box center [199, 208] width 293 height 32
paste input "[EMAIL_ADDRESS][DOMAIN_NAME]"
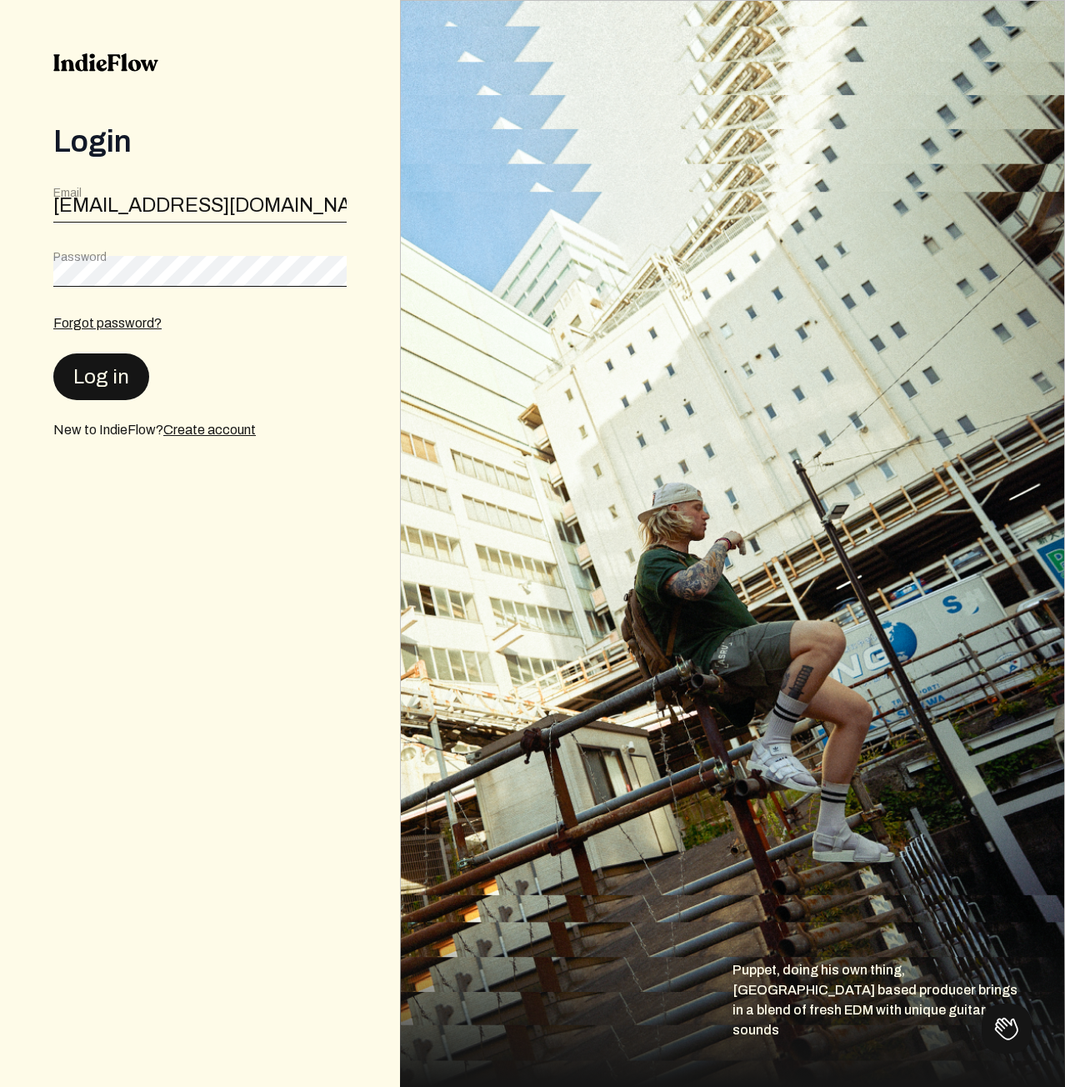
click at [127, 386] on button "Log in" at bounding box center [101, 376] width 96 height 47
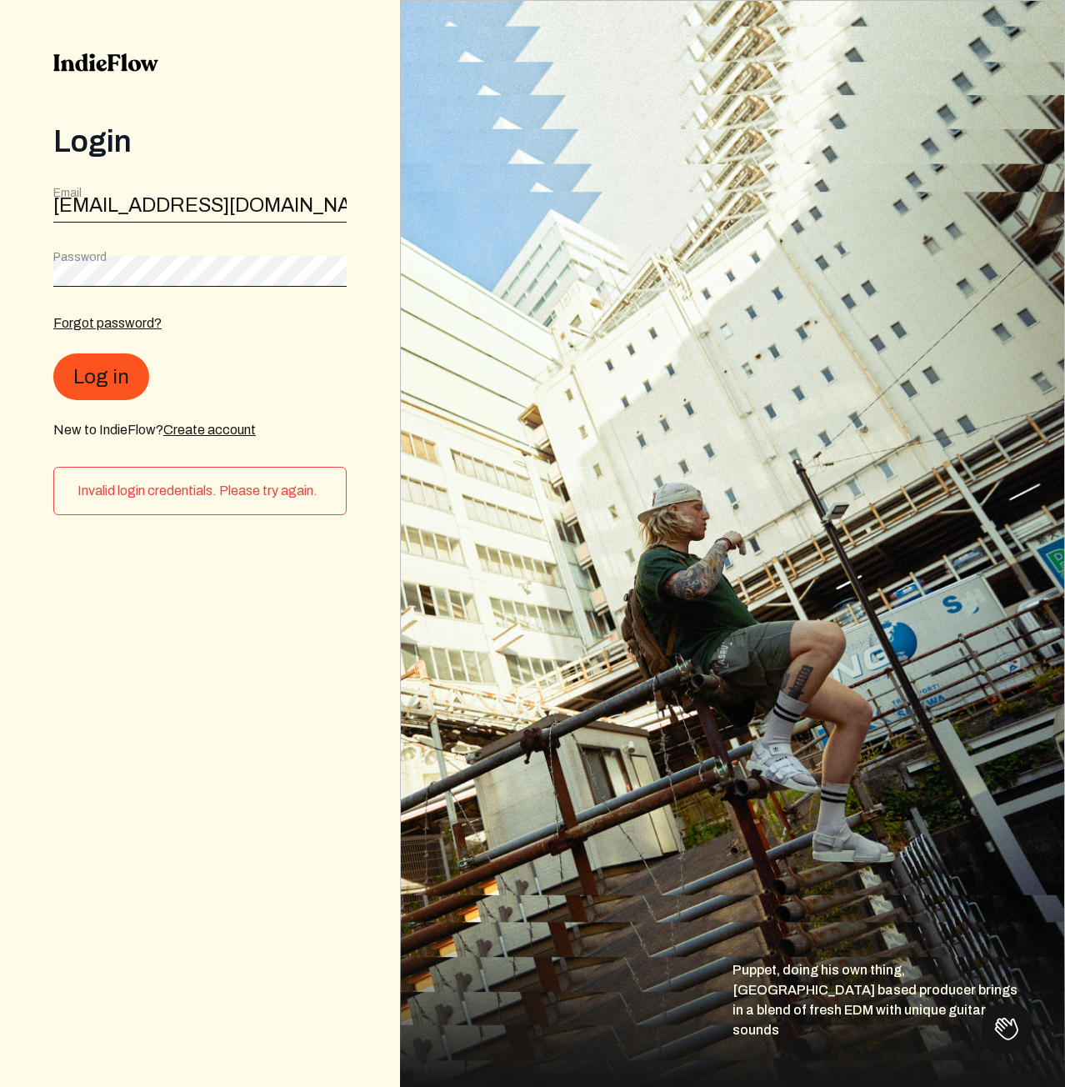
click at [261, 187] on div "Email [EMAIL_ADDRESS][DOMAIN_NAME]" at bounding box center [199, 204] width 293 height 38
click at [266, 203] on input "[EMAIL_ADDRESS][DOMAIN_NAME]" at bounding box center [199, 208] width 293 height 32
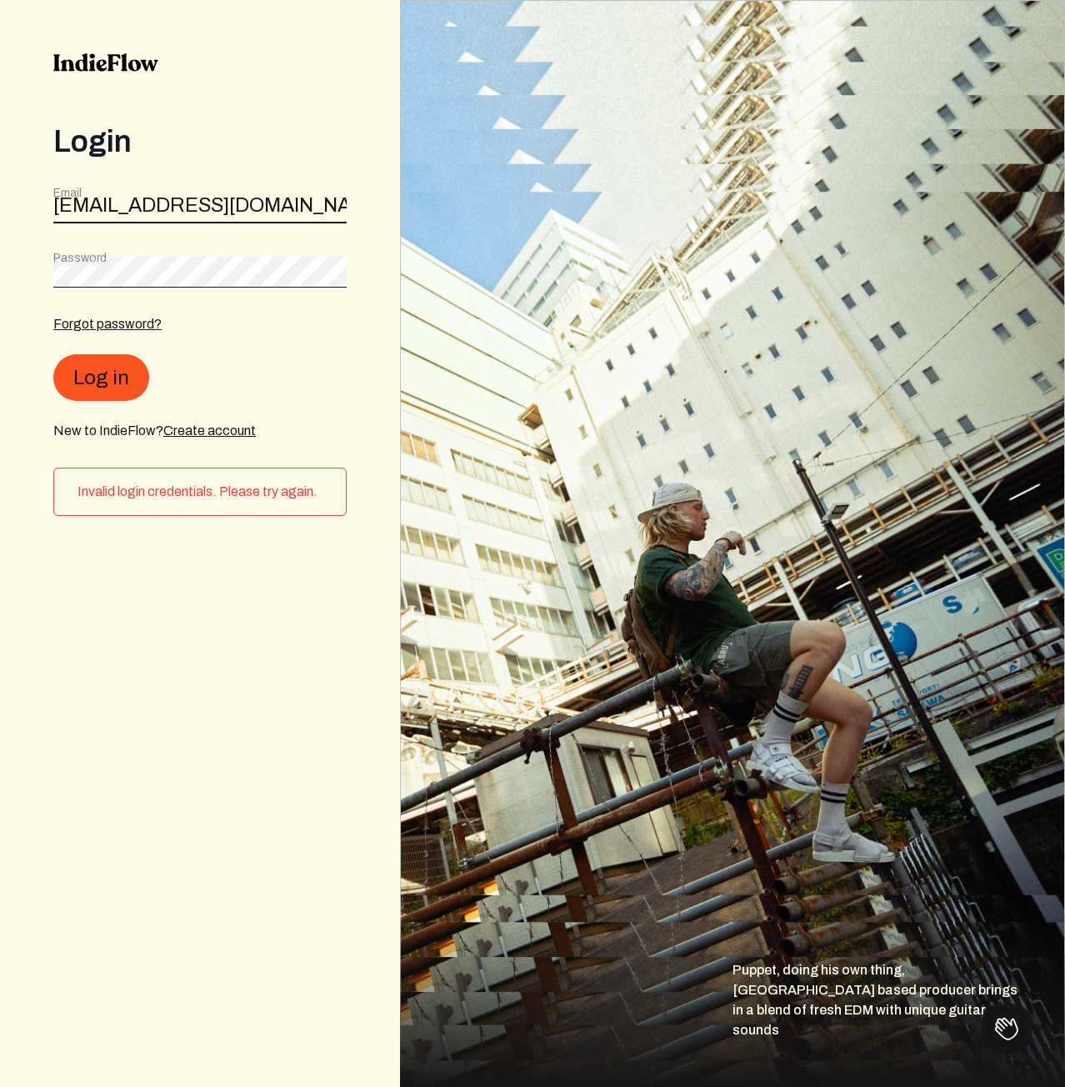
paste input "canflexiletisim"
type input "[EMAIL_ADDRESS][DOMAIN_NAME]"
click at [117, 383] on button "Log in" at bounding box center [101, 377] width 96 height 47
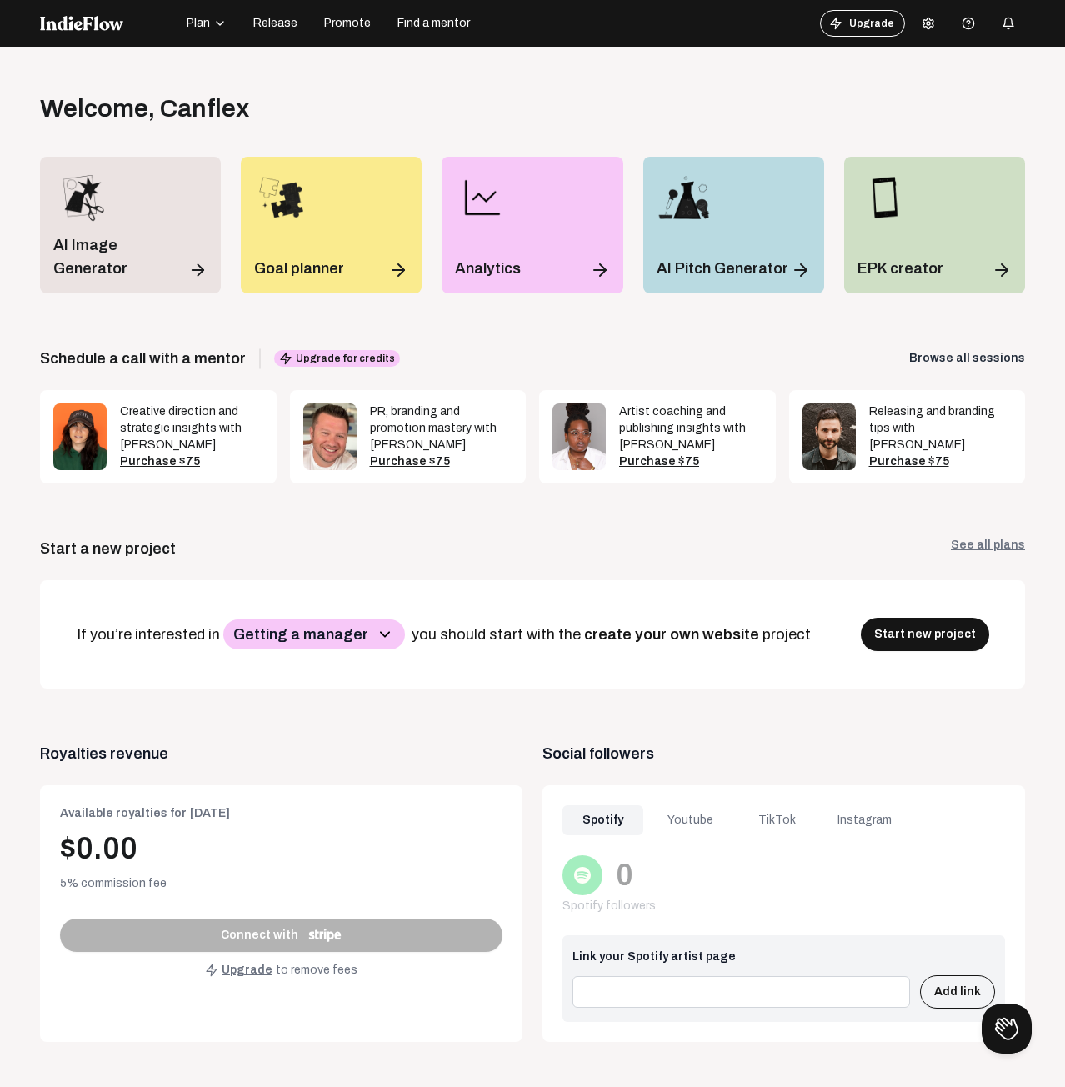
click at [929, 23] on button at bounding box center [928, 23] width 33 height 33
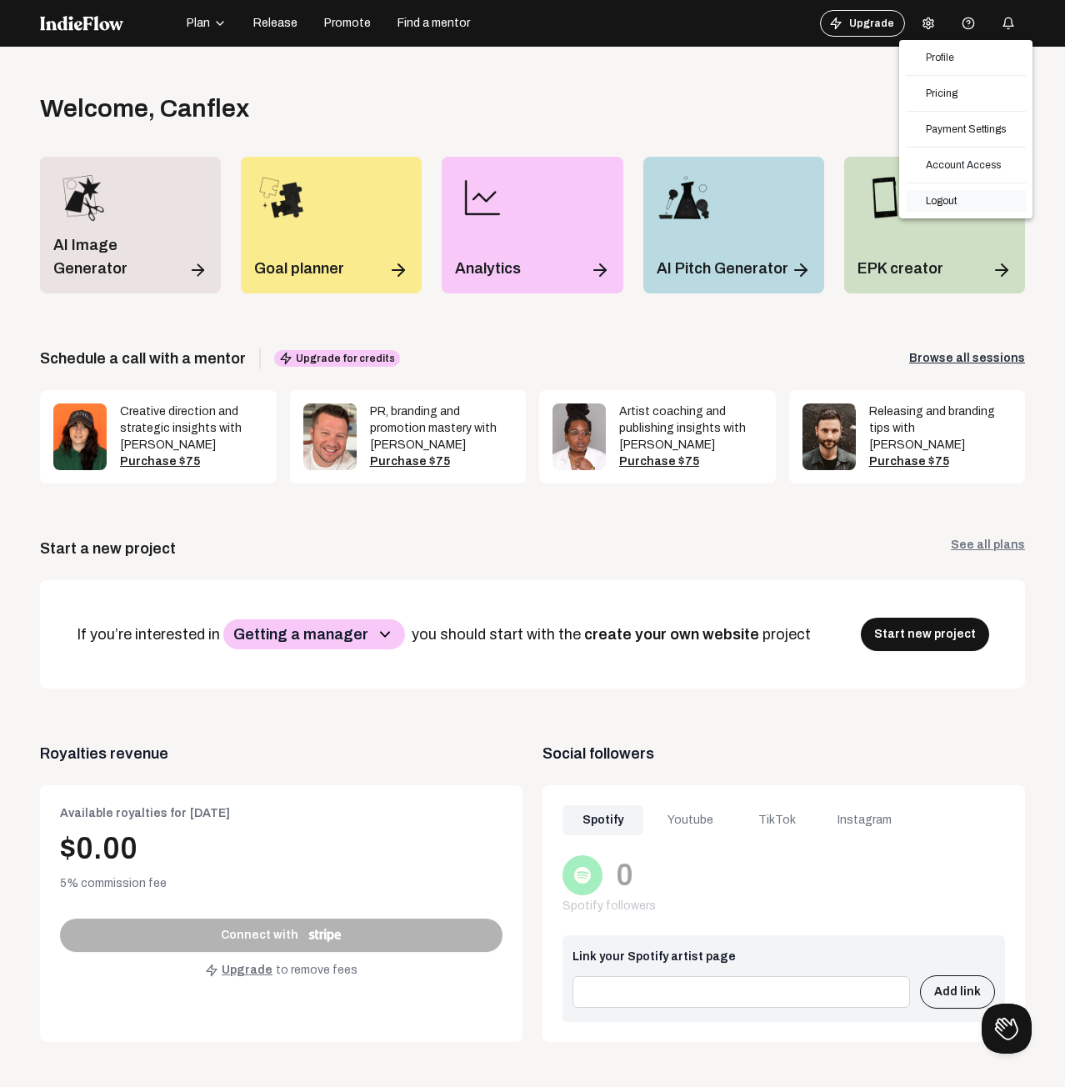
click at [966, 201] on link "Logout" at bounding box center [966, 201] width 120 height 22
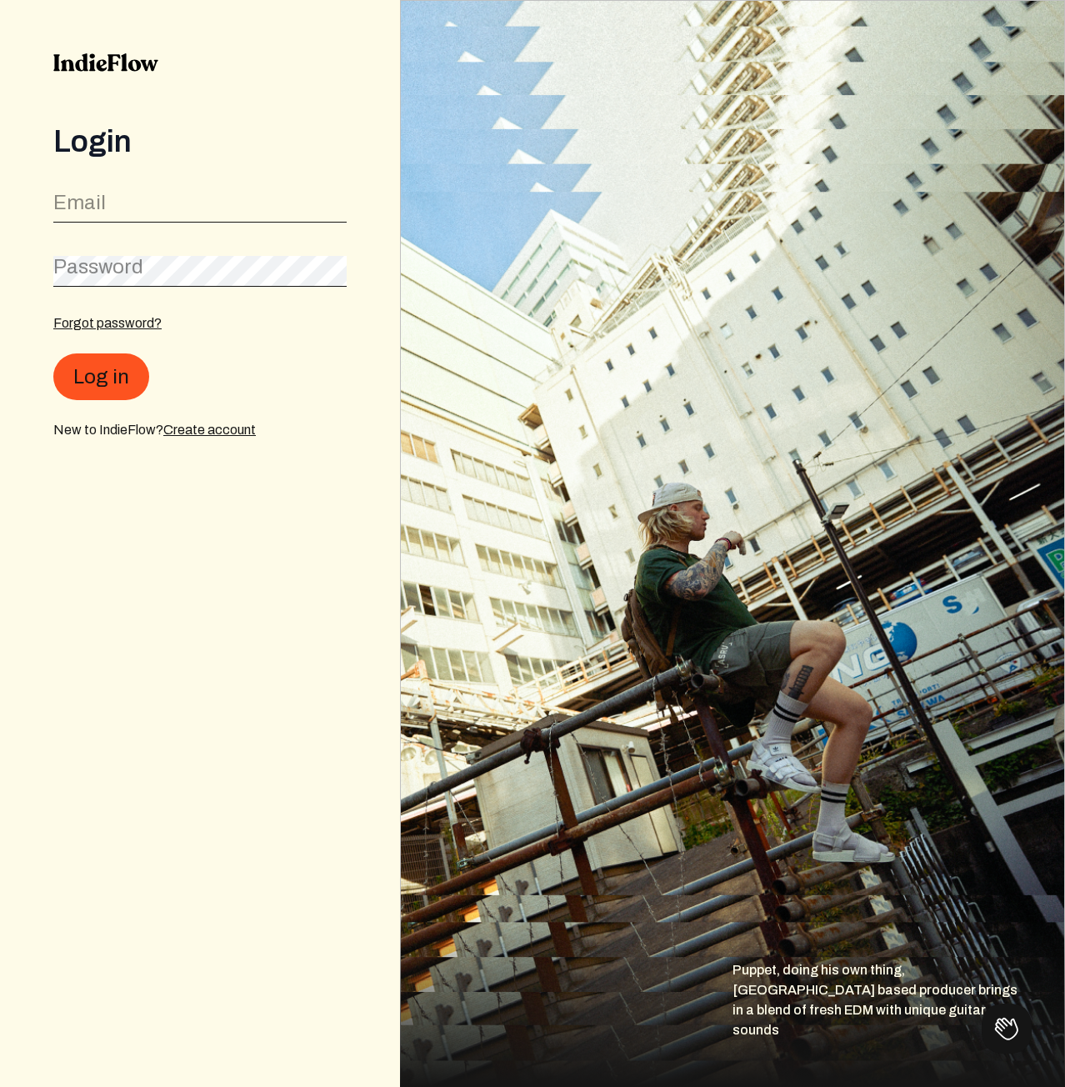
click at [125, 178] on div "Login Email Password Forgot password? Log in New to IndieFlow? Create account" at bounding box center [199, 282] width 293 height 315
click at [141, 197] on input "email" at bounding box center [199, 208] width 293 height 32
paste input "[EMAIL_ADDRESS][DOMAIN_NAME]"
click at [119, 373] on button "Log in" at bounding box center [101, 377] width 96 height 47
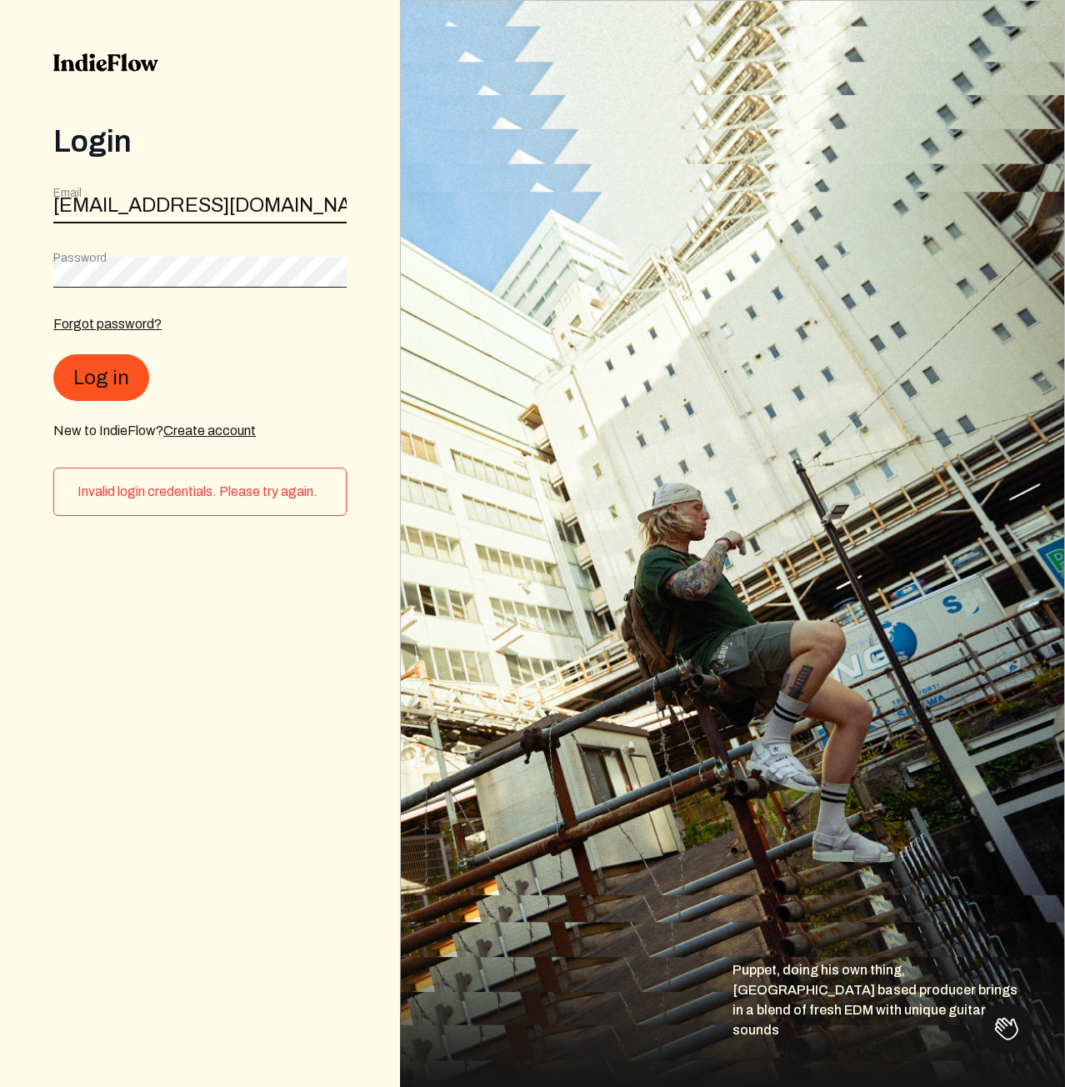
click at [207, 193] on input "[EMAIL_ADDRESS][DOMAIN_NAME]" at bounding box center [199, 208] width 293 height 32
paste input "[EMAIL_ADDRESS][DOMAIN_NAME]"
click at [133, 375] on button "Log in" at bounding box center [101, 377] width 96 height 47
click at [244, 195] on input "[EMAIL_ADDRESS][DOMAIN_NAME]" at bounding box center [199, 208] width 293 height 32
paste input "[EMAIL_ADDRESS][DOMAIN_NAME]"
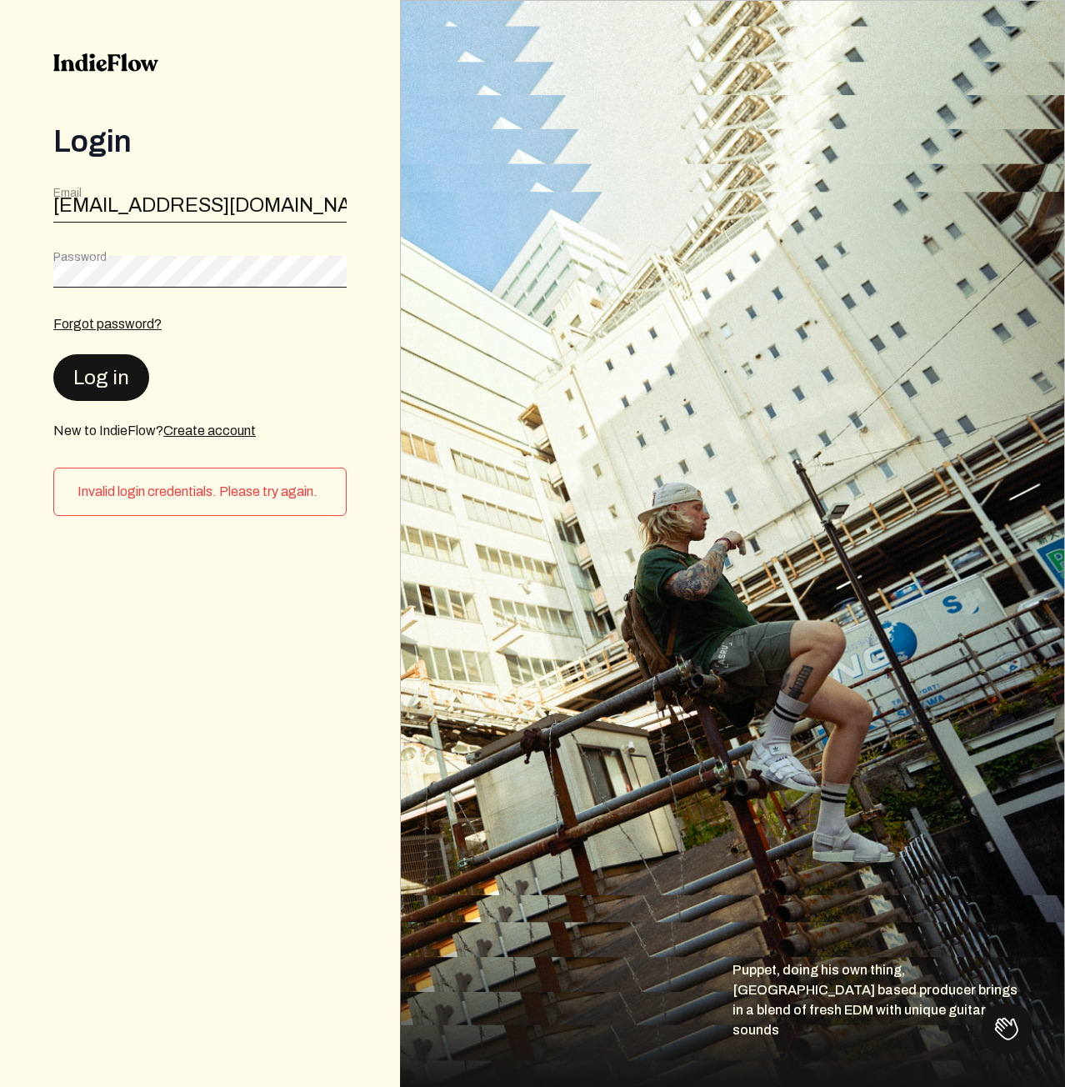
click at [102, 368] on button "Log in" at bounding box center [101, 377] width 96 height 47
click at [130, 372] on button "Log in" at bounding box center [101, 377] width 96 height 47
click at [235, 211] on input "[EMAIL_ADDRESS][DOMAIN_NAME]" at bounding box center [199, 208] width 293 height 32
paste input "[PERSON_NAME][EMAIL_ADDRESS]"
type input "[PERSON_NAME][EMAIL_ADDRESS][DOMAIN_NAME]"
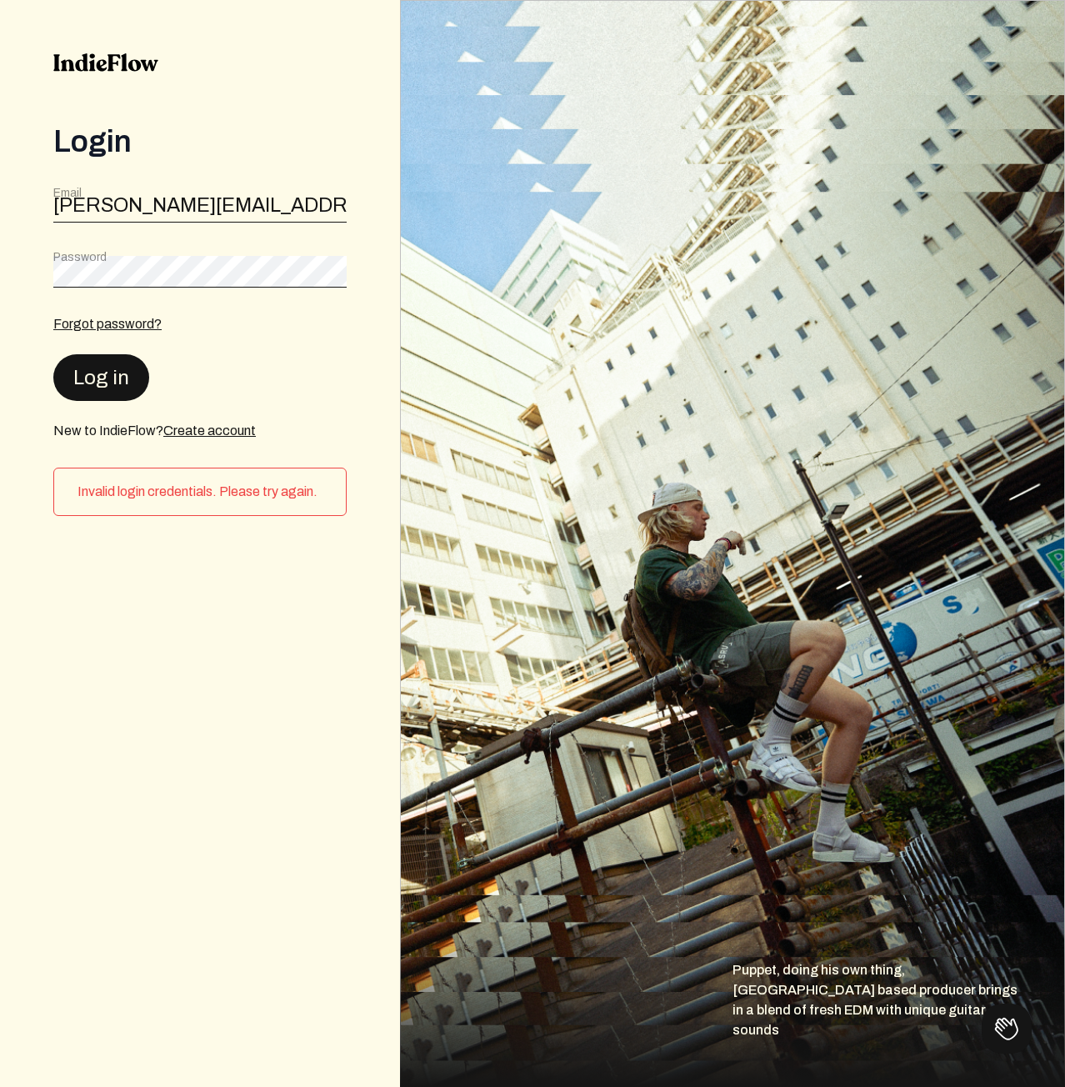
click at [121, 377] on button "Log in" at bounding box center [101, 377] width 96 height 47
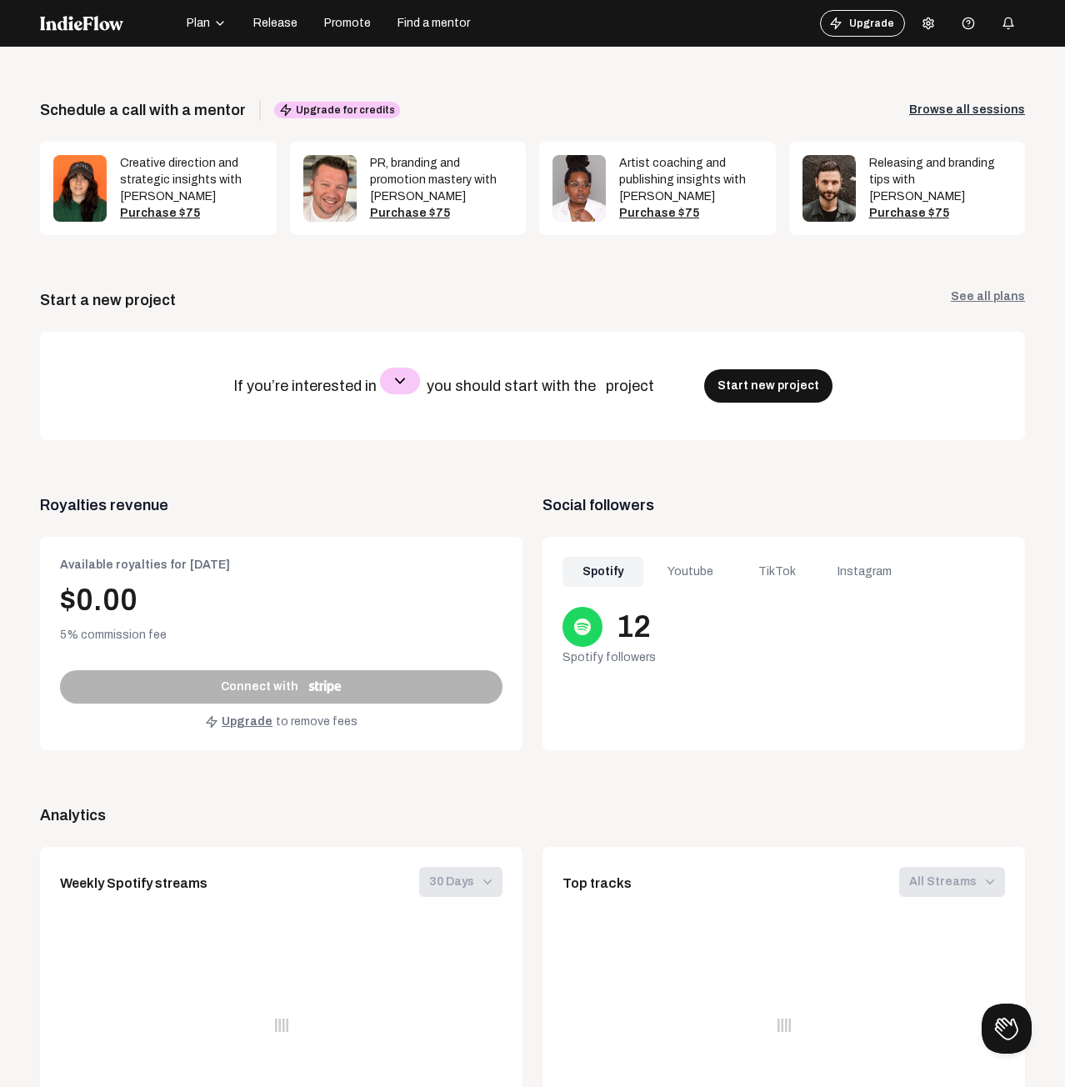
scroll to position [250, 0]
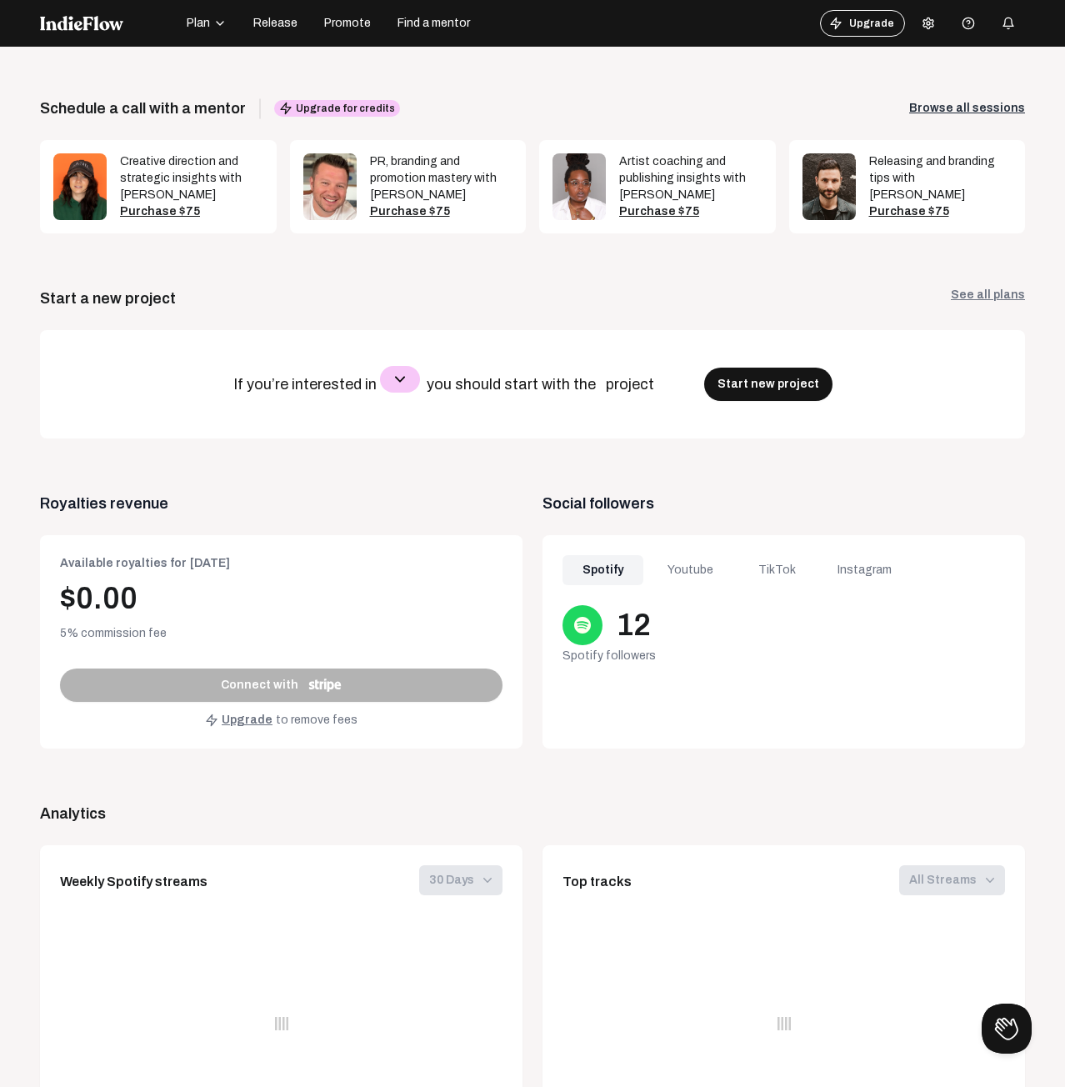
drag, startPoint x: 602, startPoint y: 631, endPoint x: 659, endPoint y: 632, distance: 57.5
click at [658, 633] on div "12" at bounding box center [784, 625] width 443 height 40
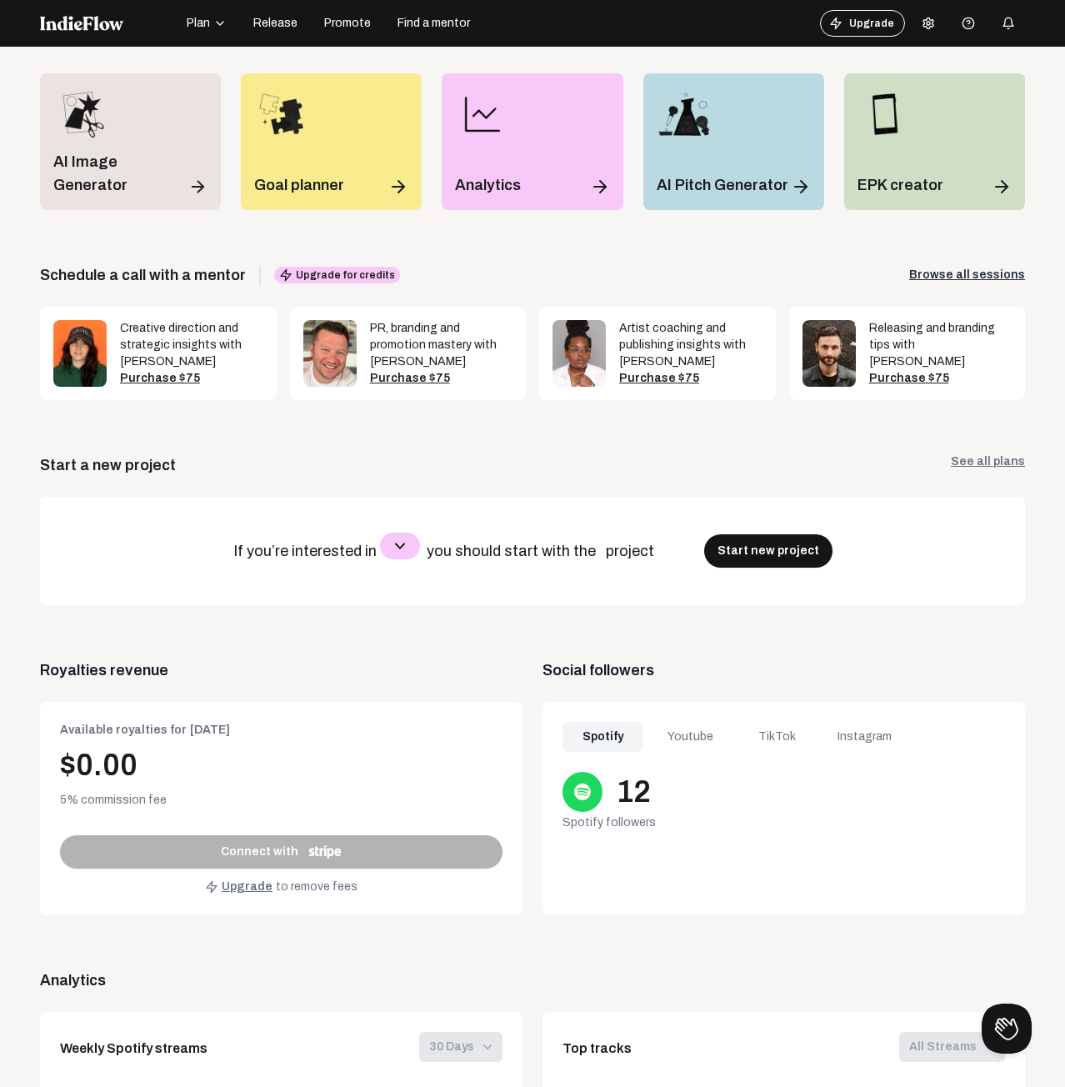
scroll to position [0, 0]
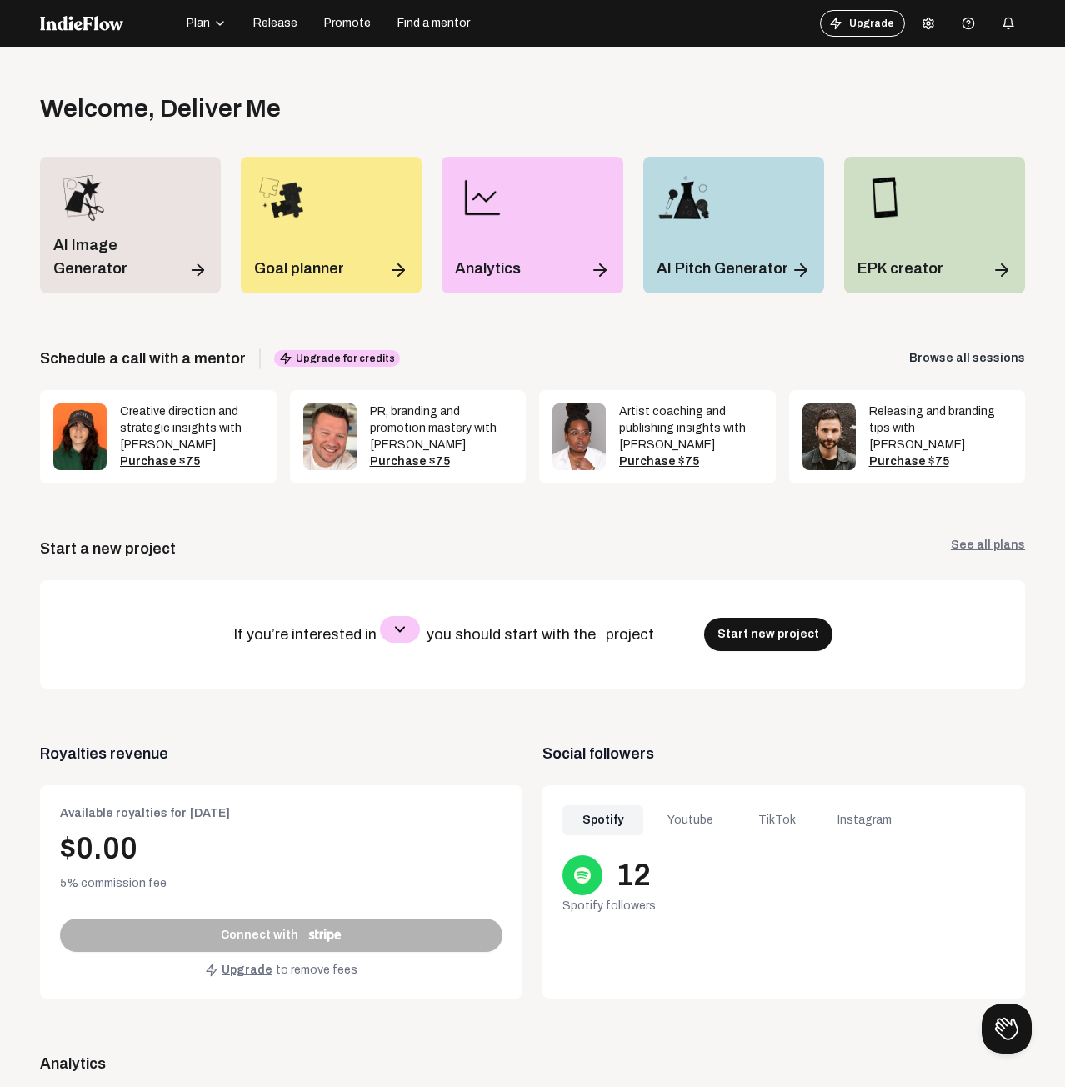
click at [916, 33] on button at bounding box center [928, 23] width 33 height 33
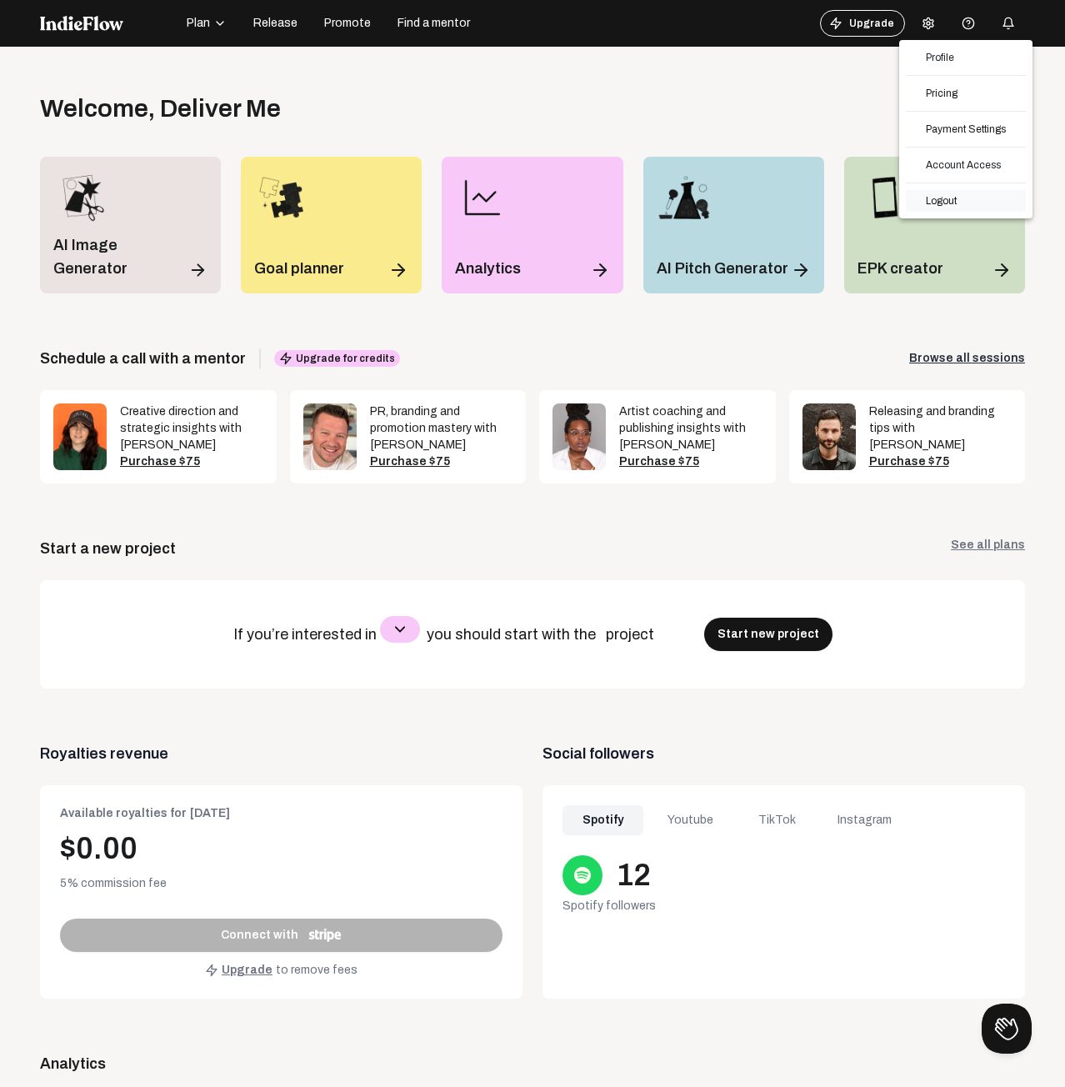
click at [972, 201] on link "Logout" at bounding box center [966, 201] width 120 height 22
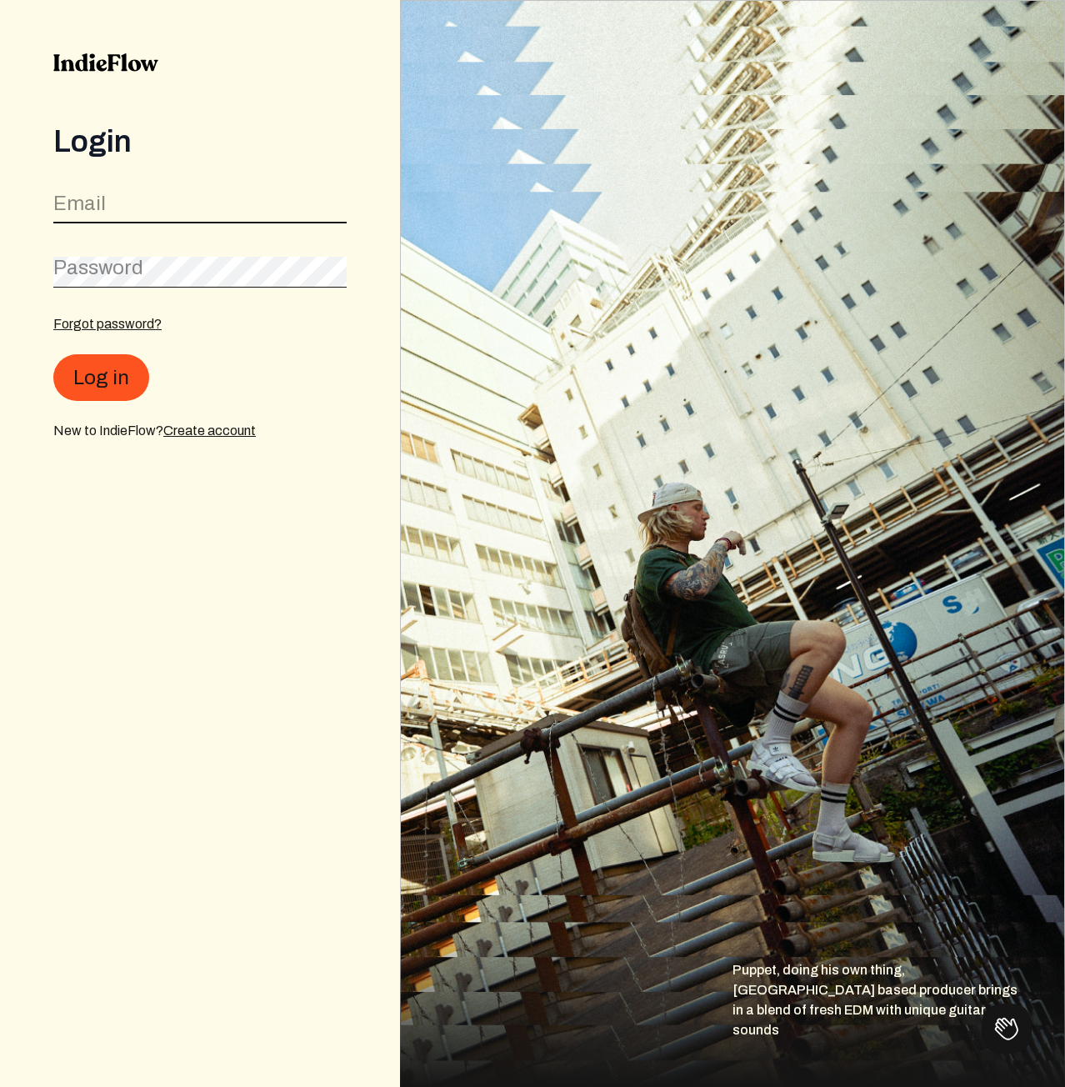
click at [238, 206] on input "email" at bounding box center [199, 208] width 293 height 32
paste input "[EMAIL_ADDRESS][DOMAIN_NAME]"
type input "[EMAIL_ADDRESS][DOMAIN_NAME]"
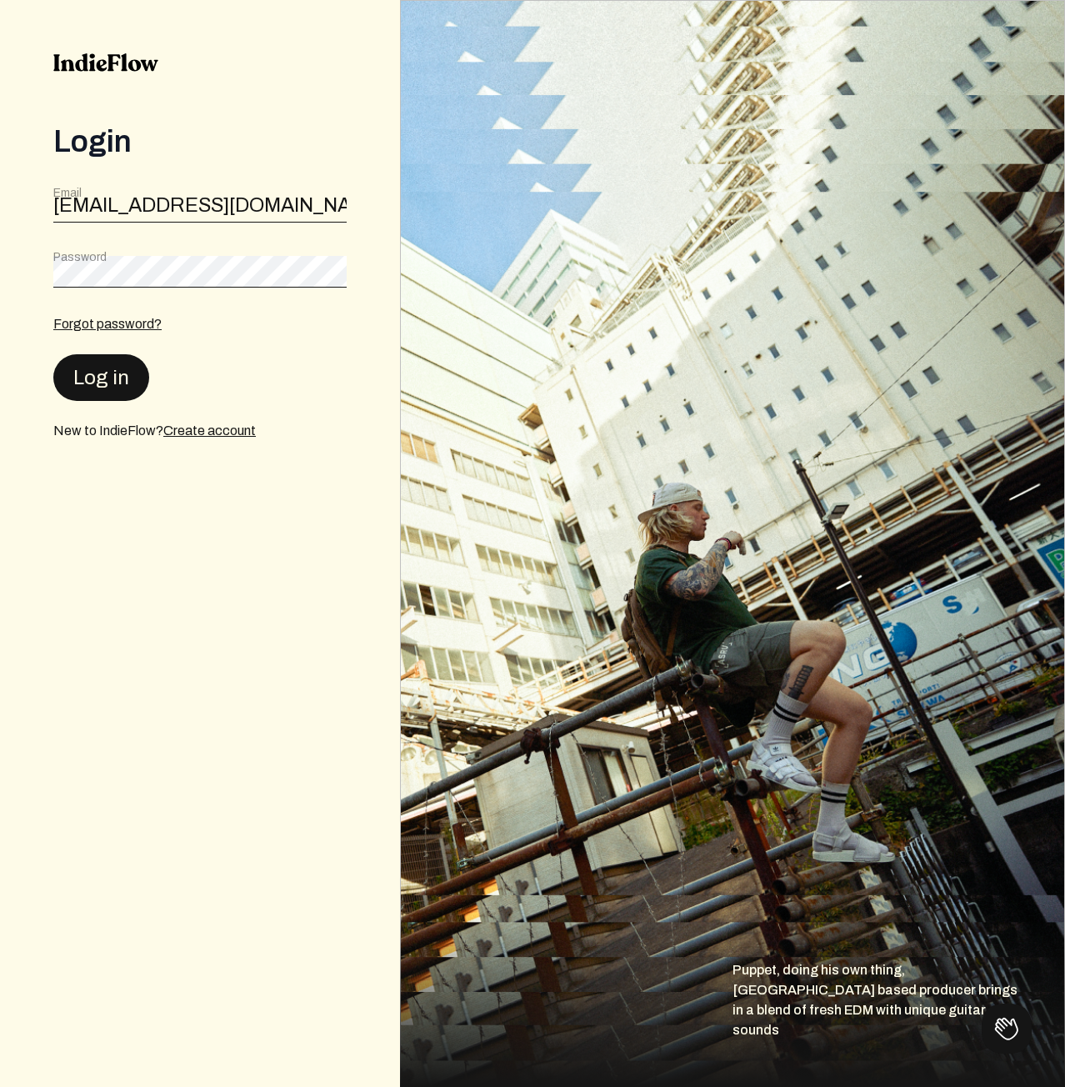
click at [97, 378] on button "Log in" at bounding box center [101, 377] width 96 height 47
